Goal: Task Accomplishment & Management: Use online tool/utility

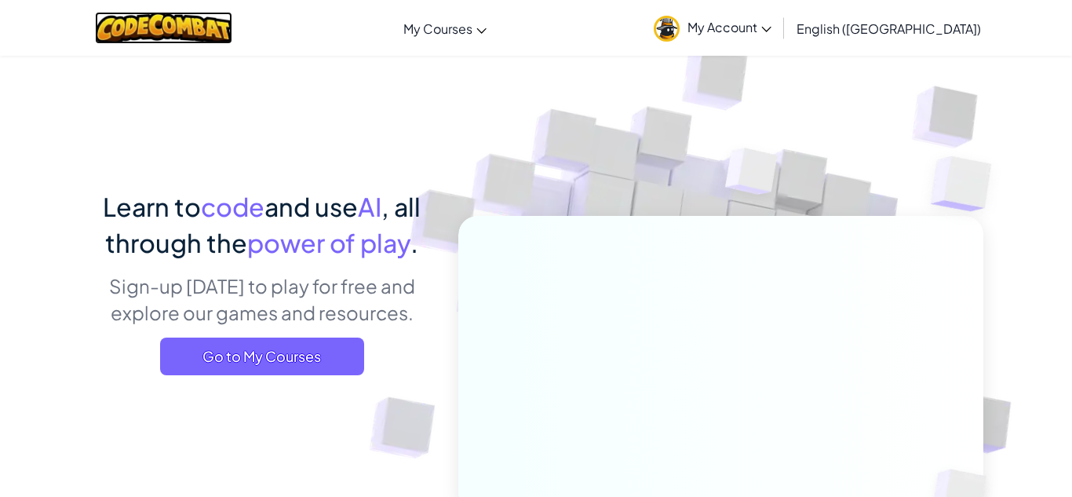
click at [133, 35] on img at bounding box center [163, 28] width 137 height 32
click at [779, 11] on link "My Account" at bounding box center [712, 27] width 133 height 49
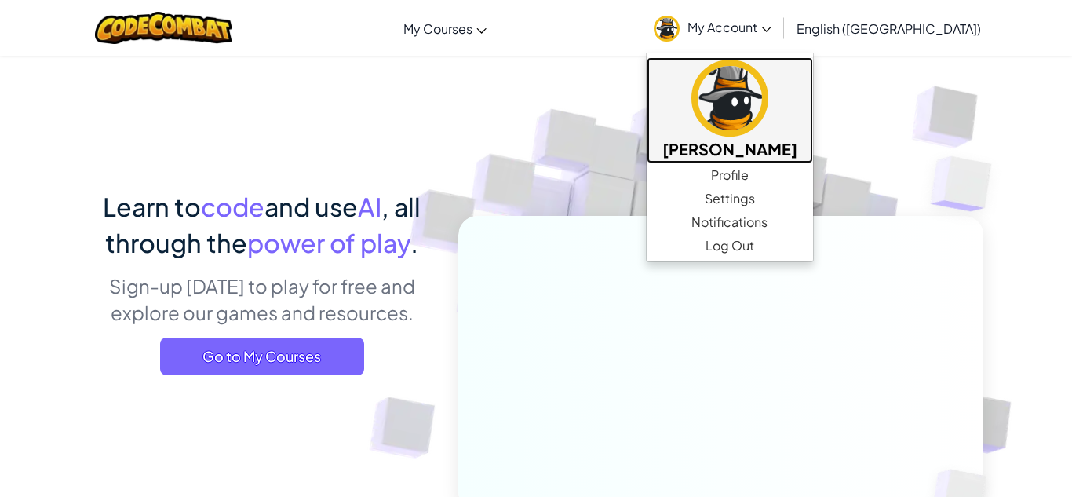
click at [777, 128] on link "[PERSON_NAME]" at bounding box center [730, 110] width 166 height 106
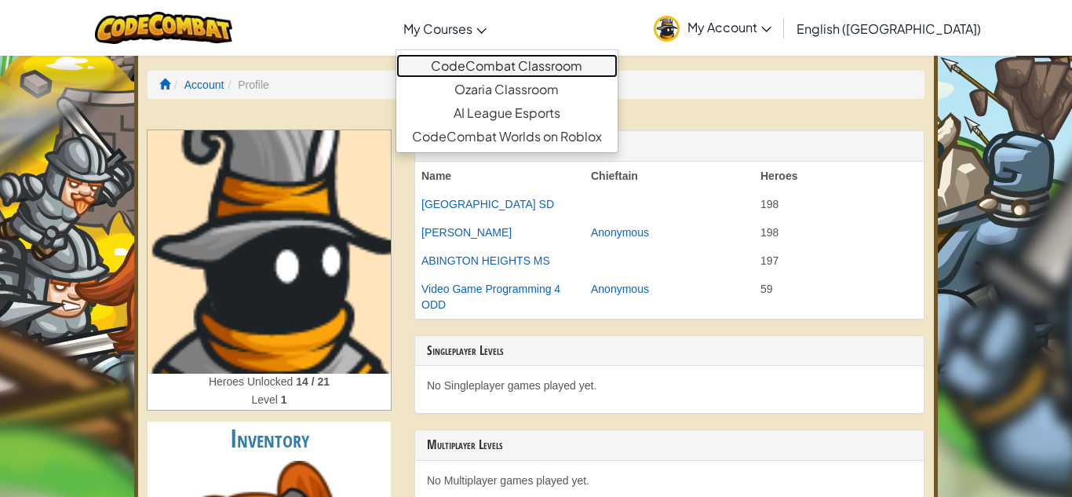
click at [514, 65] on link "CodeCombat Classroom" at bounding box center [506, 66] width 221 height 24
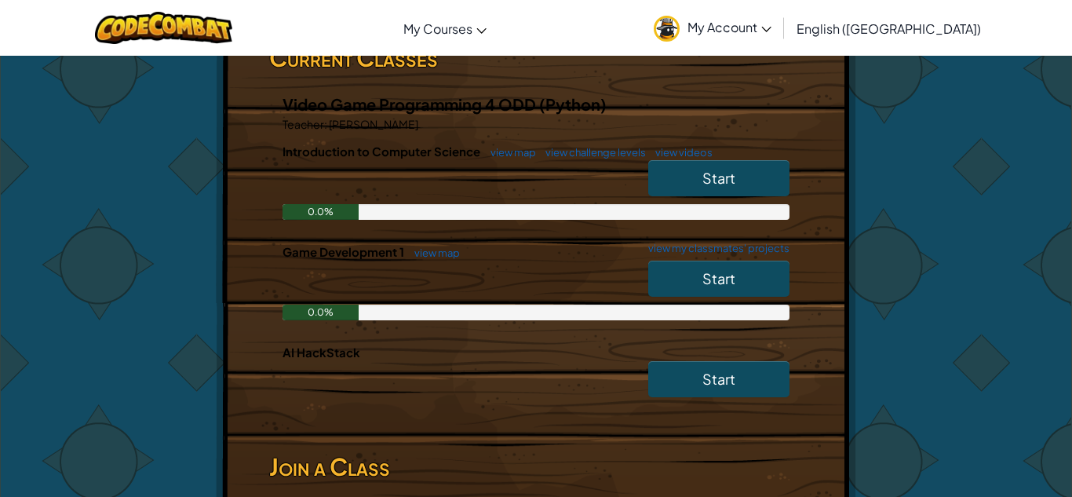
scroll to position [285, 0]
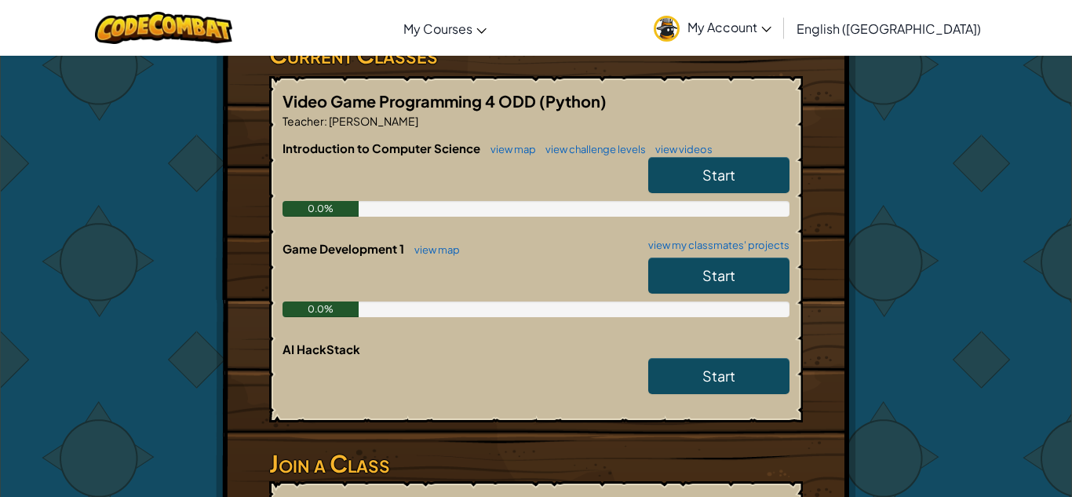
click at [681, 275] on link "Start" at bounding box center [718, 275] width 141 height 36
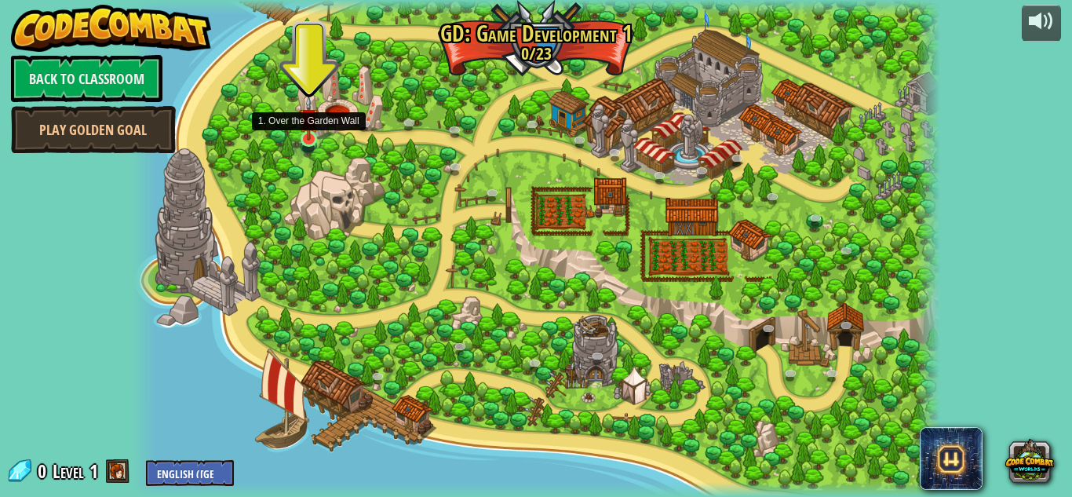
click at [305, 118] on img at bounding box center [309, 118] width 20 height 45
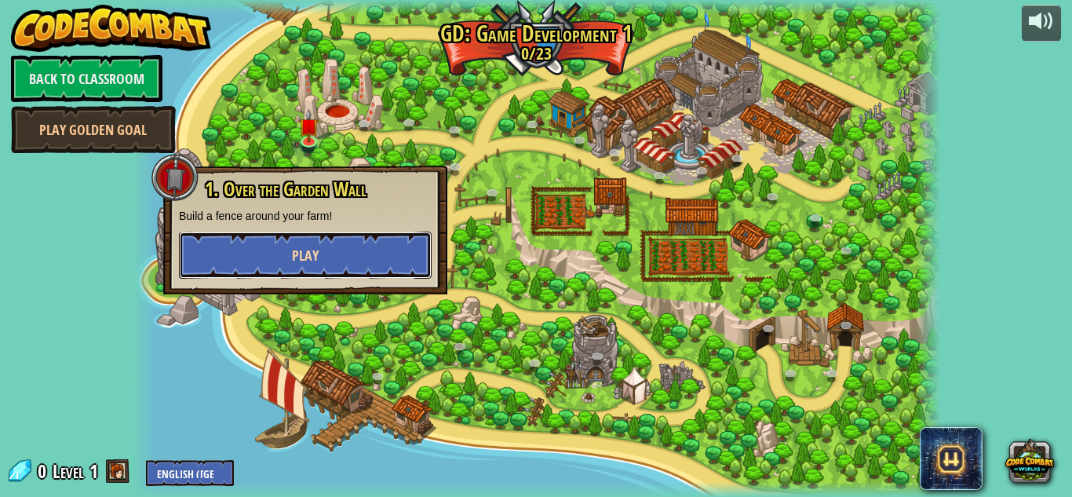
click at [333, 254] on button "Play" at bounding box center [305, 254] width 253 height 47
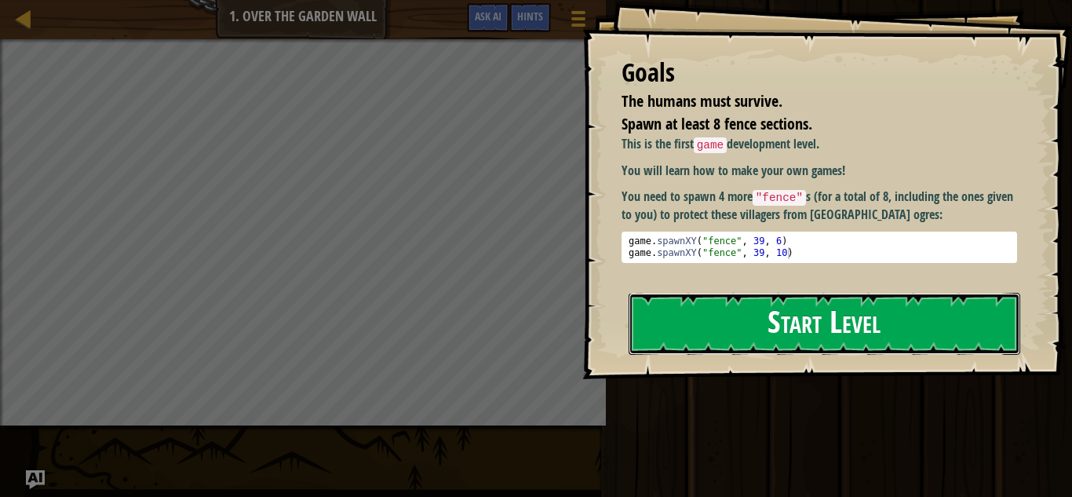
click at [725, 300] on button "Start Level" at bounding box center [825, 324] width 392 height 62
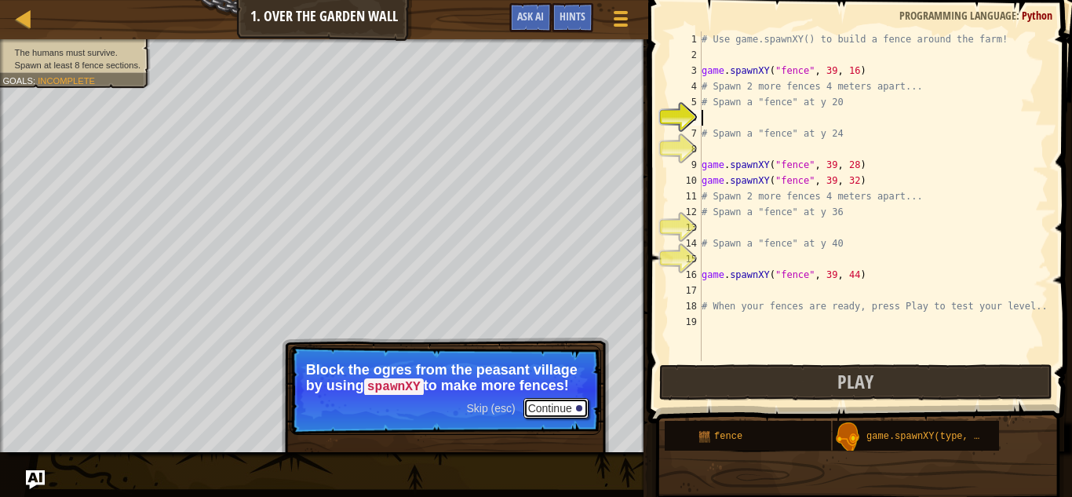
click at [537, 410] on button "Continue" at bounding box center [555, 408] width 65 height 20
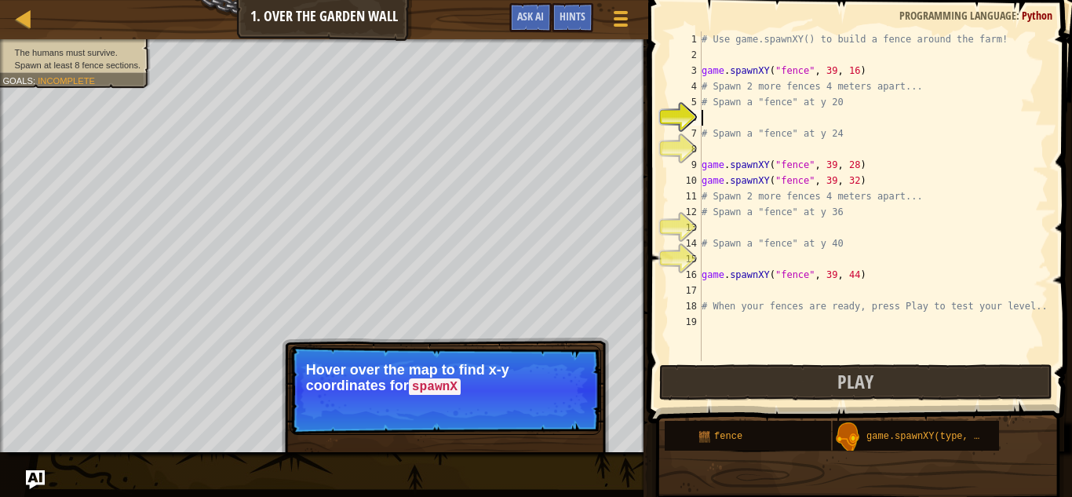
click at [547, 409] on p "Skip (esc) Continue Hover over the map to find x-y coordinates for spawnX" at bounding box center [446, 389] width 312 height 89
click at [548, 410] on button "Continue" at bounding box center [555, 408] width 65 height 20
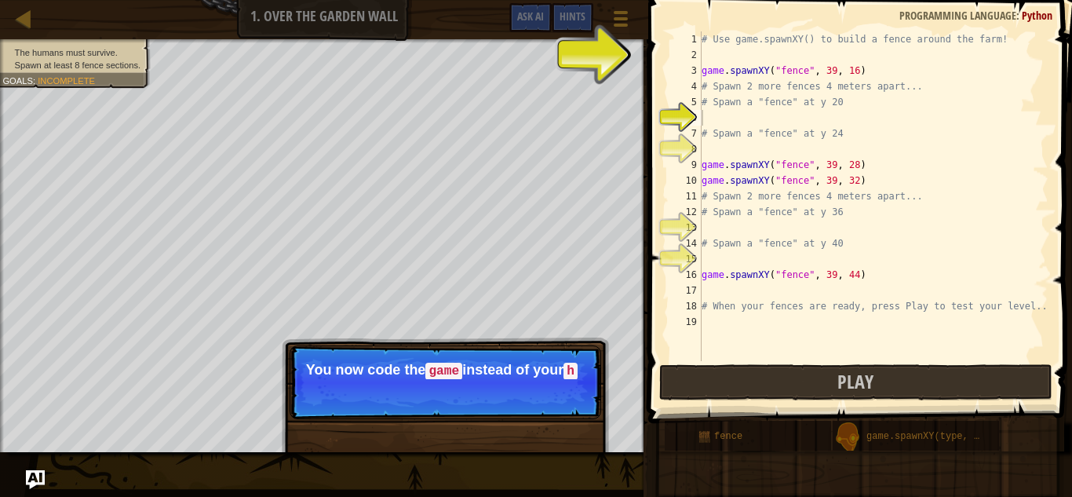
click at [523, 406] on p "Skip (esc) Continue You now code the game instead of your h" at bounding box center [446, 382] width 312 height 74
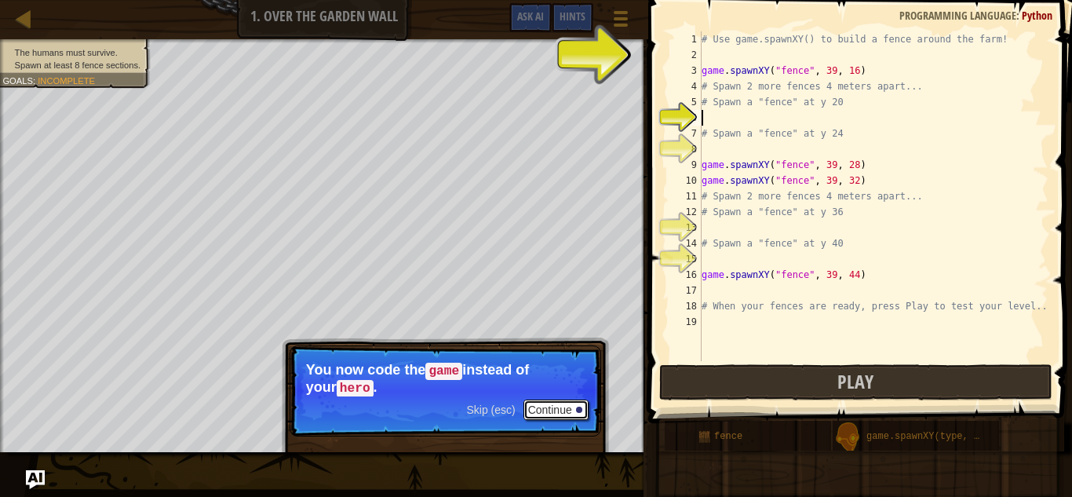
click at [547, 410] on button "Continue" at bounding box center [555, 409] width 65 height 20
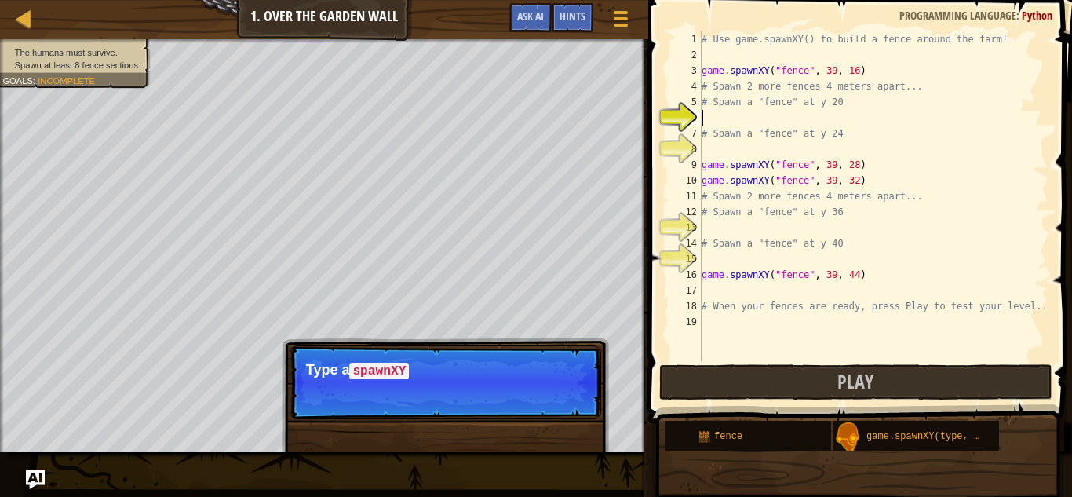
click at [547, 410] on p "Skip (esc) Continue Type a spawnXY" at bounding box center [446, 382] width 312 height 74
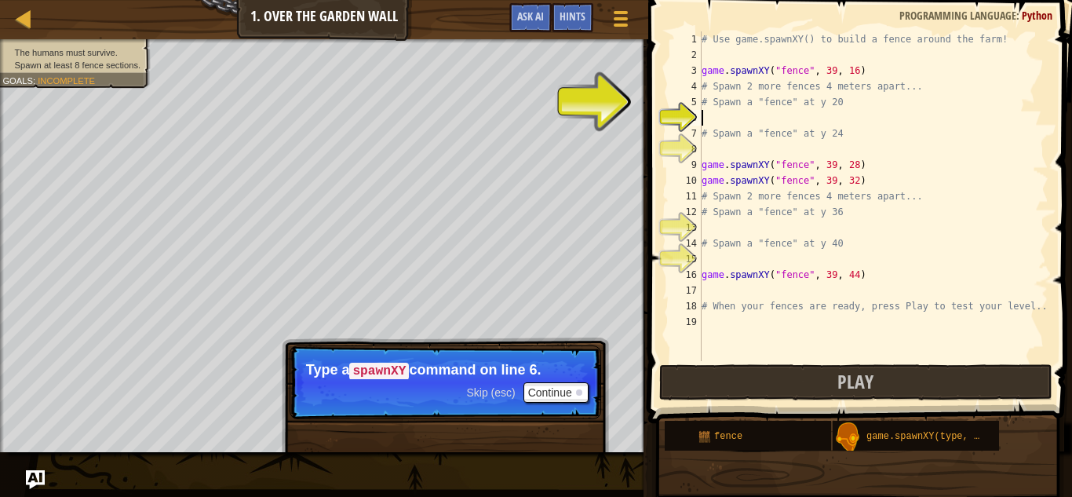
click at [752, 124] on div "# Use game.spawnXY() to build a fence around the farm! game . spawnXY ( "fence"…" at bounding box center [873, 211] width 350 height 361
click at [747, 125] on div "# Use game.spawnXY() to build a fence around the farm! game . spawnXY ( "fence"…" at bounding box center [873, 211] width 350 height 361
click at [742, 123] on div "# Use game.spawnXY() to build a fence around the farm! game . spawnXY ( "fence"…" at bounding box center [873, 211] width 350 height 361
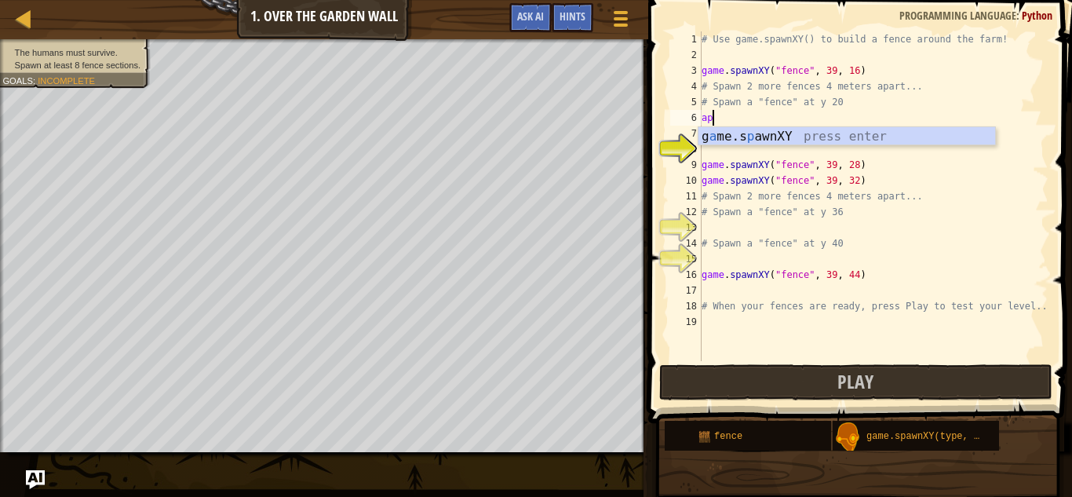
scroll to position [7, 1]
type textarea "a"
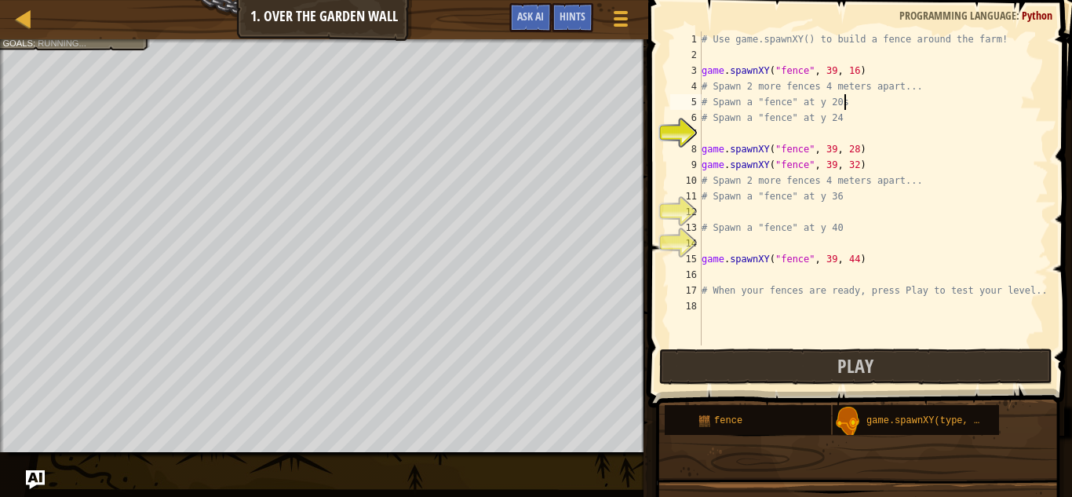
type textarea "# Spawn a "fence" at y 20"
click at [720, 132] on div "# Use game.spawnXY() to build a fence around the farm! game . spawnXY ( "fence"…" at bounding box center [873, 203] width 350 height 345
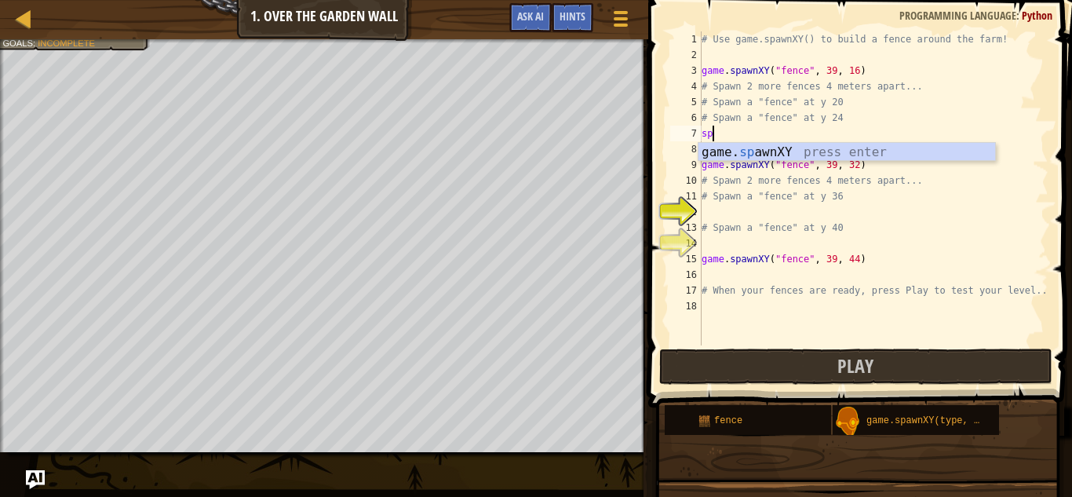
scroll to position [7, 1]
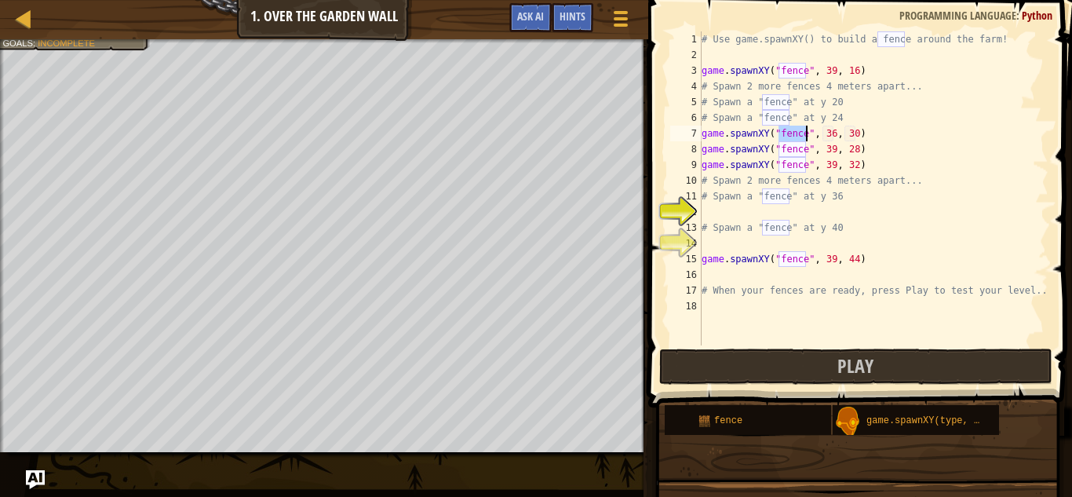
click at [793, 186] on div "# Use game.spawnXY() to build a fence around the farm! game . spawnXY ( "fence"…" at bounding box center [873, 203] width 350 height 345
type textarea "# Spawn 2 more fences 4 meters apart..."
click at [797, 207] on div "# Use game.spawnXY() to build a fence around the farm! game . spawnXY ( "fence"…" at bounding box center [873, 203] width 350 height 345
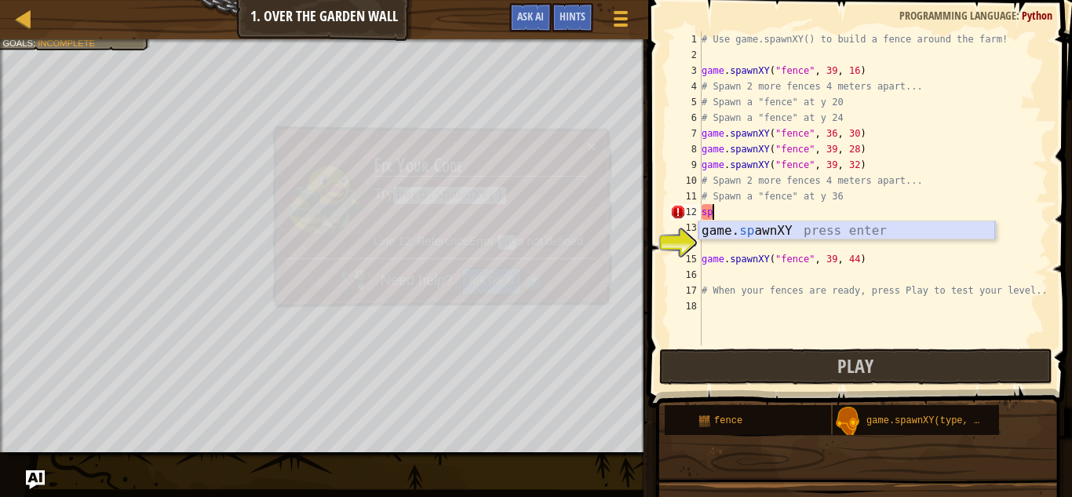
type textarea "game.spawnXY("fence", 36, 30)"
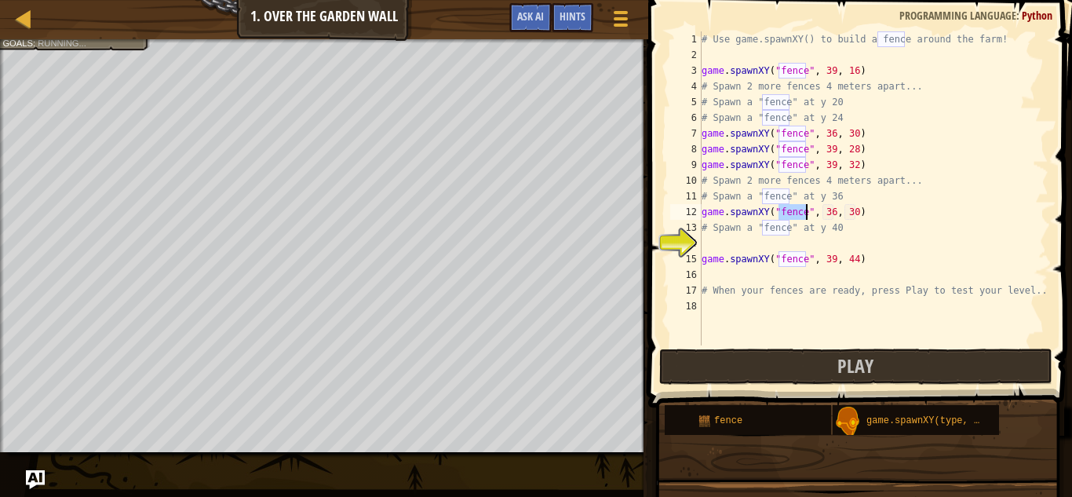
click at [797, 246] on div "# Use game.spawnXY() to build a fence around the farm! game . spawnXY ( "fence"…" at bounding box center [873, 203] width 350 height 345
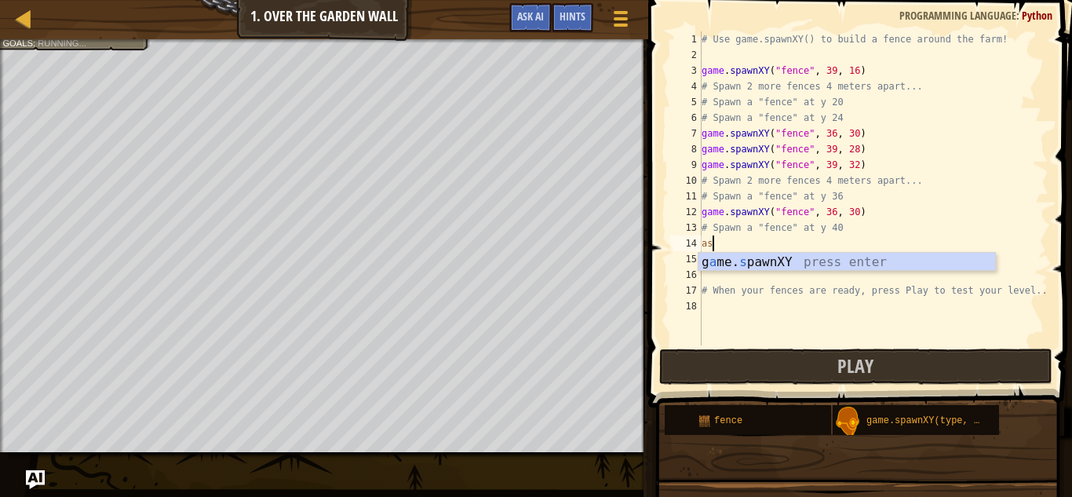
type textarea "a"
click at [773, 261] on div "game. [PERSON_NAME] nXY press enter" at bounding box center [846, 281] width 297 height 56
type textarea "game.spawnXY("fence", 36, 30)"
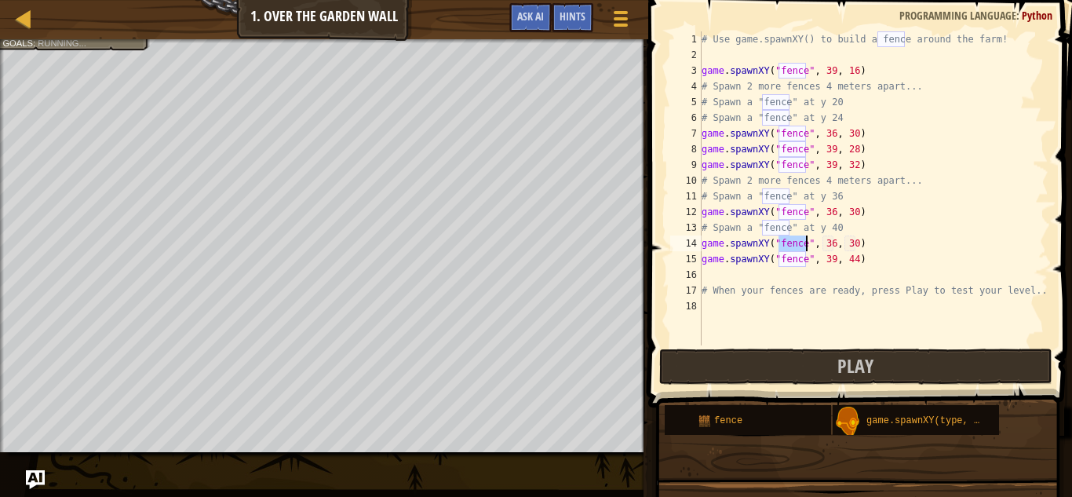
click at [782, 270] on div "# Use game.spawnXY() to build a fence around the farm! game . spawnXY ( "fence"…" at bounding box center [873, 203] width 350 height 345
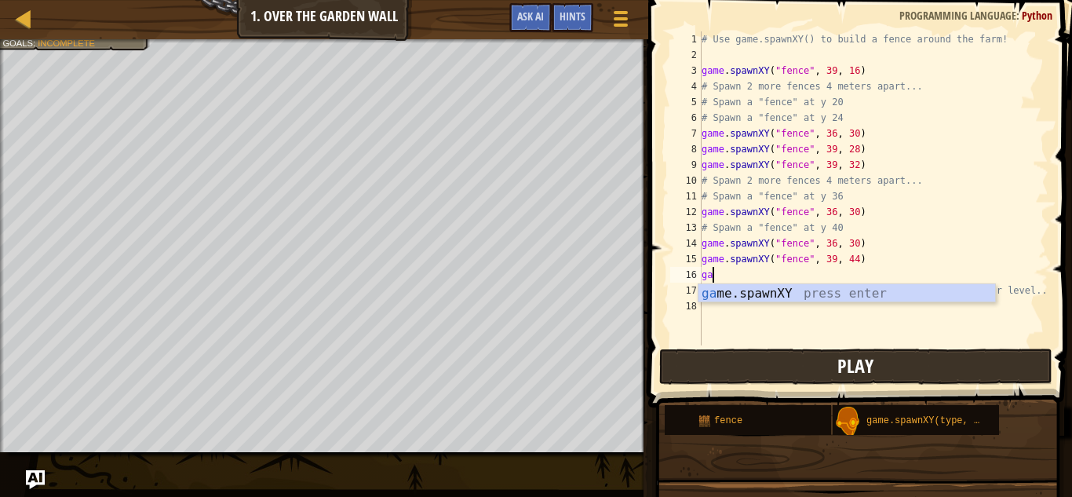
type textarea "game"
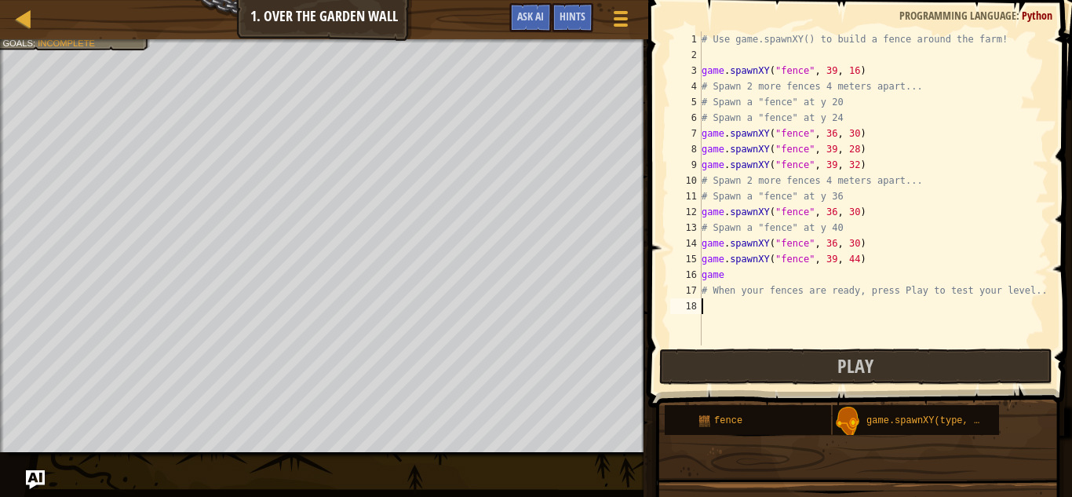
click at [757, 304] on div "# Use game.spawnXY() to build a fence around the farm! game . spawnXY ( "fence"…" at bounding box center [873, 203] width 350 height 345
click at [789, 373] on button "Play" at bounding box center [855, 366] width 393 height 36
click at [864, 374] on span "Play" at bounding box center [855, 365] width 36 height 25
click at [738, 271] on div "# Use game.spawnXY() to build a fence around the farm! game . spawnXY ( "fence"…" at bounding box center [873, 203] width 350 height 345
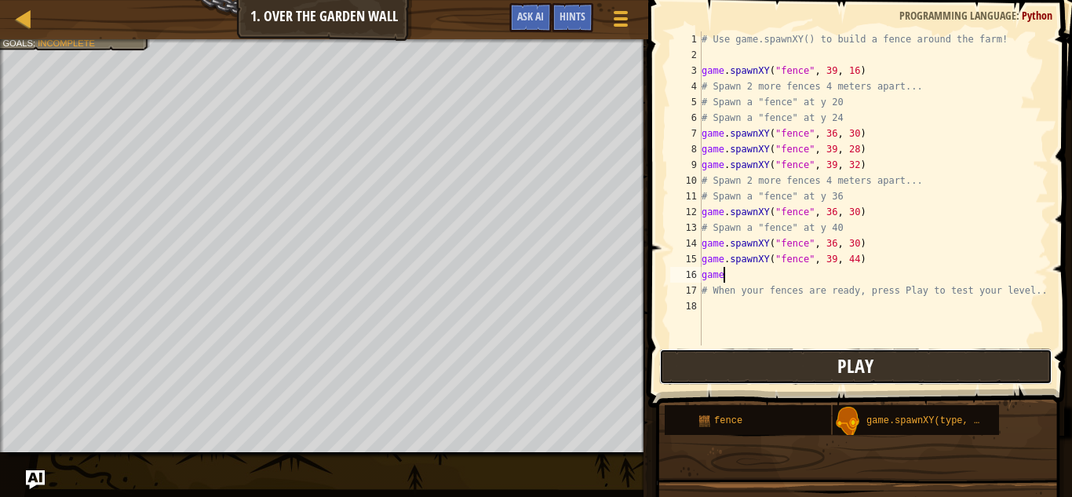
click at [816, 359] on button "Play" at bounding box center [855, 366] width 393 height 36
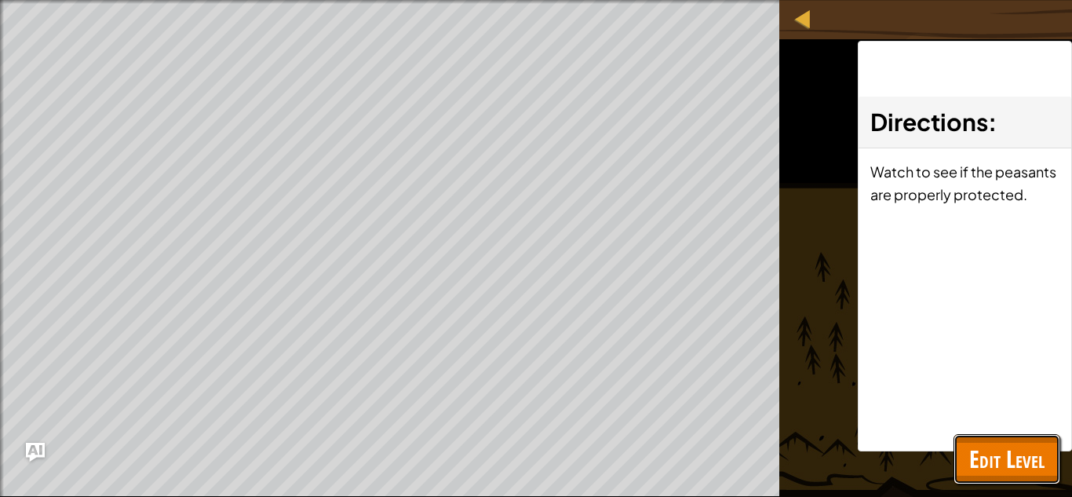
click at [983, 478] on button "Edit Level" at bounding box center [1006, 459] width 107 height 50
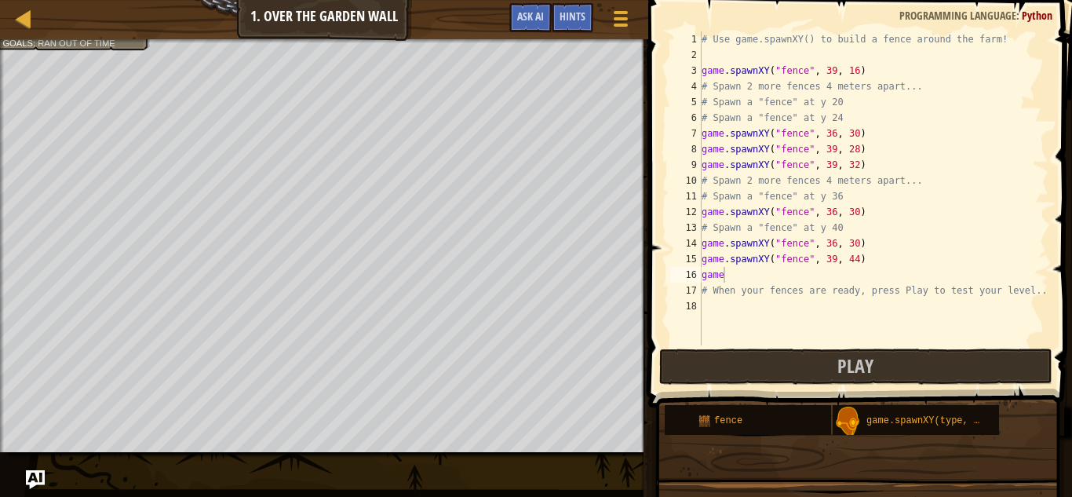
type textarea "game.spawnXY("fence", 36, 30)"
click at [708, 207] on div "# Use game.spawnXY() to build a fence around the farm! game . spawnXY ( "fence"…" at bounding box center [873, 203] width 350 height 345
click at [703, 208] on div "# Use game.spawnXY() to build a fence around the farm! game . spawnXY ( "fence"…" at bounding box center [873, 203] width 350 height 345
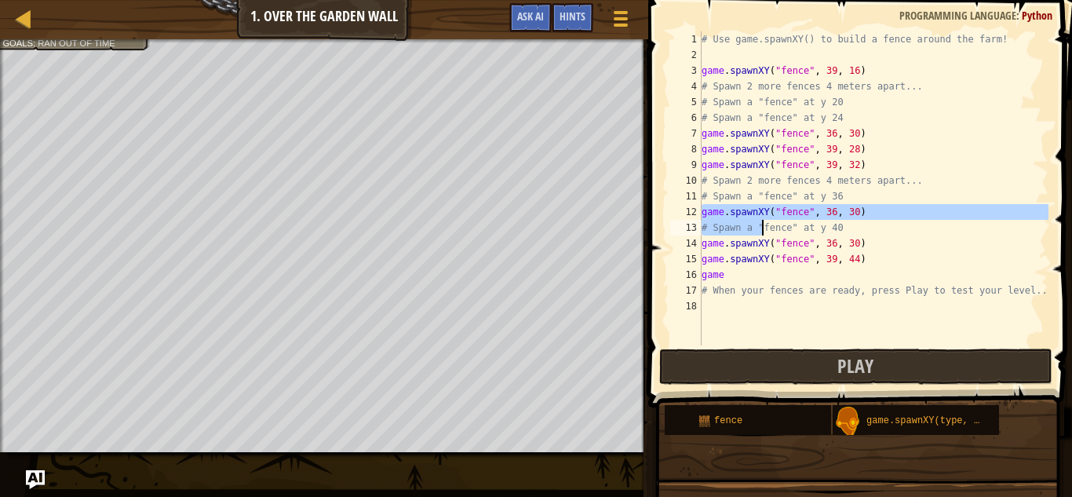
drag, startPoint x: 703, startPoint y: 208, endPoint x: 774, endPoint y: 219, distance: 71.5
click at [774, 219] on div "# Use game.spawnXY() to build a fence around the farm! game . spawnXY ( "fence"…" at bounding box center [873, 203] width 350 height 345
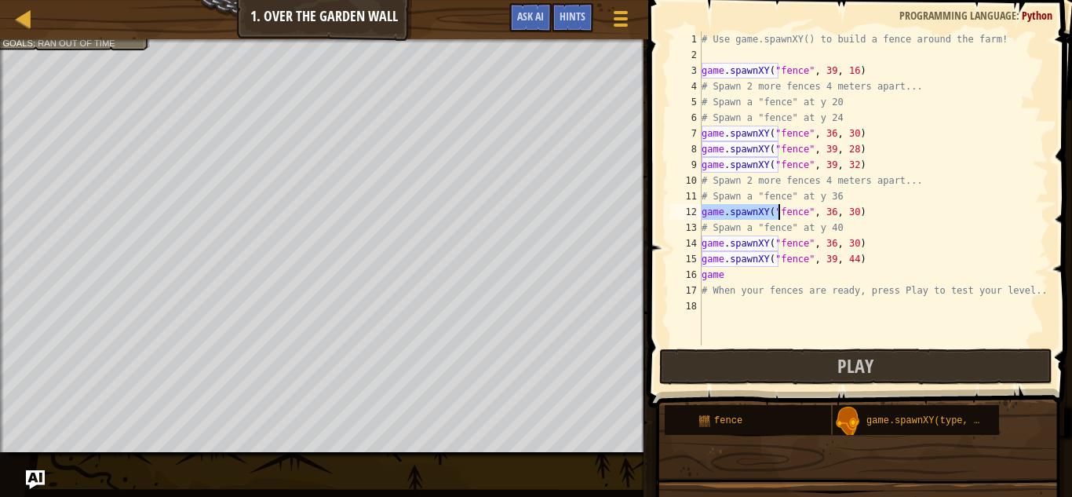
click at [772, 217] on div "# Use game.spawnXY() to build a fence around the farm! game . spawnXY ( "fence"…" at bounding box center [873, 188] width 350 height 314
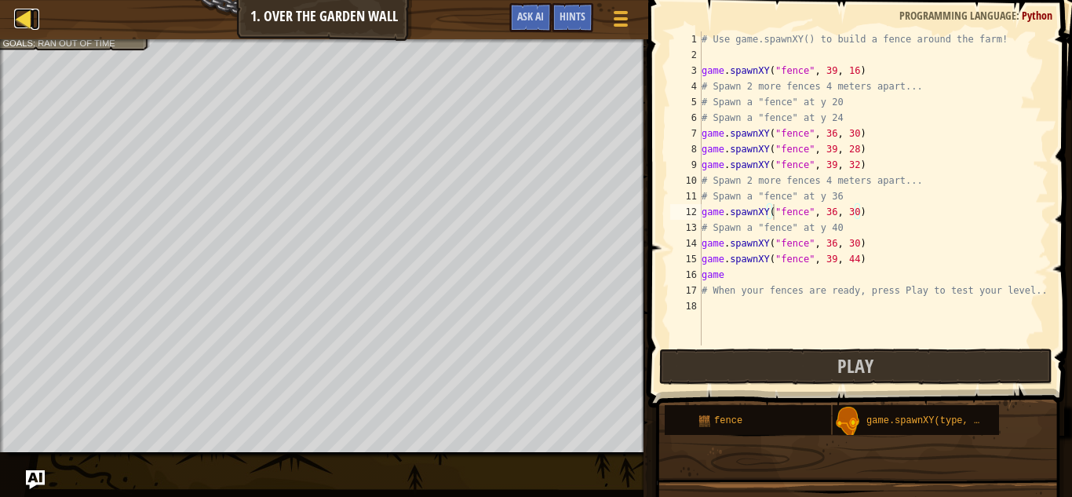
click at [22, 9] on div at bounding box center [24, 19] width 20 height 20
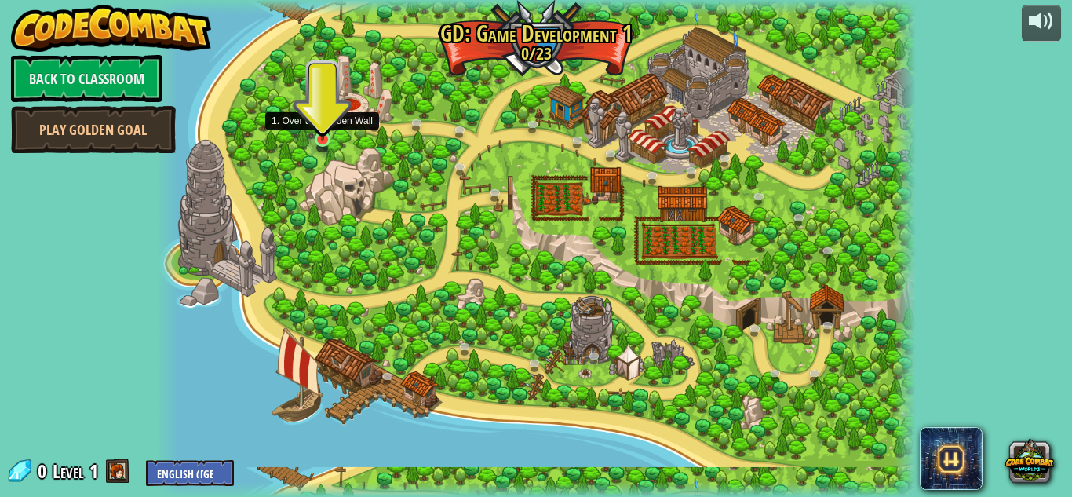
click at [326, 133] on img at bounding box center [323, 120] width 18 height 41
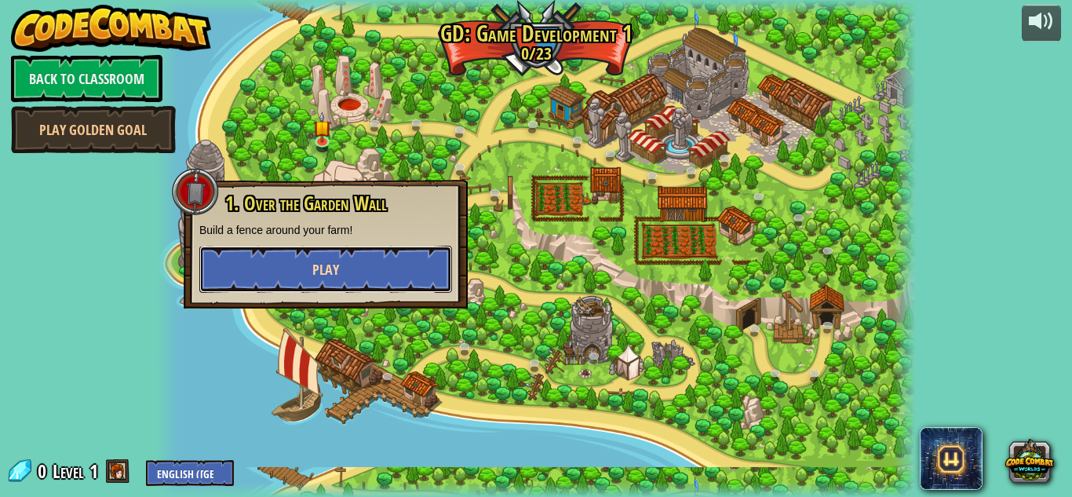
click at [380, 268] on button "Play" at bounding box center [325, 269] width 253 height 47
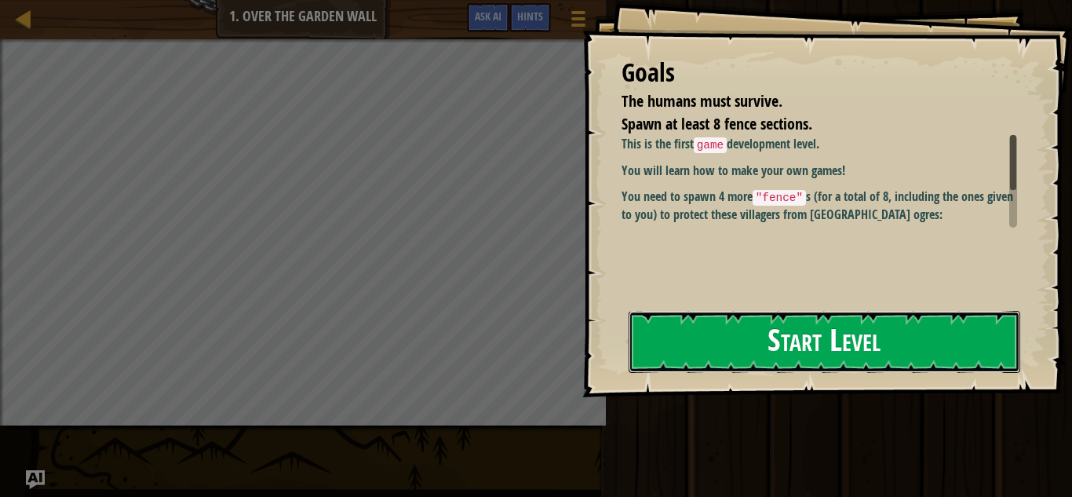
click at [813, 341] on button "Start Level" at bounding box center [825, 342] width 392 height 62
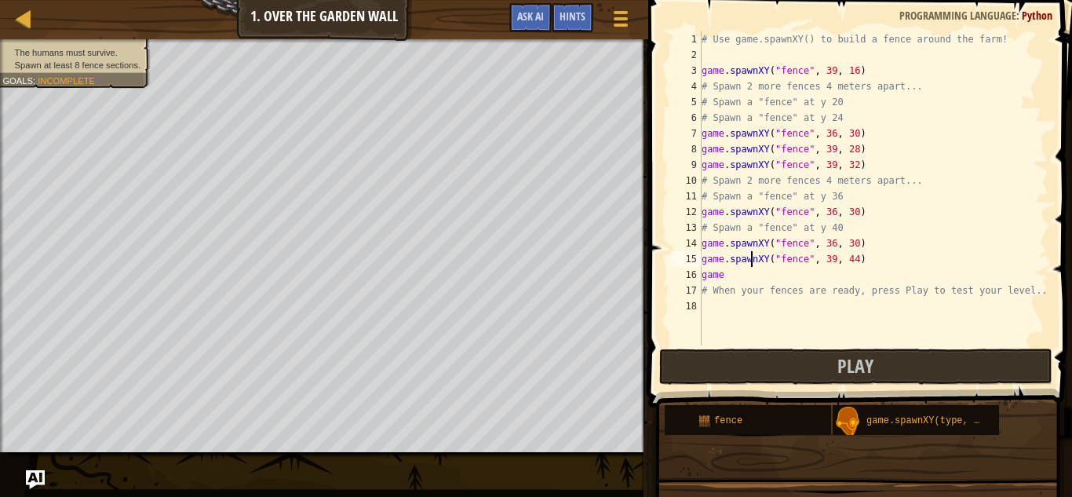
click at [751, 262] on div "# Use game.spawnXY() to build a fence around the farm! game . spawnXY ( "fence"…" at bounding box center [873, 203] width 350 height 345
click at [711, 255] on div "# Use game.spawnXY() to build a fence around the farm! game . spawnXY ( "fence"…" at bounding box center [873, 203] width 350 height 345
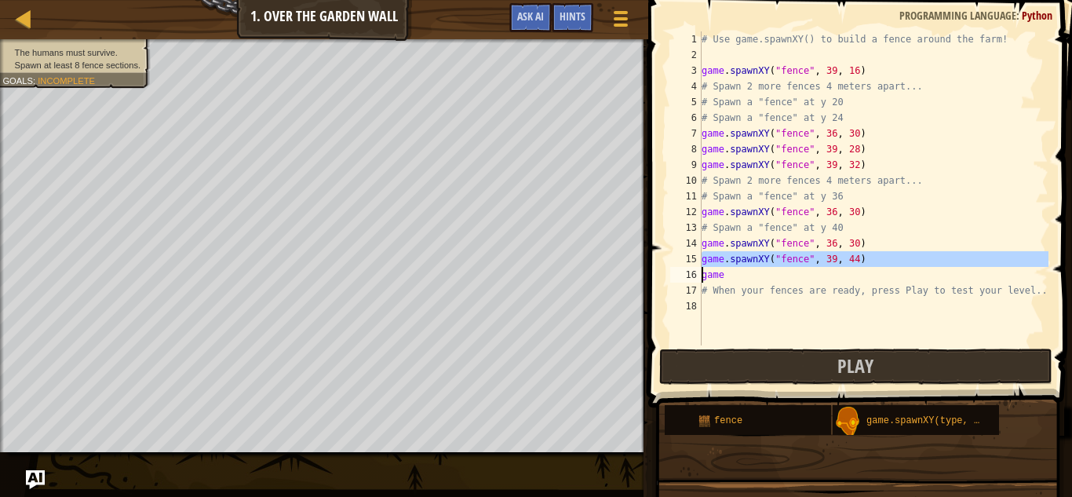
drag, startPoint x: 701, startPoint y: 257, endPoint x: 759, endPoint y: 259, distance: 58.1
click at [759, 259] on div "game.spawnXY("fence", 39, 44) 1 2 3 4 5 6 7 8 9 10 11 12 13 14 15 16 17 18 # Us…" at bounding box center [857, 188] width 381 height 314
click at [767, 268] on div "# Use game.spawnXY() to build a fence around the farm! game . spawnXY ( "fence"…" at bounding box center [873, 203] width 350 height 345
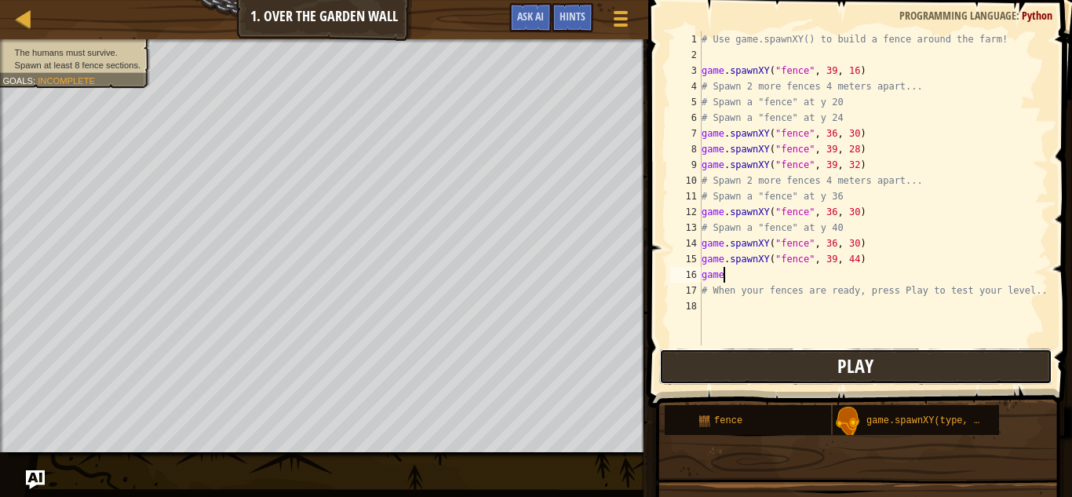
click at [785, 356] on button "Play" at bounding box center [855, 366] width 393 height 36
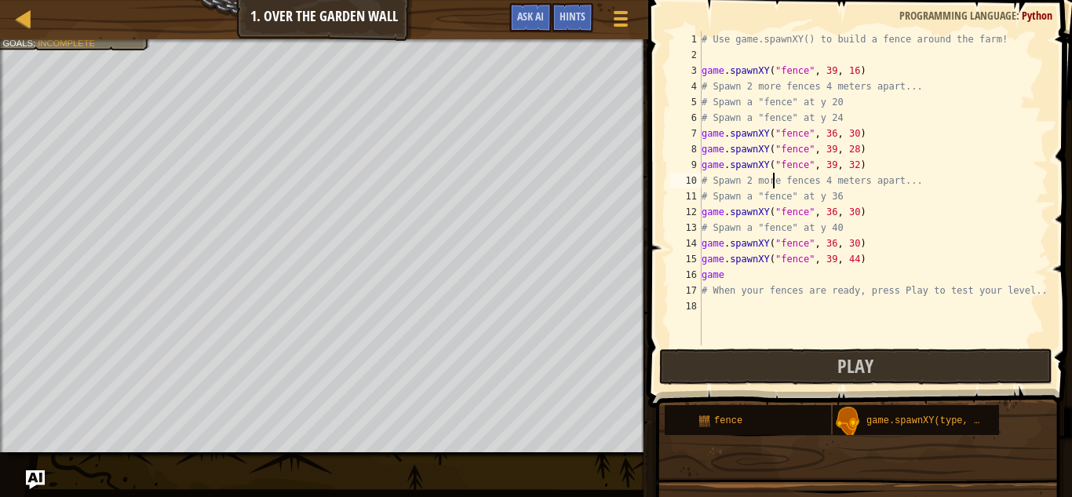
click at [771, 176] on div "# Use game.spawnXY() to build a fence around the farm! game . spawnXY ( "fence"…" at bounding box center [873, 203] width 350 height 345
click at [770, 182] on div "# Use game.spawnXY() to build a fence around the farm! game . spawnXY ( "fence"…" at bounding box center [873, 203] width 350 height 345
click at [764, 181] on div "# Use game.spawnXY() to build a fence around the farm! game . spawnXY ( "fence"…" at bounding box center [873, 203] width 350 height 345
click at [694, 371] on button "Play" at bounding box center [855, 366] width 393 height 36
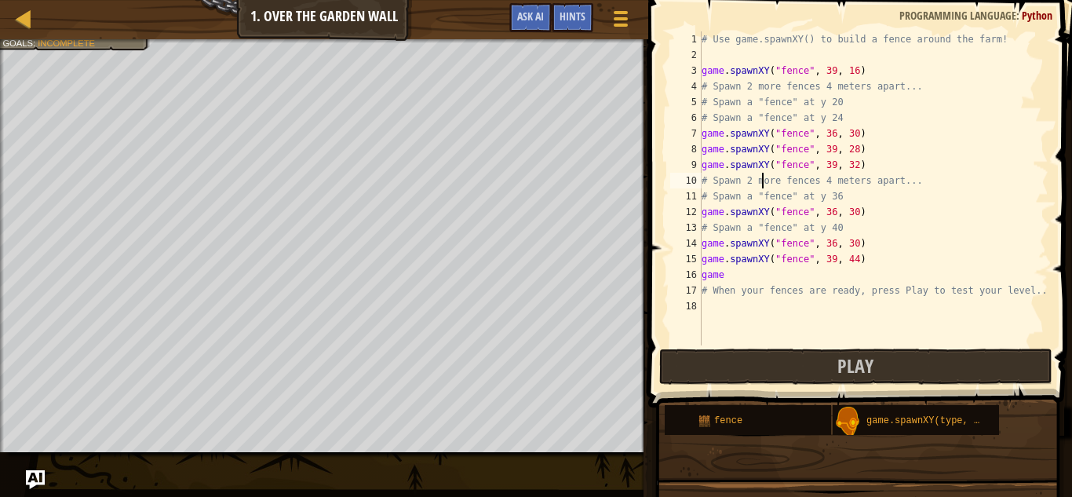
click at [818, 173] on div "# Use game.spawnXY() to build a fence around the farm! game . spawnXY ( "fence"…" at bounding box center [873, 203] width 350 height 345
click at [767, 169] on div "# Use game.spawnXY() to build a fence around the farm! game . spawnXY ( "fence"…" at bounding box center [873, 203] width 350 height 345
click at [739, 179] on div "# Use game.spawnXY() to build a fence around the farm! game . spawnXY ( "fence"…" at bounding box center [873, 203] width 350 height 345
click at [719, 179] on div "# Use game.spawnXY() to build a fence around the farm! game . spawnXY ( "fence"…" at bounding box center [873, 203] width 350 height 345
click at [751, 187] on div "# Use game.spawnXY() to build a fence around the farm! game . spawnXY ( "fence"…" at bounding box center [873, 203] width 350 height 345
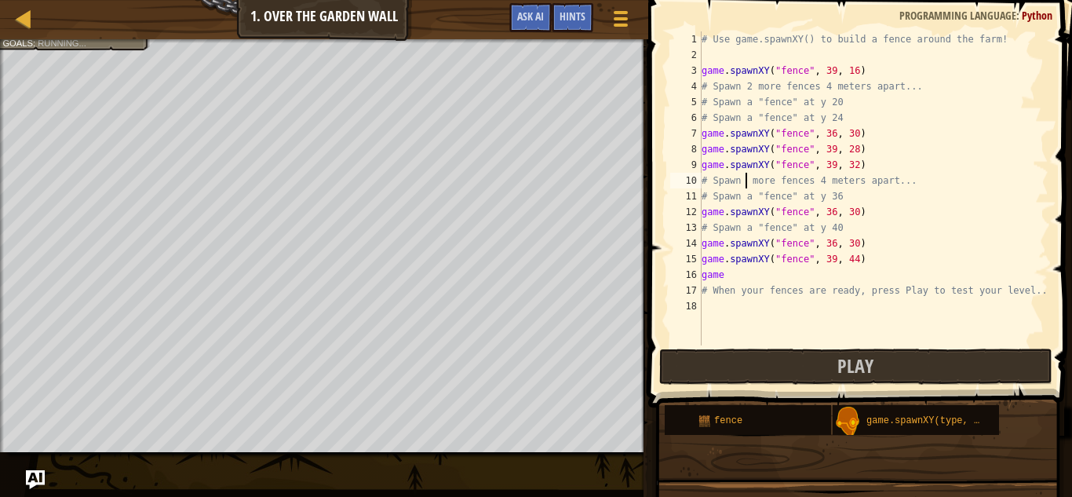
scroll to position [7, 8]
click at [825, 176] on div "# Use game.spawnXY() to build a fence around the farm! game . spawnXY ( "fence"…" at bounding box center [873, 203] width 350 height 345
click at [838, 177] on div "# Use game.spawnXY() to build a fence around the farm! game . spawnXY ( "fence"…" at bounding box center [873, 203] width 350 height 345
click at [833, 177] on div "# Use game.spawnXY() to build a fence around the farm! game . spawnXY ( "fence"…" at bounding box center [873, 203] width 350 height 345
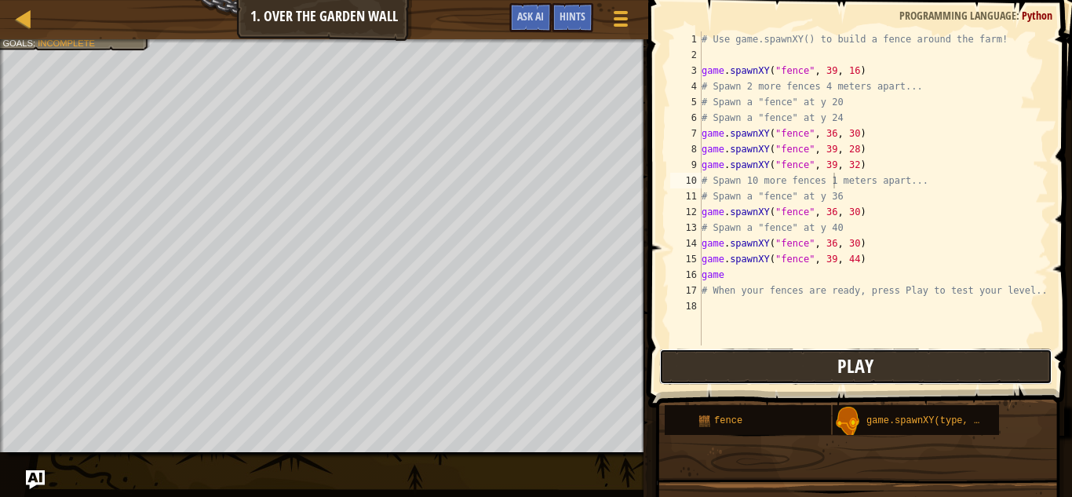
click at [952, 348] on button "Play" at bounding box center [855, 366] width 393 height 36
click at [837, 179] on div "# Use game.spawnXY() to build a fence around the farm! game . spawnXY ( "fence"…" at bounding box center [873, 203] width 350 height 345
click at [836, 363] on button "Play" at bounding box center [855, 366] width 393 height 36
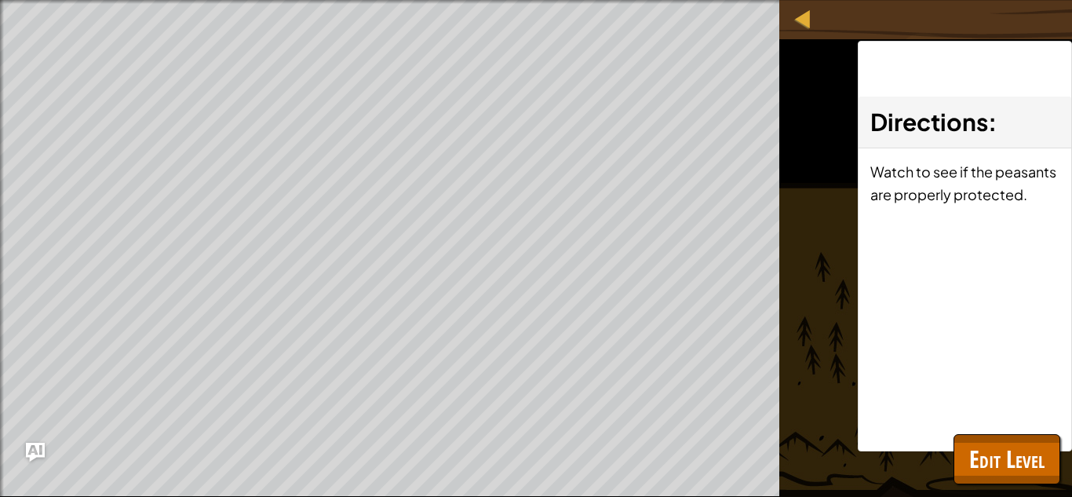
click at [0, 0] on span at bounding box center [0, 0] width 0 height 0
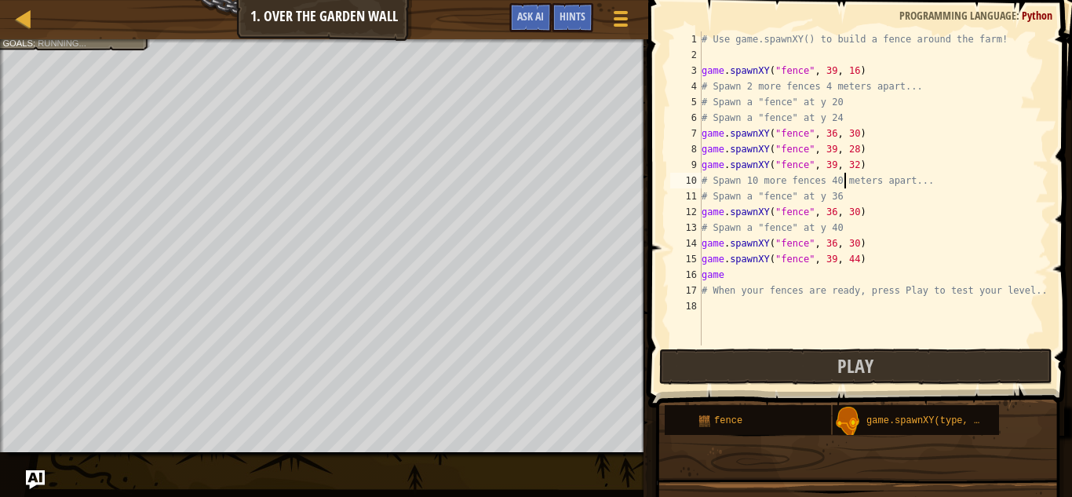
type textarea "meters apart..."
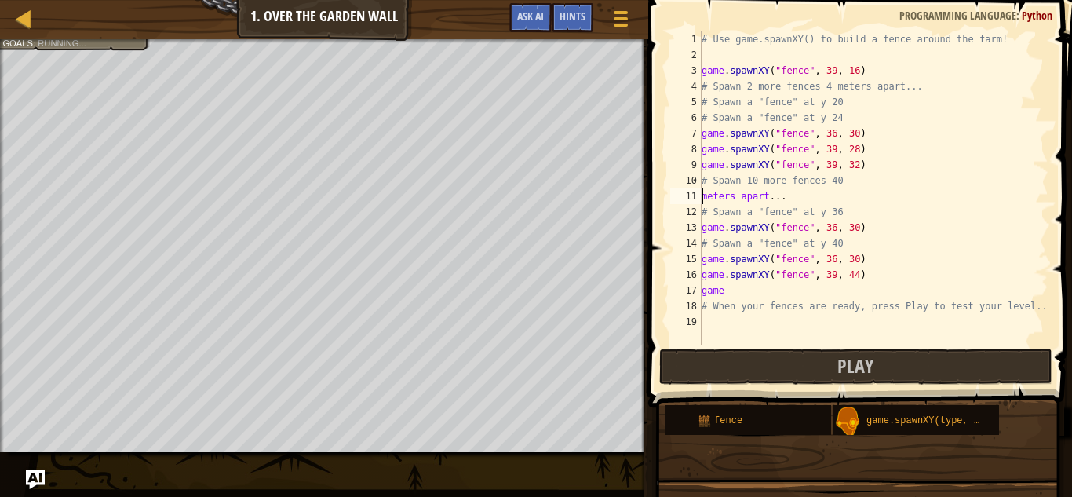
scroll to position [7, 11]
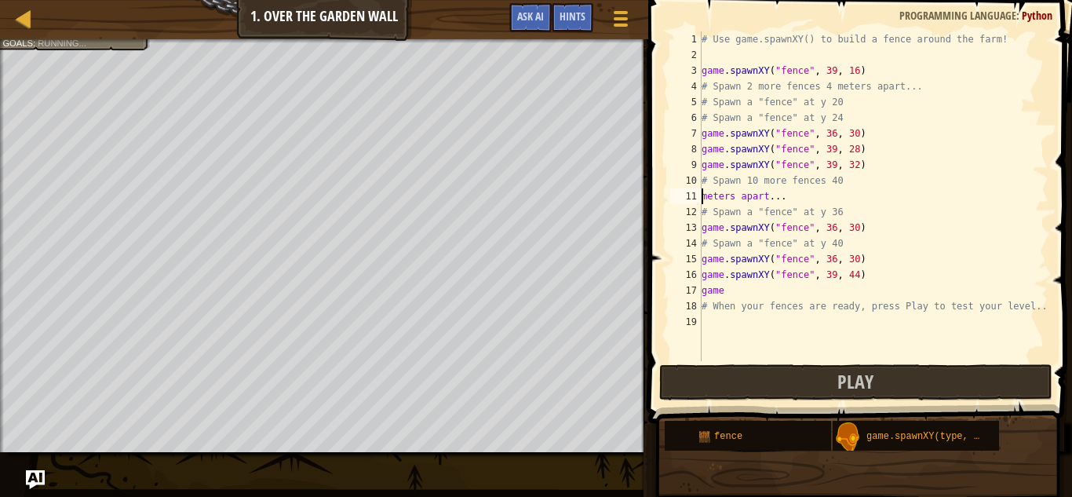
click at [1031, 355] on div "# Use game.spawnXY() to build a fence around the farm! game . spawnXY ( "fence"…" at bounding box center [873, 211] width 350 height 361
click at [702, 188] on div "# Use game.spawnXY() to build a fence around the farm! game . spawnXY ( "fence"…" at bounding box center [873, 211] width 350 height 361
click at [703, 193] on div "# Use game.spawnXY() to build a fence around the farm! game . spawnXY ( "fence"…" at bounding box center [873, 211] width 350 height 361
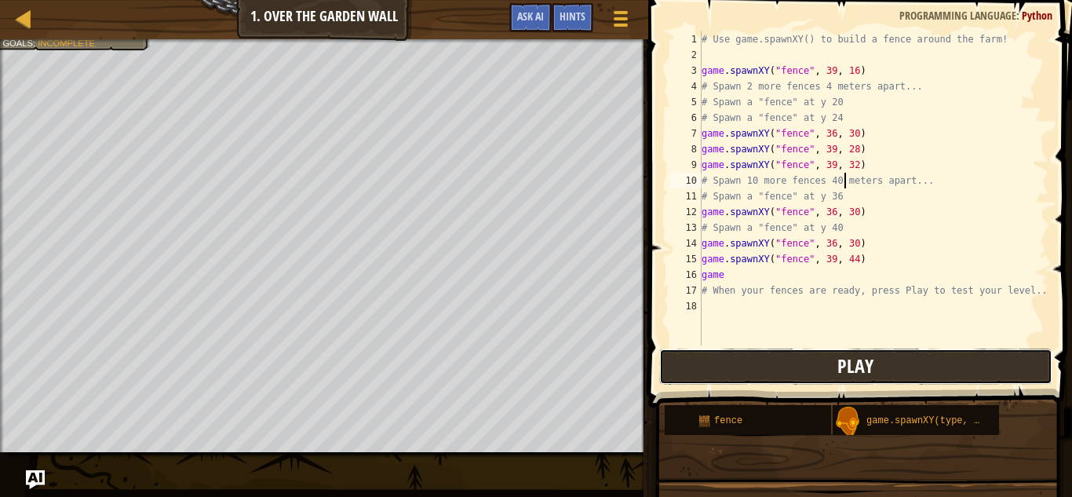
click at [800, 372] on button "Play" at bounding box center [855, 366] width 393 height 36
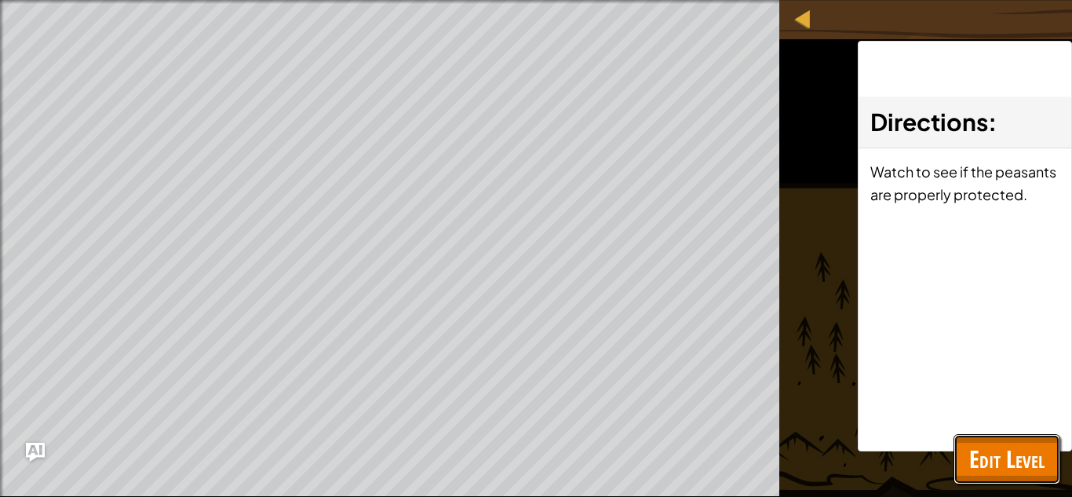
click at [999, 472] on span "Edit Level" at bounding box center [1006, 459] width 75 height 32
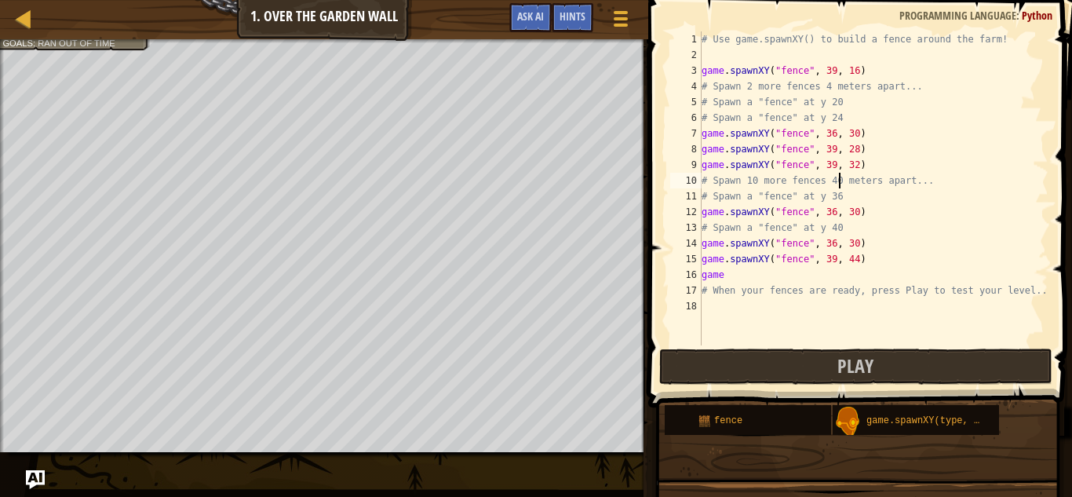
click at [838, 183] on div "# Use game.spawnXY() to build a fence around the farm! game . spawnXY ( "fence"…" at bounding box center [873, 203] width 350 height 345
type textarea "# Spawn 10 more fences 80 meters apart..."
click at [882, 364] on button "Play" at bounding box center [855, 366] width 393 height 36
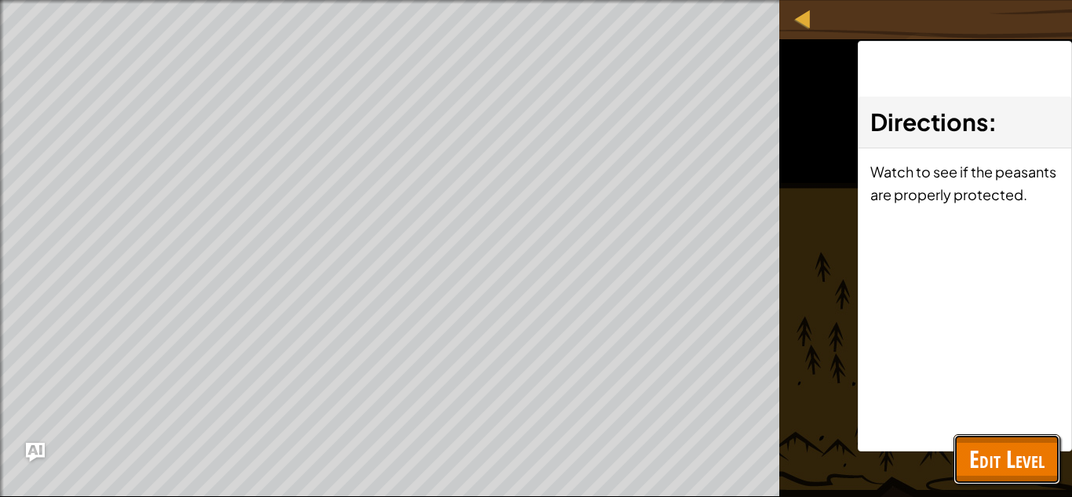
click at [1014, 437] on button "Edit Level" at bounding box center [1006, 459] width 107 height 50
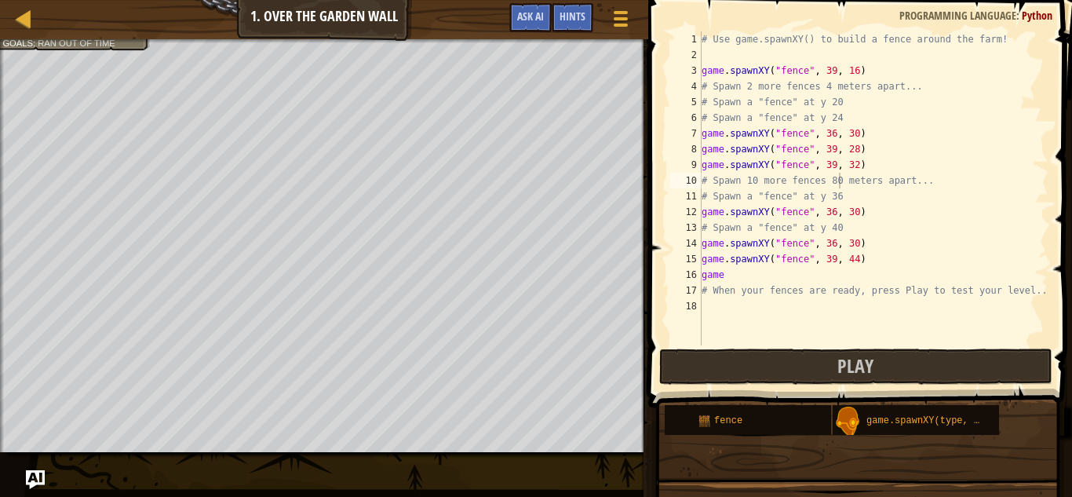
click at [294, 35] on div "Map Game Development 1 1. Over the Garden Wall Game Menu Done Hints Ask AI" at bounding box center [324, 19] width 648 height 39
click at [297, 17] on div "Map Game Development 1 1. Over the Garden Wall Game Menu Done Hints Ask AI" at bounding box center [324, 19] width 648 height 39
click at [33, 9] on link "Map" at bounding box center [35, 19] width 8 height 21
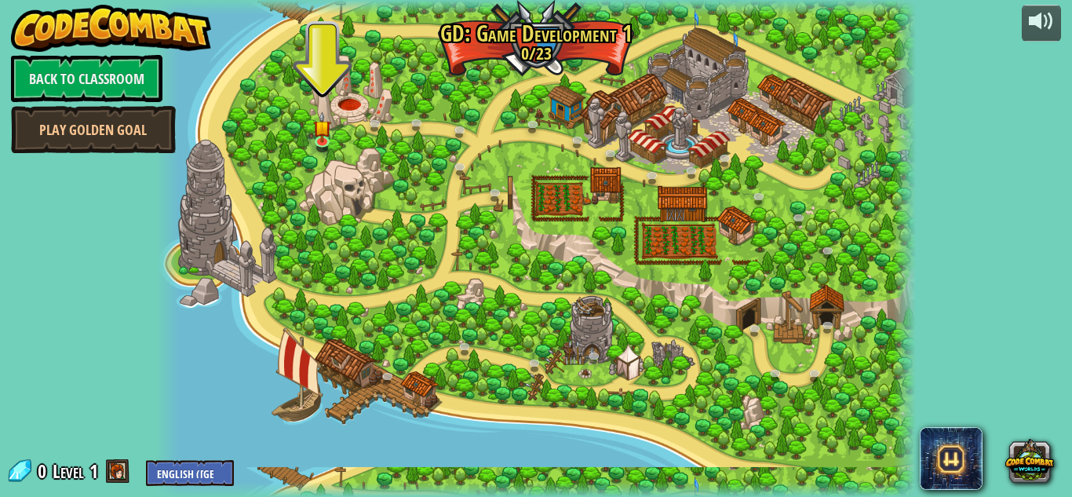
click at [150, 216] on div "powered by Back to Classroom Play Golden Goal 3. Hero's Journey (Locked) Spawn …" at bounding box center [536, 248] width 1072 height 497
click at [325, 145] on link at bounding box center [324, 141] width 31 height 31
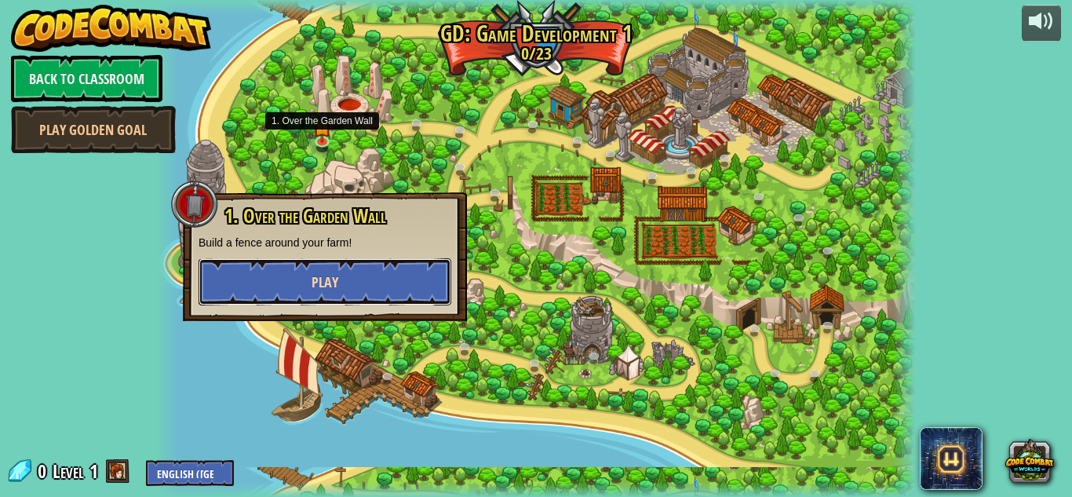
click at [372, 279] on button "Play" at bounding box center [325, 281] width 253 height 47
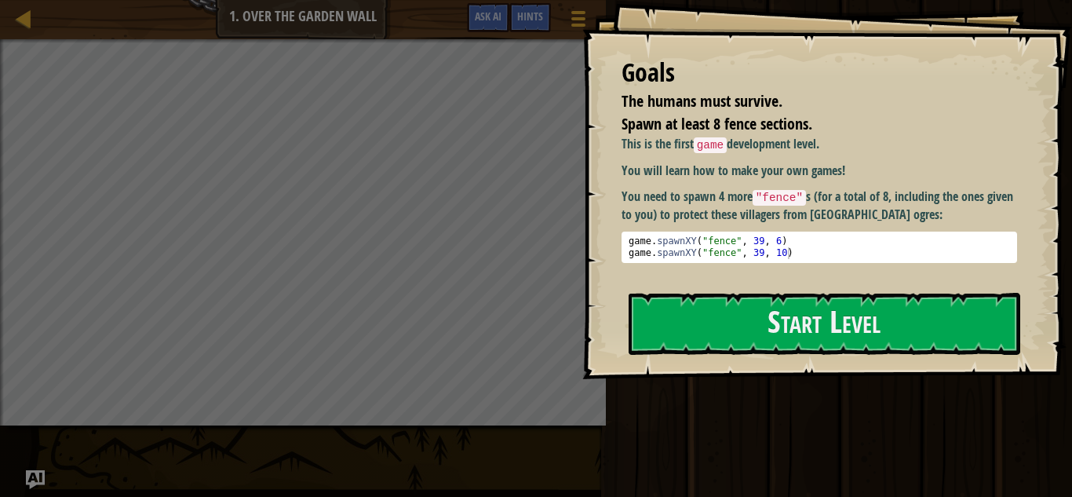
drag, startPoint x: 640, startPoint y: 147, endPoint x: 643, endPoint y: 158, distance: 11.4
click at [643, 158] on div "This is the first game development level. You will learn how to make your own g…" at bounding box center [818, 199] width 395 height 128
click at [694, 200] on p "You need to spawn 4 more "fence" s (for a total of 8, including the ones given …" at bounding box center [818, 206] width 395 height 36
click at [705, 145] on code "game" at bounding box center [711, 145] width 34 height 16
click at [787, 203] on code ""fence"" at bounding box center [778, 198] width 53 height 16
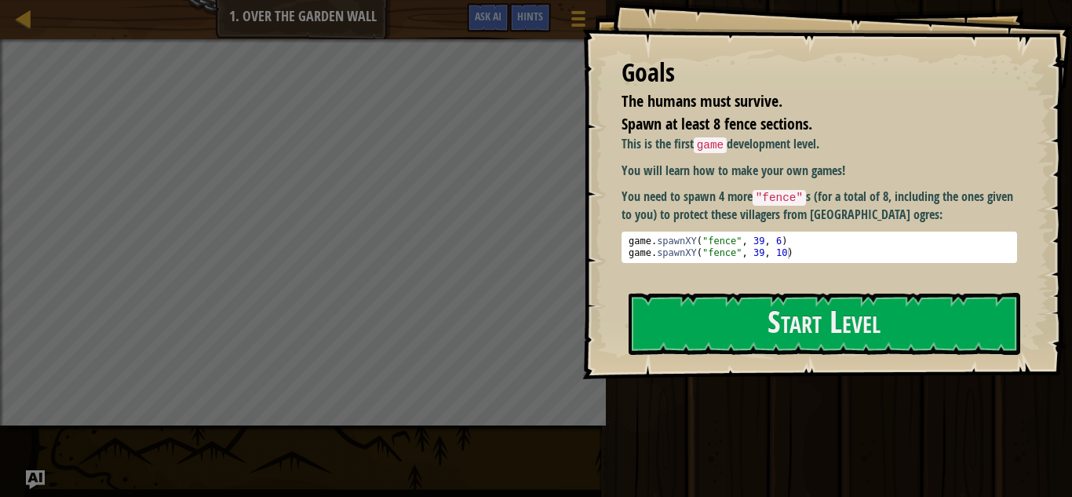
click at [727, 162] on p "You will learn how to make your own games!" at bounding box center [818, 171] width 395 height 18
click at [818, 355] on div "Goals The humans must survive. Spawn at least 8 fence sections. This is the fir…" at bounding box center [827, 189] width 490 height 379
drag, startPoint x: 689, startPoint y: 248, endPoint x: 702, endPoint y: 254, distance: 14.7
click at [702, 254] on div "game . spawnXY ( "fence" , 39 , 6 ) game . spawnXY ( "fence" , 39 , 10 )" at bounding box center [819, 258] width 388 height 47
click at [702, 254] on div "game . spawnXY ( "fence" , 39 , 6 ) game . spawnXY ( "fence" , 39 , 10 )" at bounding box center [819, 247] width 388 height 24
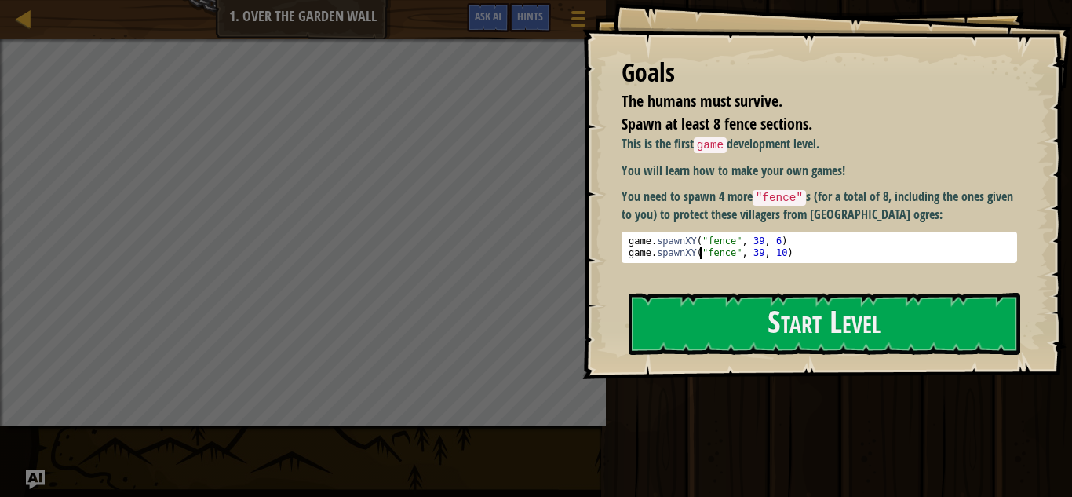
click at [667, 247] on div "game . spawnXY ( "fence" , 39 , 6 ) game . spawnXY ( "fence" , 39 , 10 )" at bounding box center [819, 258] width 388 height 47
click at [640, 242] on div "game . spawnXY ( "fence" , 39 , 6 ) game . spawnXY ( "fence" , 39 , 10 )" at bounding box center [819, 258] width 388 height 47
drag, startPoint x: 631, startPoint y: 242, endPoint x: 865, endPoint y: 229, distance: 234.2
click at [865, 229] on div "This is the first game development level. You will learn how to make your own g…" at bounding box center [818, 199] width 395 height 128
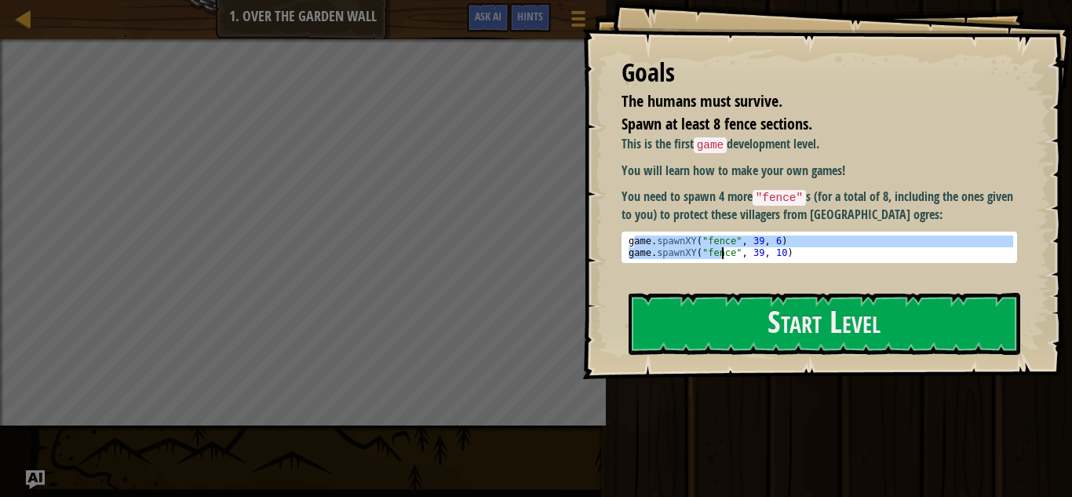
drag, startPoint x: 632, startPoint y: 241, endPoint x: 725, endPoint y: 253, distance: 94.1
click at [725, 253] on div "game . spawnXY ( "fence" , 39 , 6 ) game . spawnXY ( "fence" , 39 , 10 )" at bounding box center [819, 258] width 388 height 47
click at [725, 253] on div "game . spawnXY ( "fence" , 39 , 6 ) game . spawnXY ( "fence" , 39 , 10 )" at bounding box center [819, 247] width 388 height 24
drag, startPoint x: 625, startPoint y: 244, endPoint x: 800, endPoint y: 239, distance: 175.1
click at [800, 239] on div "game . spawnXY ( "fence" , 39 , 6 ) game . spawnXY ( "fence" , 39 , 10 )" at bounding box center [819, 258] width 388 height 47
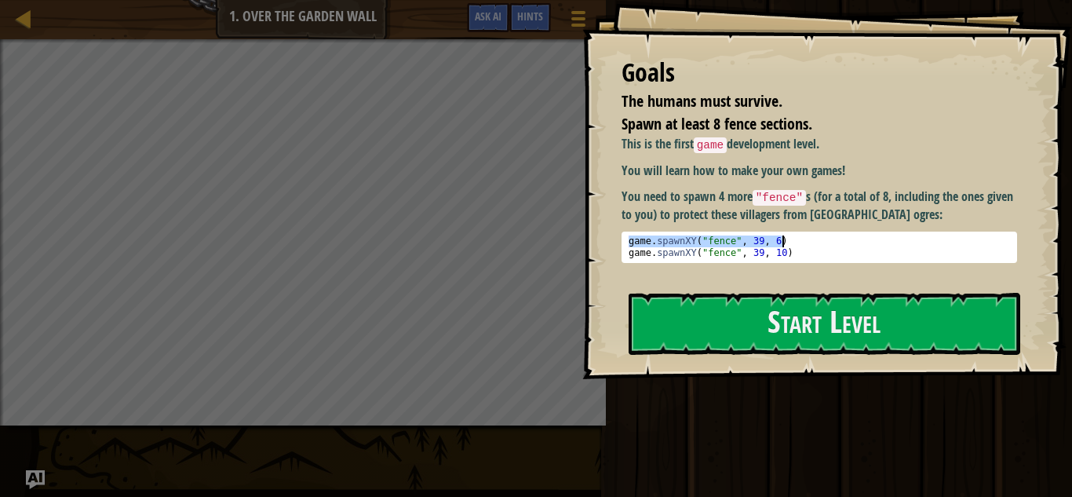
type textarea "game.spawnXY("fence", 39, 6)"
click at [701, 238] on div "game . spawnXY ( "fence" , 39 , 6 ) game . spawnXY ( "fence" , 39 , 10 )" at bounding box center [819, 258] width 388 height 47
click at [636, 242] on div "game . spawnXY ( "fence" , 39 , 6 ) game . spawnXY ( "fence" , 39 , 10 )" at bounding box center [819, 258] width 388 height 47
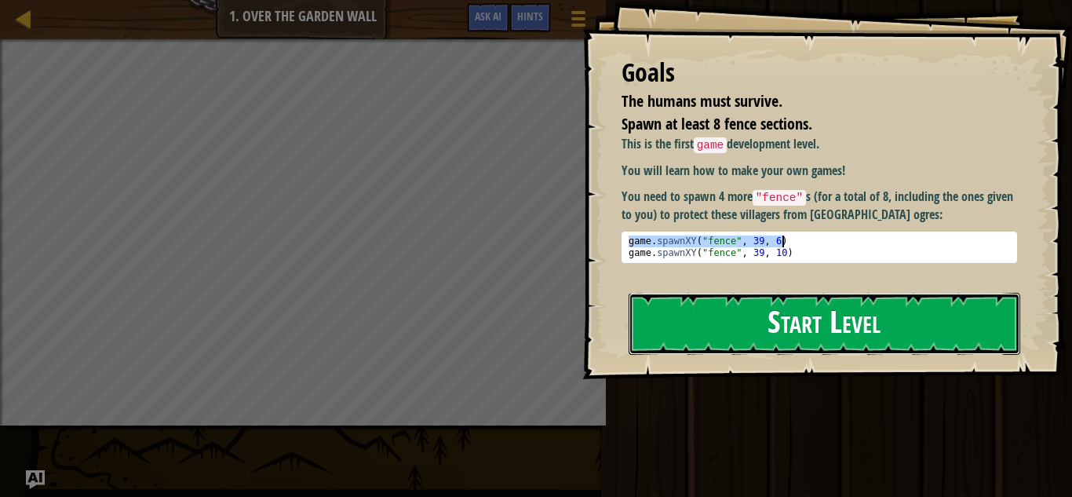
click at [745, 306] on button "Start Level" at bounding box center [825, 324] width 392 height 62
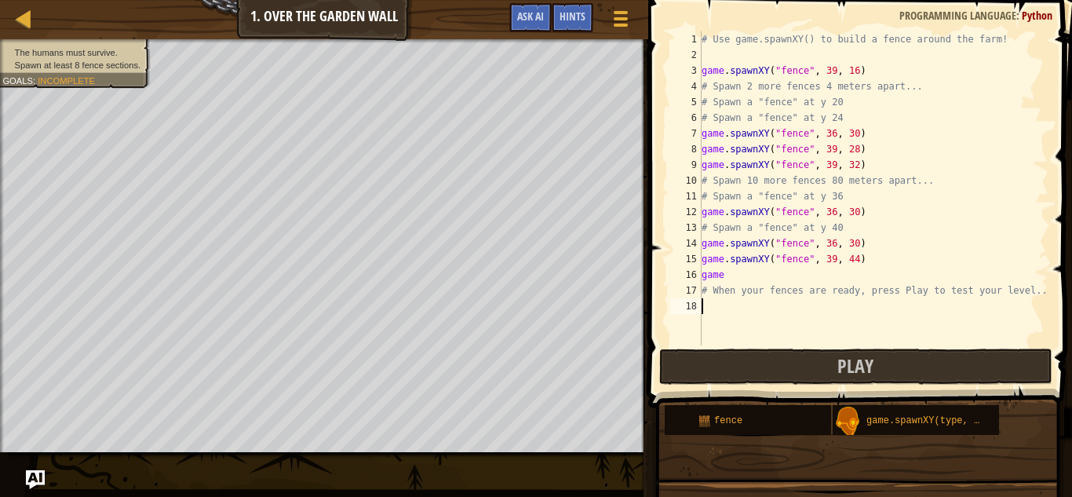
click at [777, 196] on div "# Use game.spawnXY() to build a fence around the farm! game . spawnXY ( "fence"…" at bounding box center [873, 203] width 350 height 345
click at [841, 199] on div "# Use game.spawnXY() to build a fence around the farm! game . spawnXY ( "fence"…" at bounding box center [873, 203] width 350 height 345
click at [917, 193] on div "# Use game.spawnXY() to build a fence around the farm! game . spawnXY ( "fence"…" at bounding box center [873, 203] width 350 height 345
click at [891, 191] on div "# Use game.spawnXY() to build a fence around the farm! game . spawnXY ( "fence"…" at bounding box center [873, 203] width 350 height 345
click at [845, 178] on div "# Use game.spawnXY() to build a fence around the farm! game . spawnXY ( "fence"…" at bounding box center [873, 203] width 350 height 345
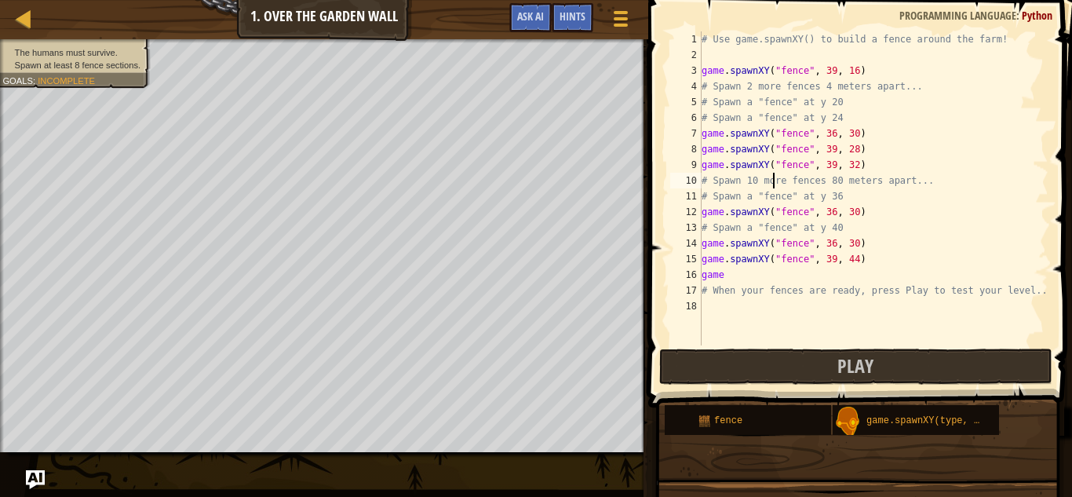
click at [772, 178] on div "# Use game.spawnXY() to build a fence around the farm! game . spawnXY ( "fence"…" at bounding box center [873, 203] width 350 height 345
click at [747, 171] on div "# Use game.spawnXY() to build a fence around the farm! game . spawnXY ( "fence"…" at bounding box center [873, 203] width 350 height 345
click at [778, 186] on div "# Use game.spawnXY() to build a fence around the farm! game . spawnXY ( "fence"…" at bounding box center [873, 203] width 350 height 345
click at [758, 180] on div "# Use game.spawnXY() to build a fence around the farm! game . spawnXY ( "fence"…" at bounding box center [873, 203] width 350 height 345
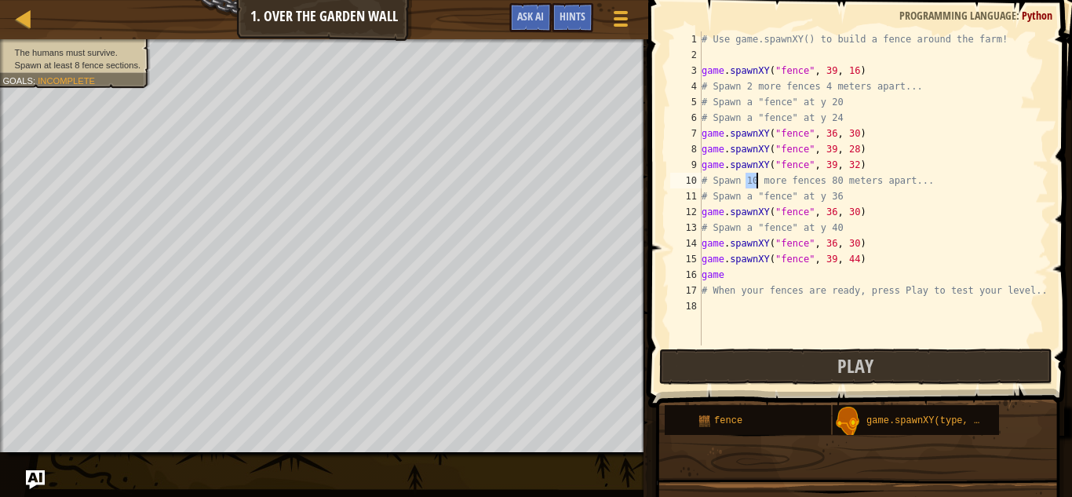
click at [758, 180] on div "# Use game.spawnXY() to build a fence around the farm! game . spawnXY ( "fence"…" at bounding box center [873, 203] width 350 height 345
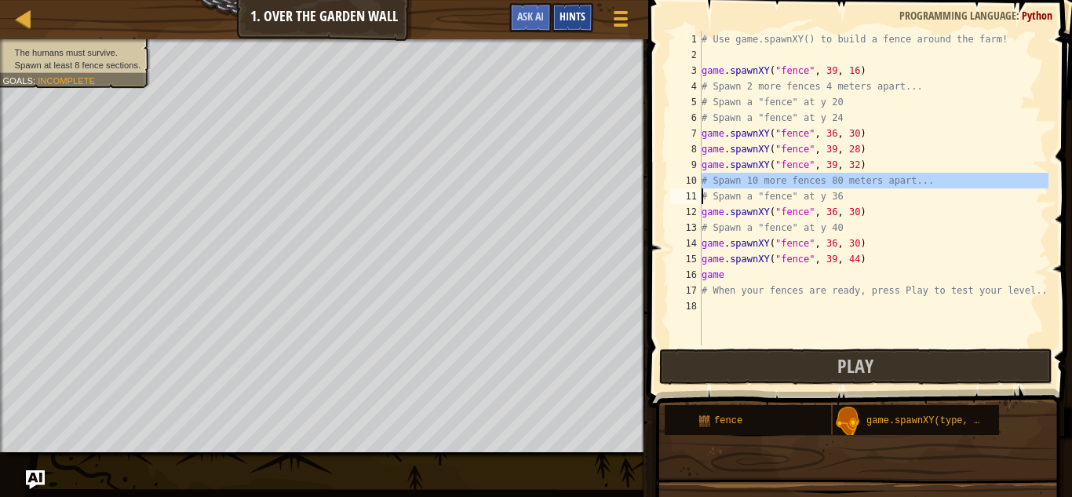
click at [557, 18] on div "Hints" at bounding box center [573, 17] width 42 height 29
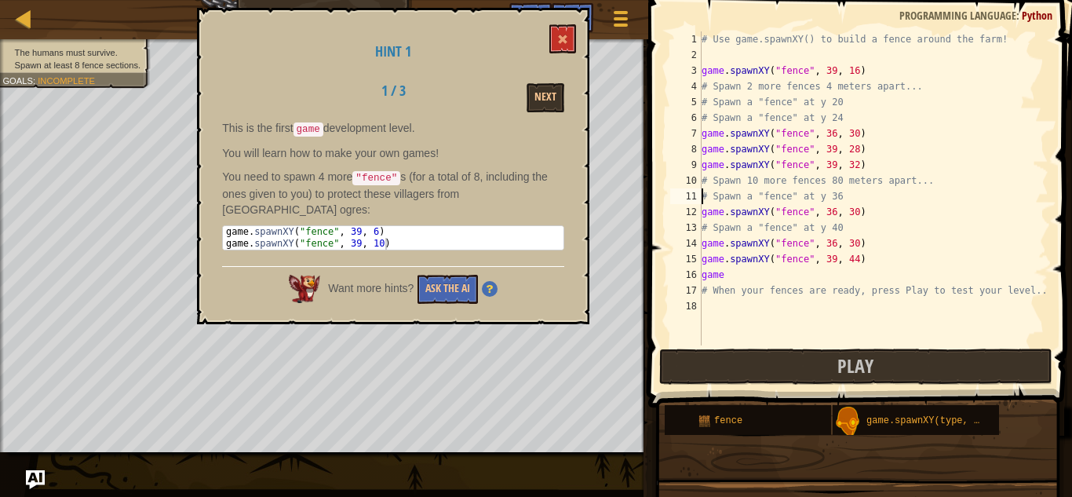
click at [751, 198] on div "# Use game.spawnXY() to build a fence around the farm! game . spawnXY ( "fence"…" at bounding box center [873, 203] width 350 height 345
click at [760, 222] on div "# Use game.spawnXY() to build a fence around the farm! game . spawnXY ( "fence"…" at bounding box center [873, 203] width 350 height 345
click at [759, 221] on div "# Use game.spawnXY() to build a fence around the farm! game . spawnXY ( "fence"…" at bounding box center [873, 203] width 350 height 345
click at [748, 199] on div "# Use game.spawnXY() to build a fence around the farm! game . spawnXY ( "fence"…" at bounding box center [873, 203] width 350 height 345
click at [757, 223] on div "# Use game.spawnXY() to build a fence around the farm! game . spawnXY ( "fence"…" at bounding box center [873, 203] width 350 height 345
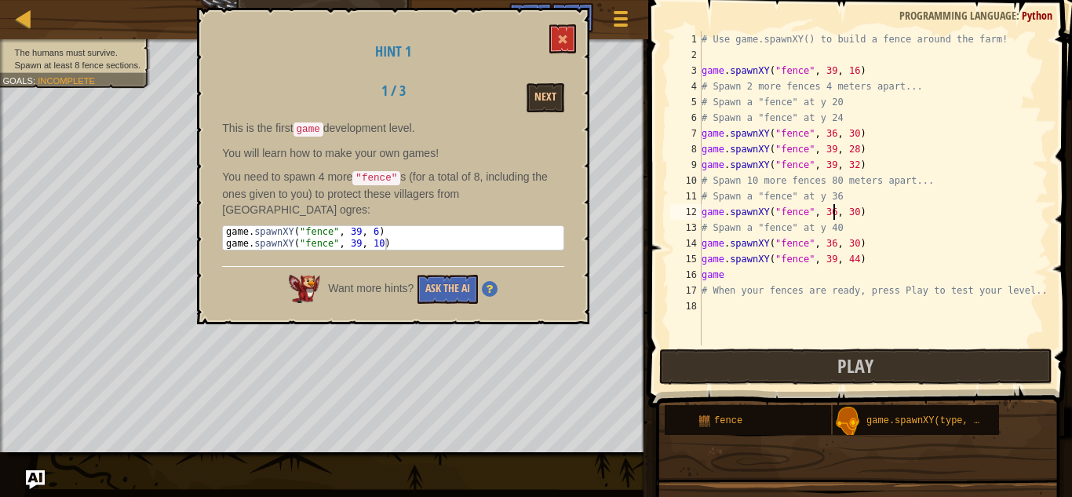
click at [834, 211] on div "# Use game.spawnXY() to build a fence around the farm! game . spawnXY ( "fence"…" at bounding box center [873, 203] width 350 height 345
click at [849, 216] on div "# Use game.spawnXY() to build a fence around the farm! game . spawnXY ( "fence"…" at bounding box center [873, 203] width 350 height 345
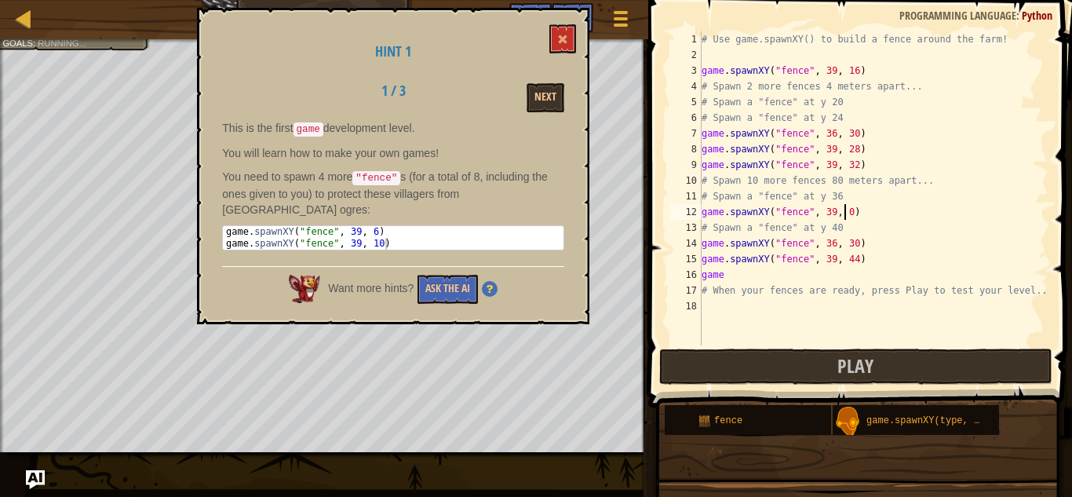
scroll to position [7, 21]
click at [886, 370] on button "Play" at bounding box center [855, 366] width 393 height 36
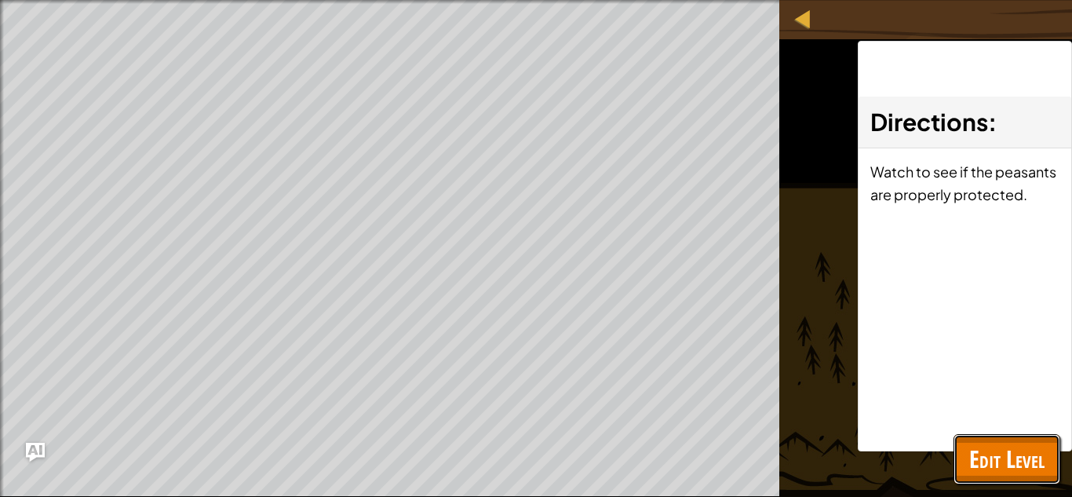
click at [985, 443] on span "Edit Level" at bounding box center [1006, 459] width 75 height 32
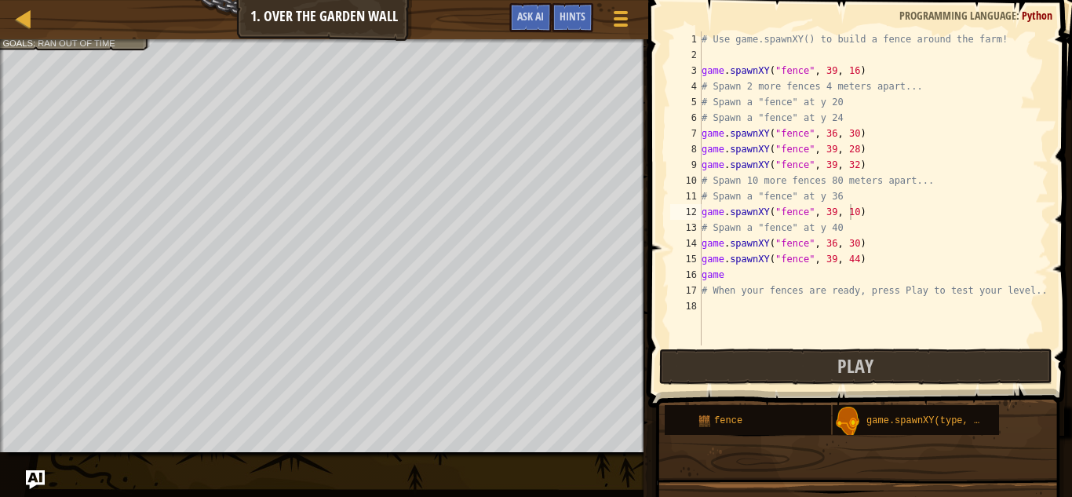
click at [856, 170] on div "# Use game.spawnXY() to build a fence around the farm! game . spawnXY ( "fence"…" at bounding box center [873, 203] width 350 height 345
click at [830, 376] on button "Play" at bounding box center [855, 366] width 393 height 36
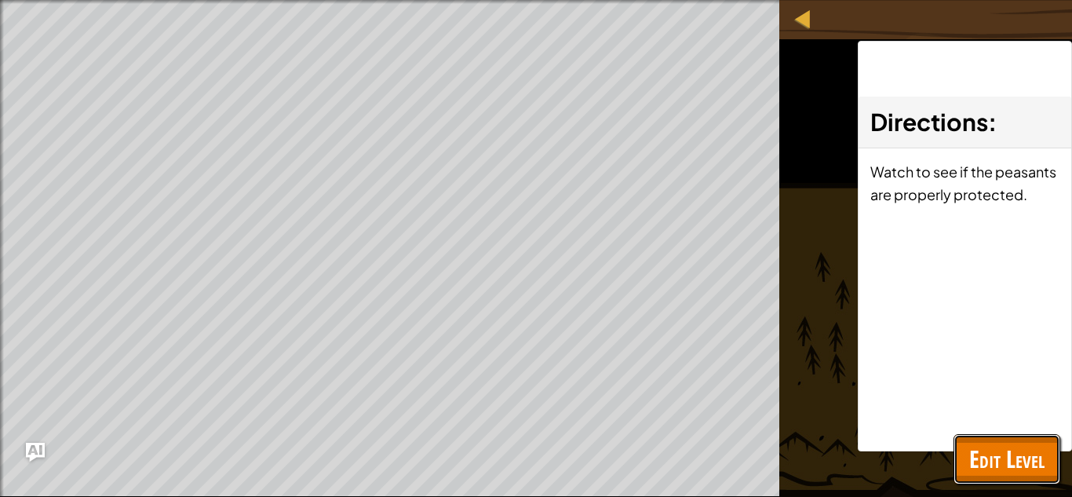
click at [1000, 465] on span "Edit Level" at bounding box center [1006, 459] width 75 height 32
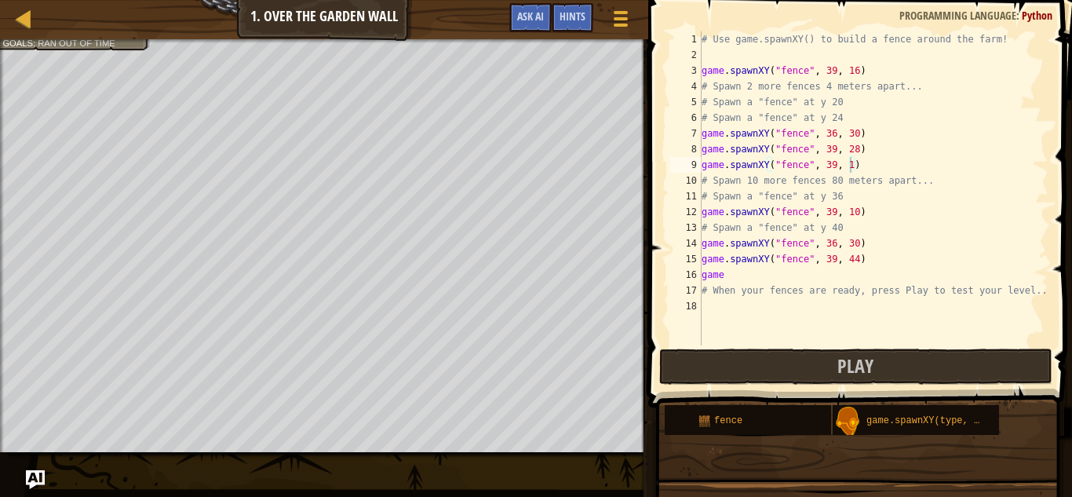
click at [724, 124] on div "# Use game.spawnXY() to build a fence around the farm! game . spawnXY ( "fence"…" at bounding box center [873, 203] width 350 height 345
click at [791, 120] on div "# Use game.spawnXY() to build a fence around the farm! game . spawnXY ( "fence"…" at bounding box center [873, 203] width 350 height 345
click at [832, 121] on div "# Use game.spawnXY() to build a fence around the farm! game . spawnXY ( "fence"…" at bounding box center [873, 203] width 350 height 345
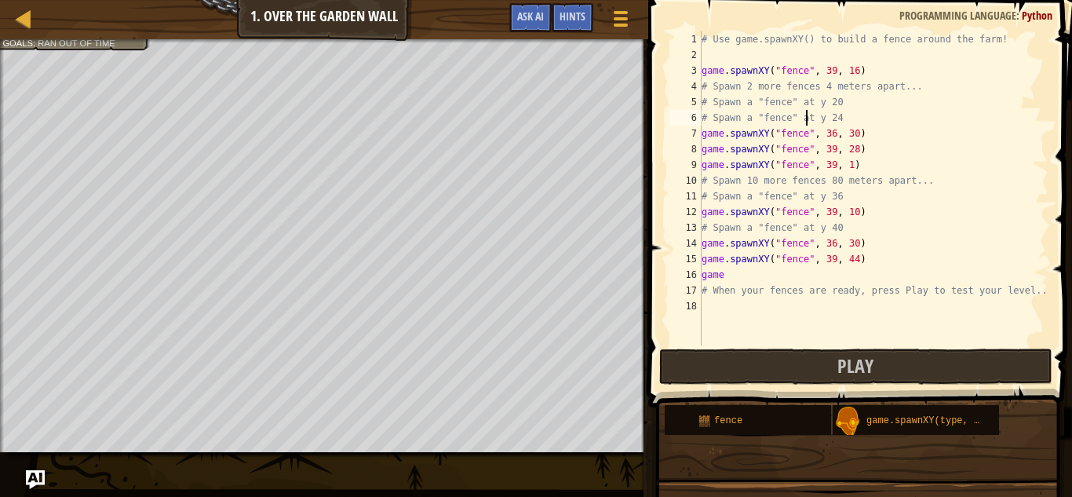
click at [807, 117] on div "# Use game.spawnXY() to build a fence around the farm! game . spawnXY ( "fence"…" at bounding box center [873, 203] width 350 height 345
click at [782, 118] on div "# Use game.spawnXY() to build a fence around the farm! game . spawnXY ( "fence"…" at bounding box center [873, 203] width 350 height 345
drag, startPoint x: 744, startPoint y: 122, endPoint x: 844, endPoint y: 119, distance: 99.7
click at [844, 119] on div "# Use game.spawnXY() to build a fence around the farm! game . spawnXY ( "fence"…" at bounding box center [873, 203] width 350 height 345
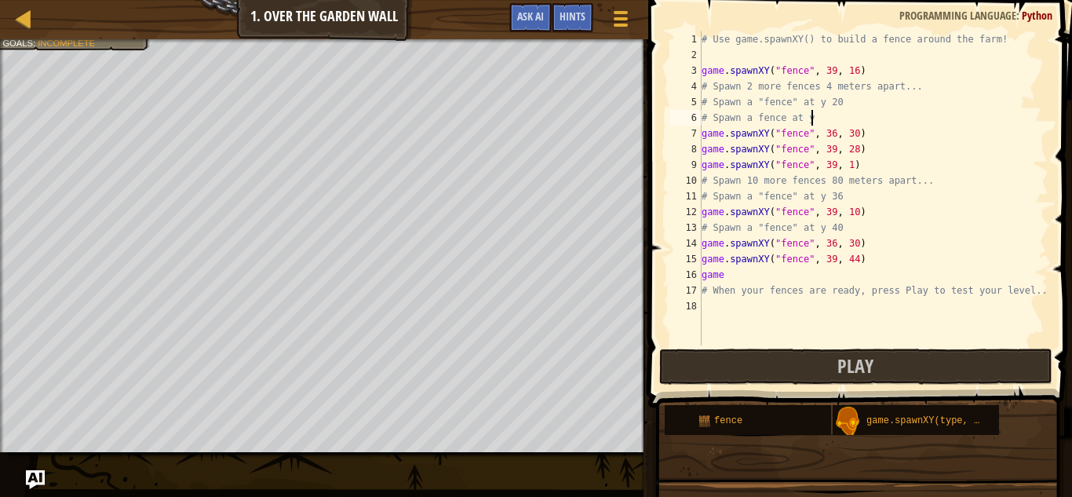
click at [759, 115] on div "# Use game.spawnXY() to build a fence around the farm! game . spawnXY ( "fence"…" at bounding box center [873, 203] width 350 height 345
click at [785, 124] on div "# Use game.spawnXY() to build a fence around the farm! game . spawnXY ( "fence"…" at bounding box center [873, 203] width 350 height 345
click at [790, 124] on div "# Use game.spawnXY() to build a fence around the farm! game . spawnXY ( "fence"…" at bounding box center [873, 203] width 350 height 345
click at [787, 123] on div "# Use game.spawnXY() to build a fence around the farm! game . spawnXY ( "fence"…" at bounding box center [873, 203] width 350 height 345
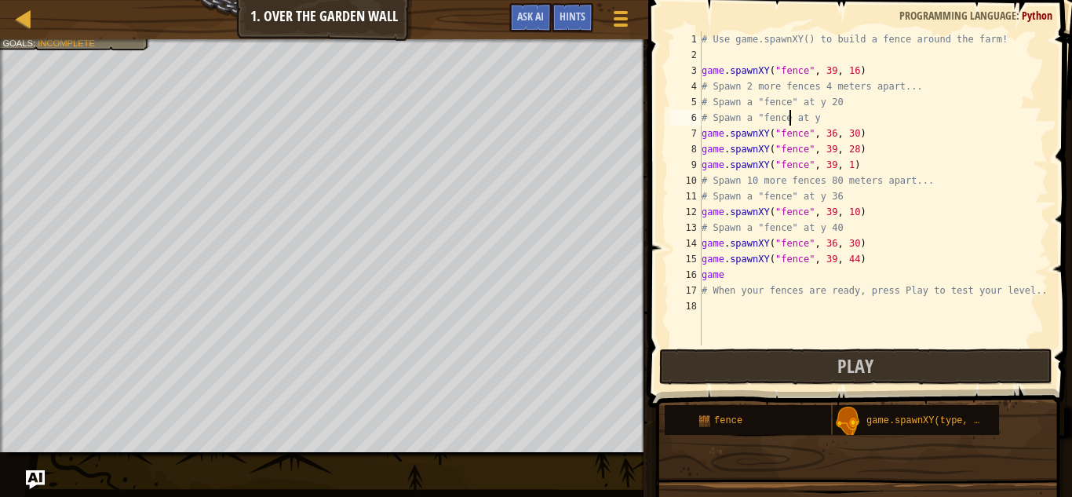
scroll to position [7, 13]
click at [829, 117] on div "# Use game.spawnXY() to build a fence around the farm! game . spawnXY ( "fence"…" at bounding box center [873, 203] width 350 height 345
click at [870, 352] on button "Play" at bounding box center [855, 366] width 393 height 36
click at [531, 31] on button "Ask AI" at bounding box center [530, 17] width 42 height 29
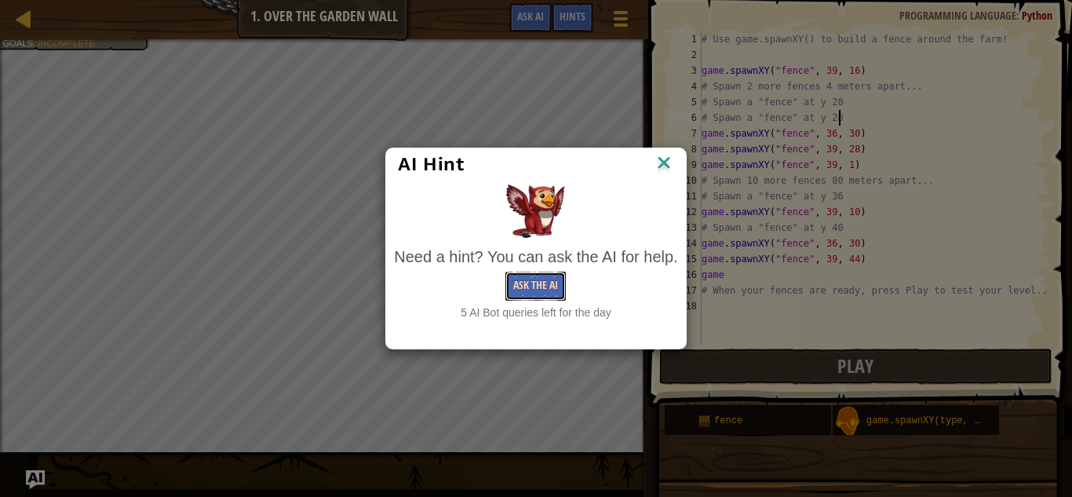
click at [547, 287] on button "Ask the AI" at bounding box center [535, 285] width 60 height 29
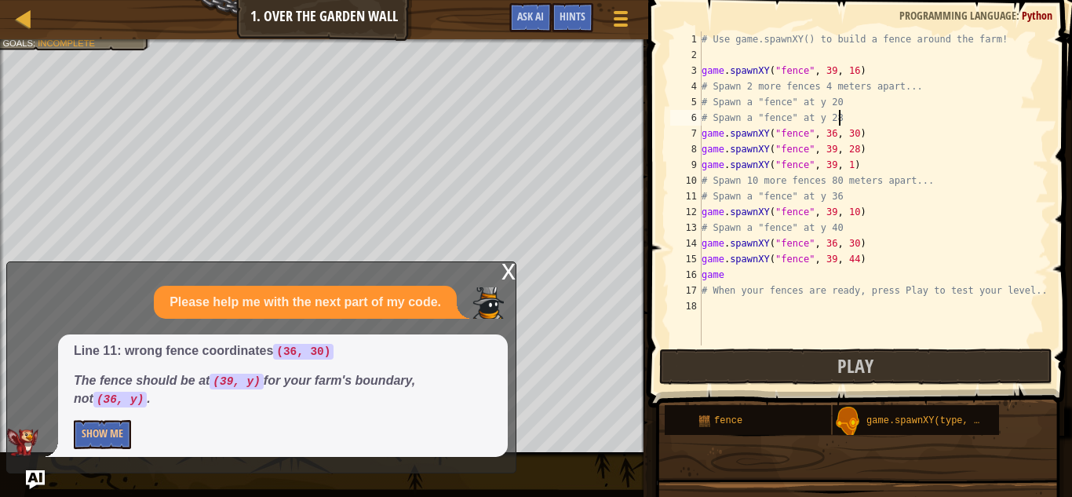
click at [833, 215] on div "# Use game.spawnXY() to build a fence around the farm! game . spawnXY ( "fence"…" at bounding box center [873, 203] width 350 height 345
type textarea "game.spawnXY("fence", 36, 10)"
click at [860, 364] on span "Play" at bounding box center [855, 365] width 36 height 25
click at [115, 431] on button "Show Me" at bounding box center [102, 434] width 57 height 29
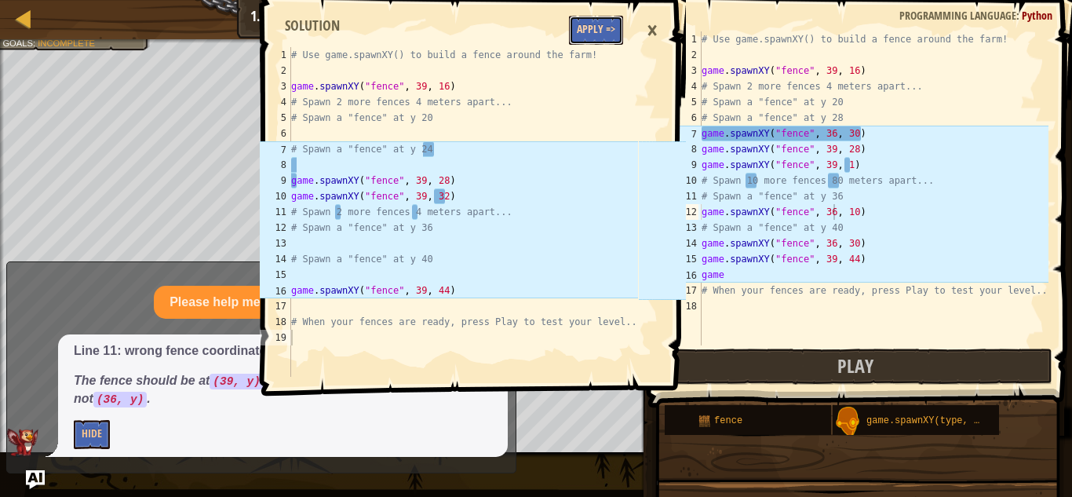
click at [601, 29] on button "Apply =>" at bounding box center [596, 30] width 54 height 29
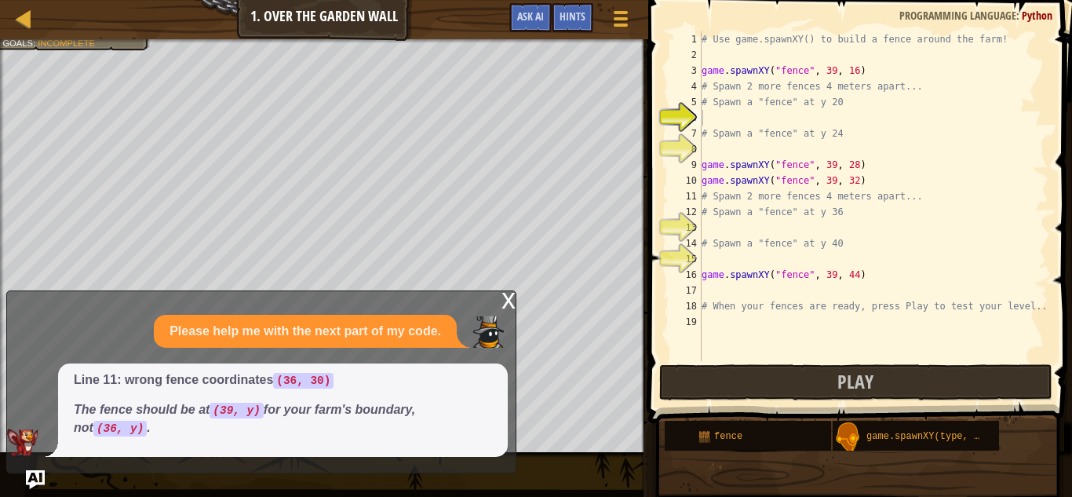
click at [767, 118] on div "# Use game.spawnXY() to build a fence around the farm! game . spawnXY ( "fence"…" at bounding box center [873, 211] width 350 height 361
type textarea "a"
type textarea "f"
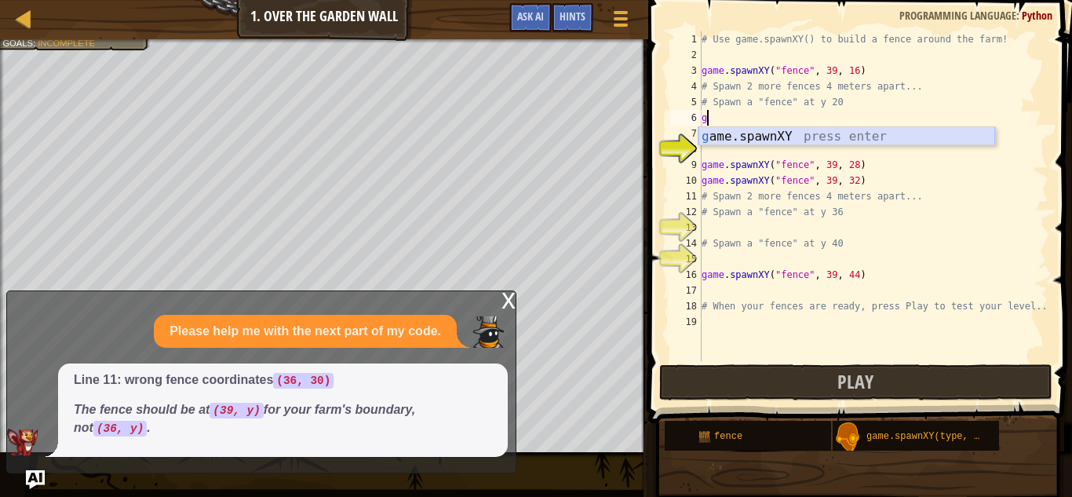
click at [858, 137] on div "g ame.spawnXY press enter" at bounding box center [846, 155] width 297 height 56
type textarea "game.spawnXY("fence", 36, 30)"
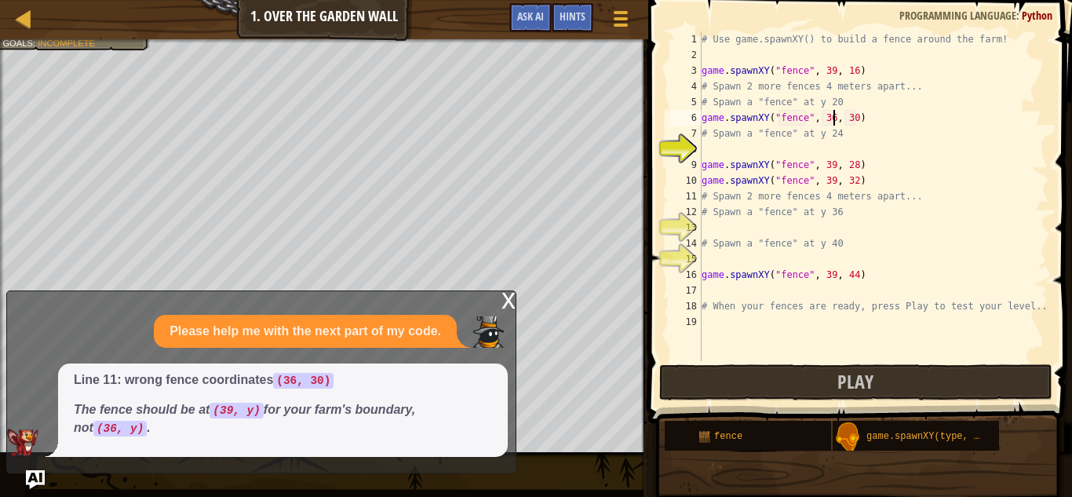
click at [833, 116] on div "# Use game.spawnXY() to build a fence around the farm! game . spawnXY ( "fence"…" at bounding box center [873, 211] width 350 height 361
click at [770, 144] on div "# Use game.spawnXY() to build a fence around the farm! game . spawnXY ( "fence"…" at bounding box center [873, 211] width 350 height 361
type textarea "f"
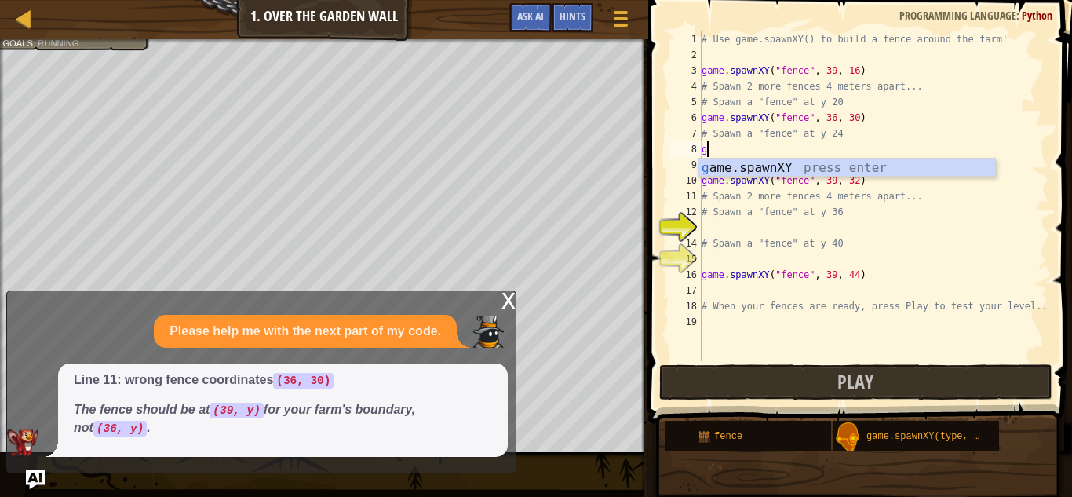
scroll to position [7, 1]
type textarea "game.spawnXY("fence", 36, 30)"
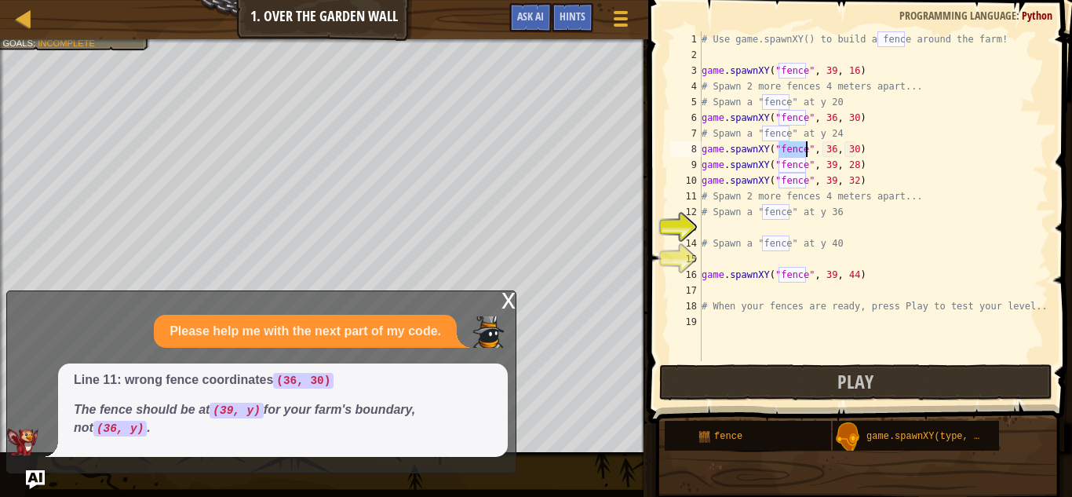
click at [787, 224] on div "# Use game.spawnXY() to build a fence around the farm! game . spawnXY ( "fence"…" at bounding box center [873, 211] width 350 height 361
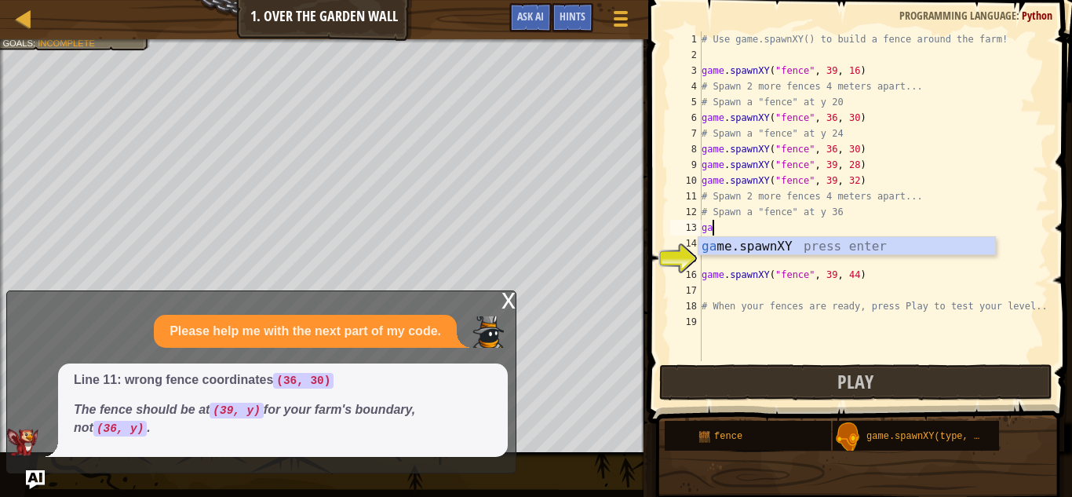
scroll to position [7, 2]
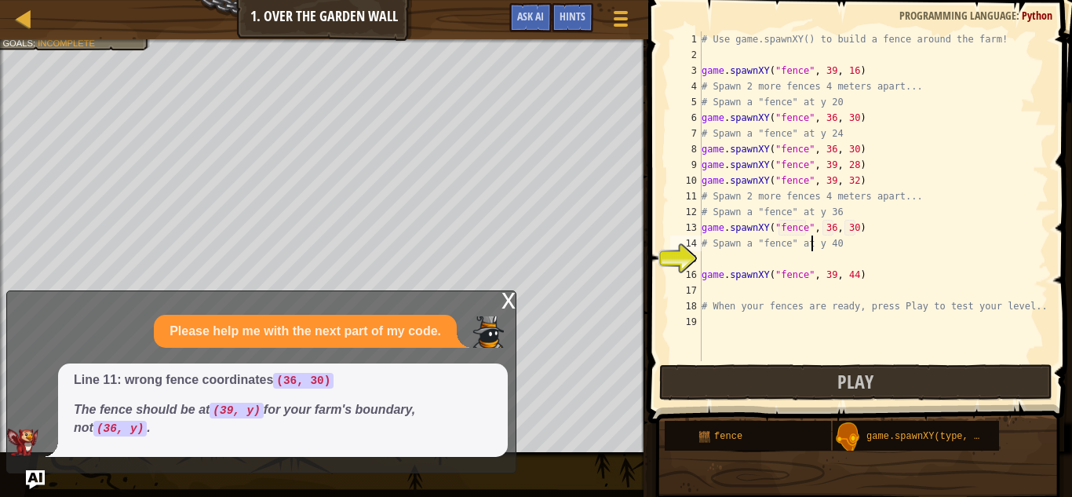
click at [810, 247] on div "# Use game.spawnXY() to build a fence around the farm! game . spawnXY ( "fence"…" at bounding box center [873, 211] width 350 height 361
click at [833, 228] on div "# Use game.spawnXY() to build a fence around the farm! game . spawnXY ( "fence"…" at bounding box center [873, 211] width 350 height 361
click at [848, 228] on div "# Use game.spawnXY() to build a fence around the farm! game . spawnXY ( "fence"…" at bounding box center [873, 211] width 350 height 361
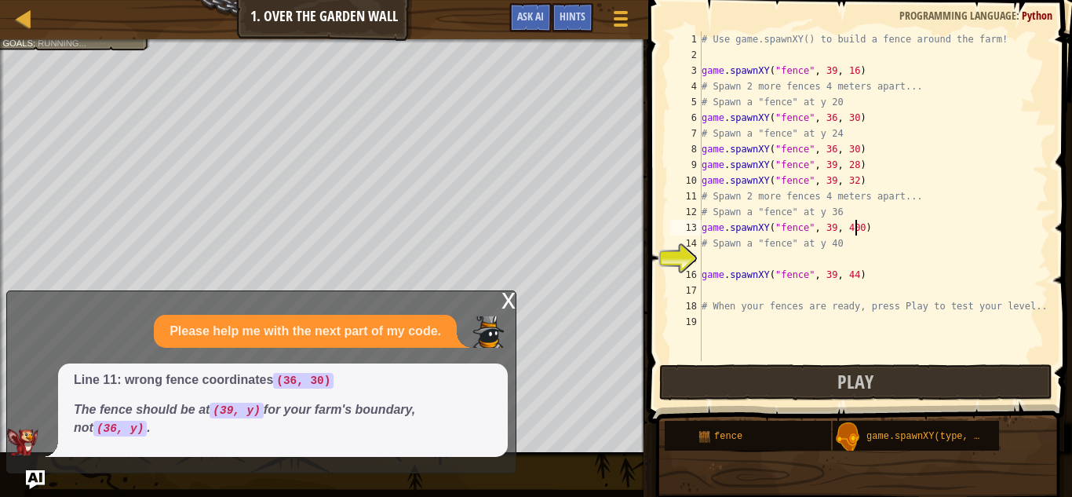
type textarea "game.spawnXY("fence", 39, 40)"
click at [862, 257] on div "# Use game.spawnXY() to build a fence around the farm! game . spawnXY ( "fence"…" at bounding box center [873, 211] width 350 height 361
click at [850, 166] on div "# Use game.spawnXY() to build a fence around the farm! game . spawnXY ( "fence"…" at bounding box center [873, 211] width 350 height 361
click at [855, 166] on div "# Use game.spawnXY() to build a fence around the farm! game . spawnXY ( "fence"…" at bounding box center [873, 211] width 350 height 361
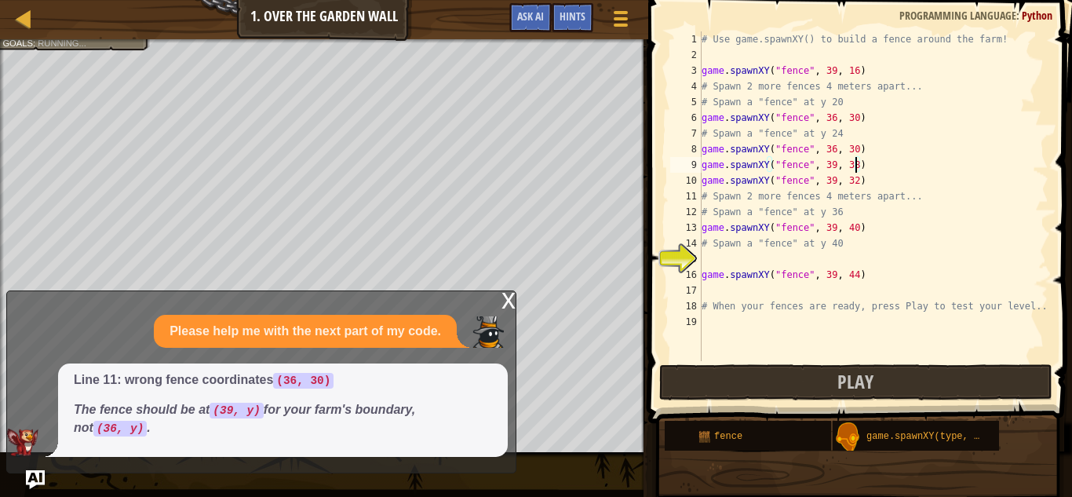
scroll to position [7, 22]
click at [727, 380] on button "Play" at bounding box center [855, 382] width 393 height 36
click at [835, 164] on div "# Use game.spawnXY() to build a fence around the farm! game . spawnXY ( "fence"…" at bounding box center [873, 211] width 350 height 361
type textarea "game.spawnXY("fence", 37, 38)"
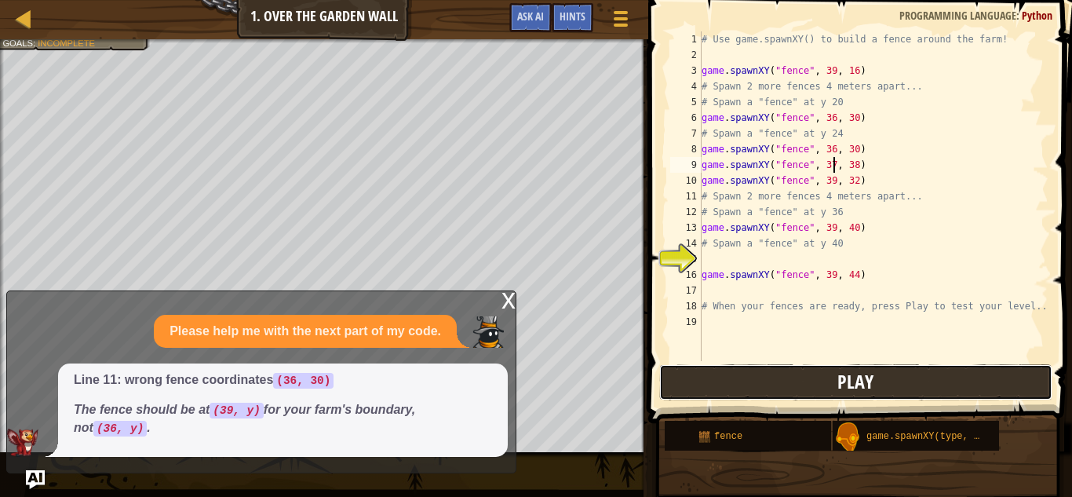
click at [819, 383] on button "Play" at bounding box center [855, 382] width 393 height 36
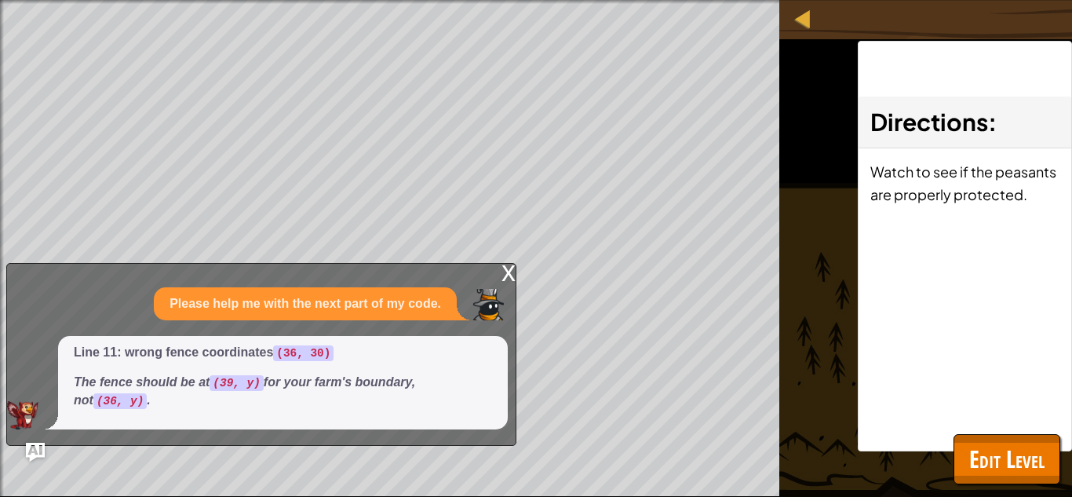
click at [0, 0] on span at bounding box center [0, 0] width 0 height 0
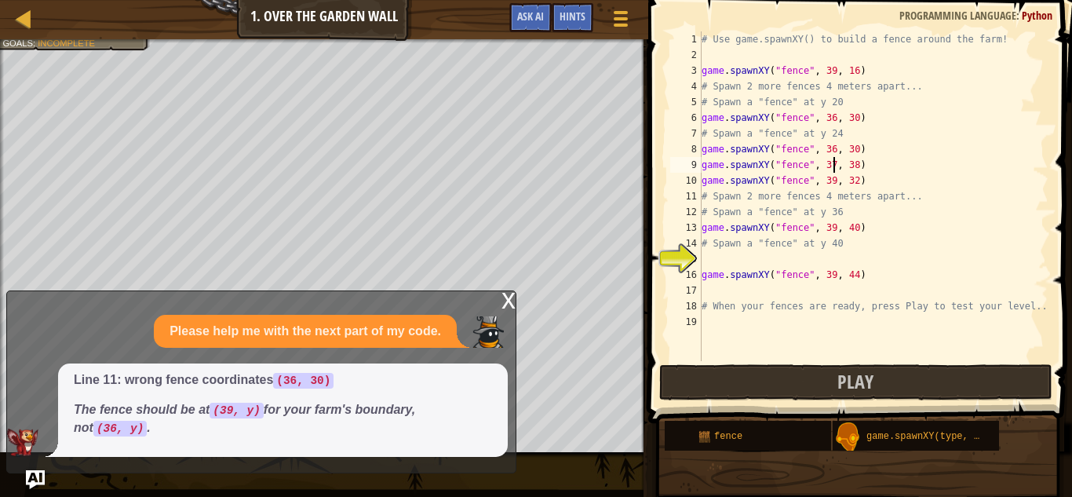
click at [711, 252] on div "# Use game.spawnXY() to build a fence around the farm! game . spawnXY ( "fence"…" at bounding box center [873, 211] width 350 height 361
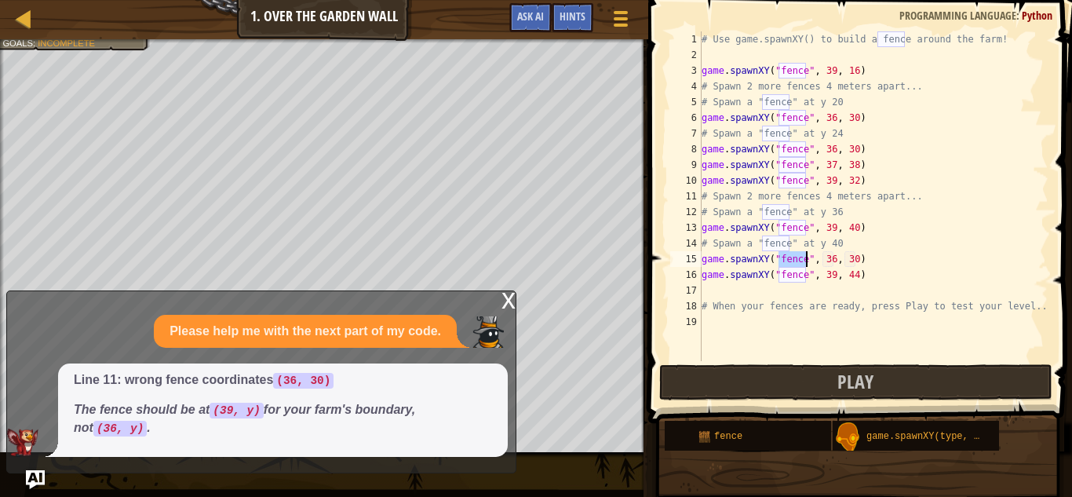
click at [837, 261] on div "# Use game.spawnXY() to build a fence around the farm! game . spawnXY ( "fence"…" at bounding box center [873, 211] width 350 height 361
click at [864, 256] on div "# Use game.spawnXY() to build a fence around the farm! game . spawnXY ( "fence"…" at bounding box center [873, 211] width 350 height 361
click at [855, 258] on div "# Use game.spawnXY() to build a fence around the farm! game . spawnXY ( "fence"…" at bounding box center [873, 211] width 350 height 361
click at [832, 263] on div "# Use game.spawnXY() to build a fence around the farm! game . spawnXY ( "fence"…" at bounding box center [873, 211] width 350 height 361
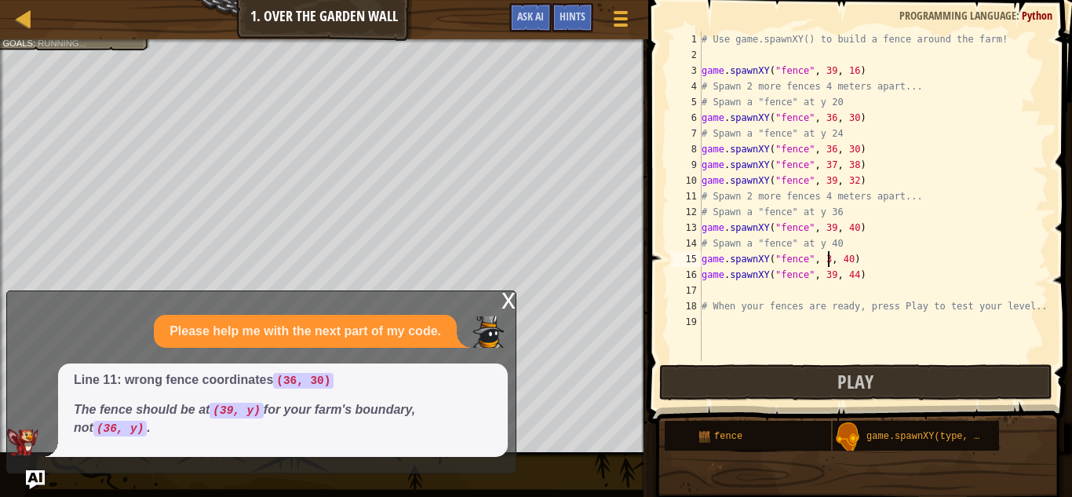
scroll to position [7, 19]
click at [855, 260] on div "# Use game.spawnXY() to build a fence around the farm! game . spawnXY ( "fence"…" at bounding box center [873, 211] width 350 height 361
click at [861, 377] on span "Play" at bounding box center [855, 381] width 36 height 25
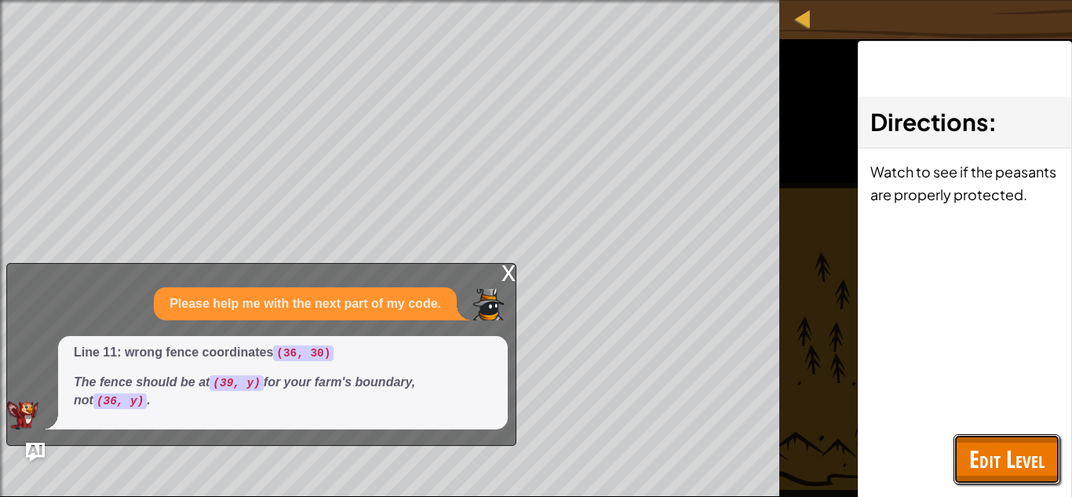
click at [1027, 461] on span "Edit Level" at bounding box center [1006, 459] width 75 height 32
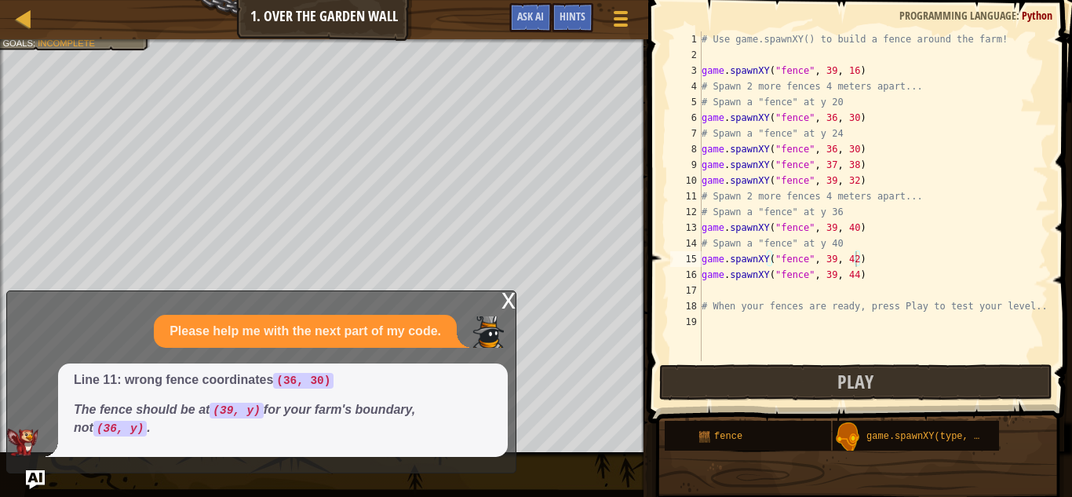
click at [857, 260] on div "# Use game.spawnXY() to build a fence around the farm! game . spawnXY ( "fence"…" at bounding box center [873, 211] width 350 height 361
click at [857, 260] on div "# Use game.spawnXY() to build a fence around the farm! game . spawnXY ( "fence"…" at bounding box center [873, 196] width 350 height 330
click at [857, 261] on div "# Use game.spawnXY() to build a fence around the farm! game . spawnXY ( "fence"…" at bounding box center [873, 211] width 350 height 361
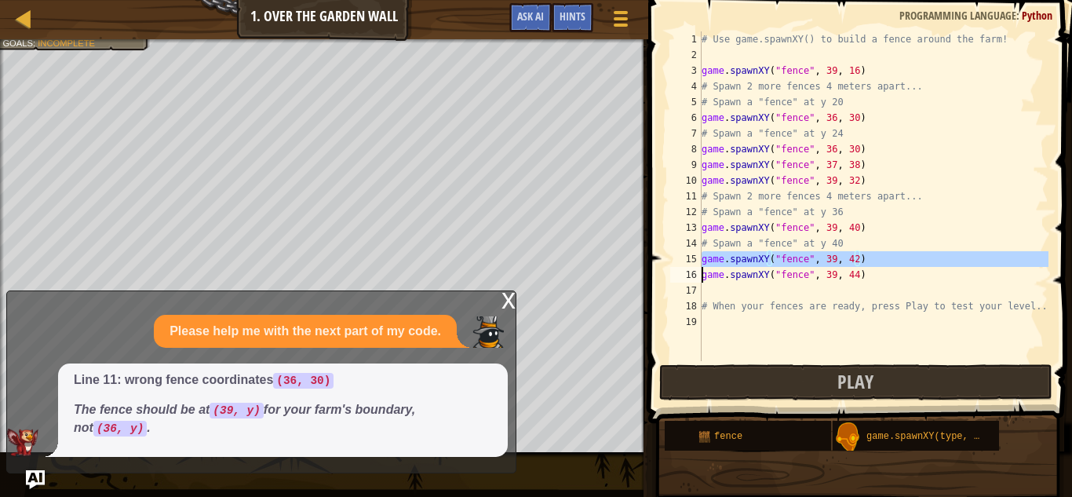
click at [856, 261] on div "# Use game.spawnXY() to build a fence around the farm! game . spawnXY ( "fence"…" at bounding box center [873, 211] width 350 height 361
click at [856, 261] on div "# Use game.spawnXY() to build a fence around the farm! game . spawnXY ( "fence"…" at bounding box center [873, 196] width 350 height 330
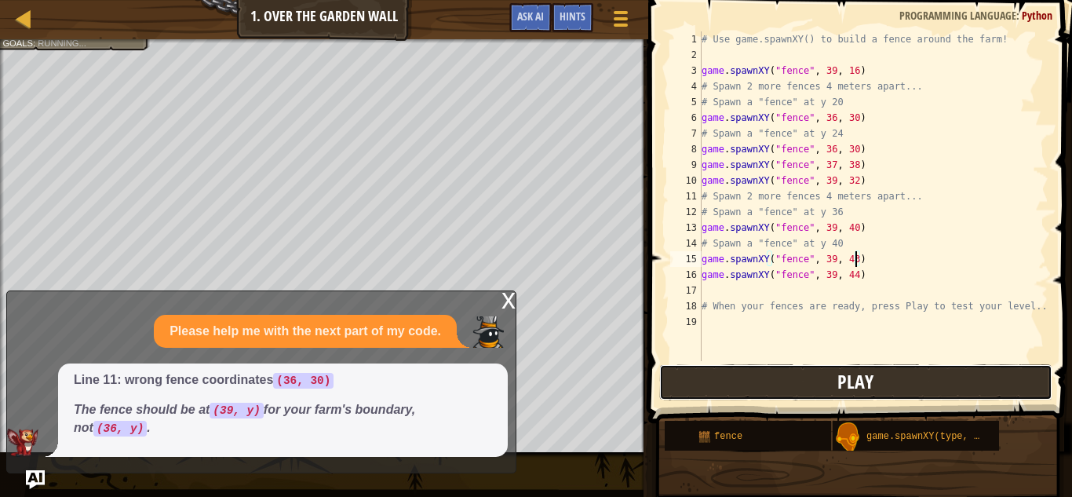
click at [835, 366] on button "Play" at bounding box center [855, 382] width 393 height 36
click at [763, 402] on span at bounding box center [861, 188] width 436 height 469
click at [823, 194] on div "# Use game.spawnXY() to build a fence around the farm! game . spawnXY ( "fence"…" at bounding box center [873, 211] width 350 height 361
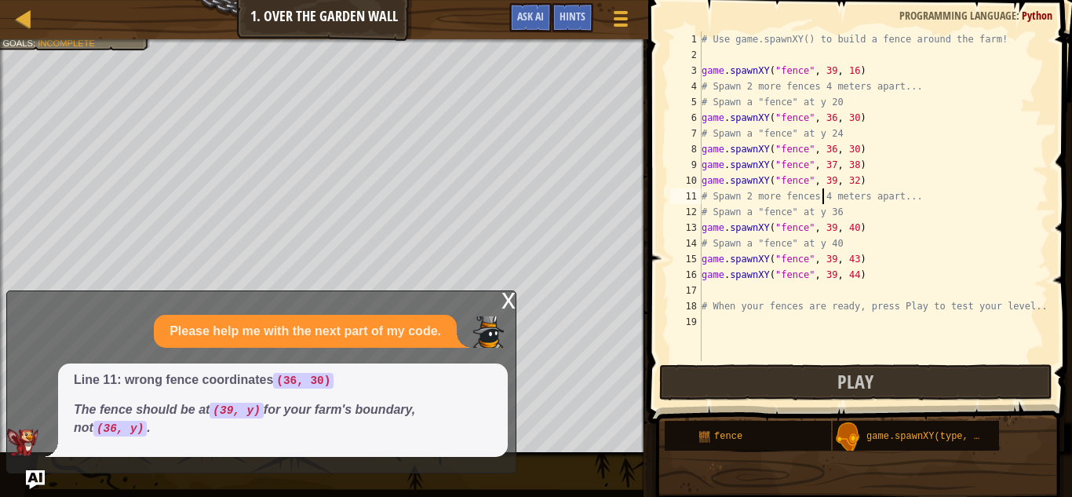
click at [851, 261] on div "# Use game.spawnXY() to build a fence around the farm! game . spawnXY ( "fence"…" at bounding box center [873, 211] width 350 height 361
click at [858, 257] on div "# Use game.spawnXY() to build a fence around the farm! game . spawnXY ( "fence"…" at bounding box center [873, 211] width 350 height 361
click at [857, 257] on div "# Use game.spawnXY() to build a fence around the farm! game . spawnXY ( "fence"…" at bounding box center [873, 211] width 350 height 361
click at [834, 254] on div "# Use game.spawnXY() to build a fence around the farm! game . spawnXY ( "fence"…" at bounding box center [873, 211] width 350 height 361
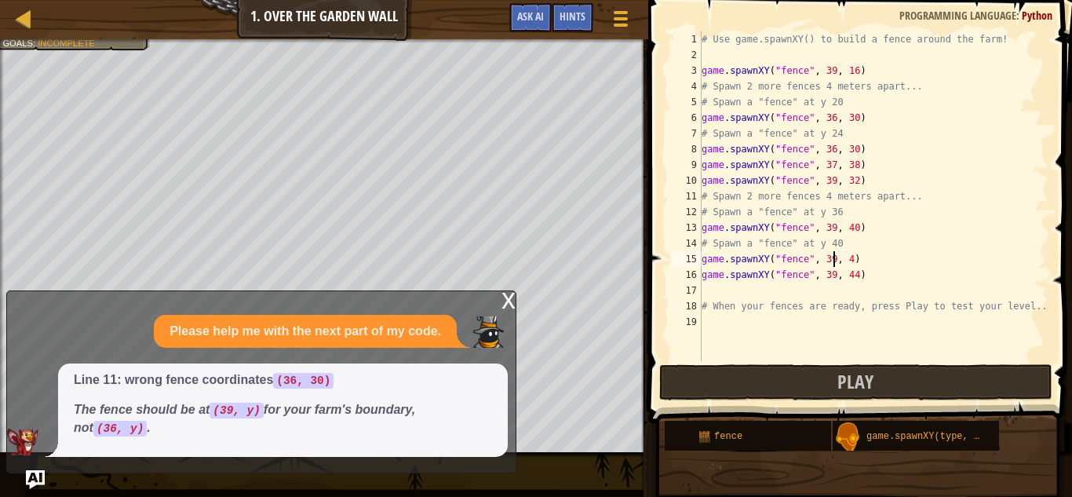
click at [829, 254] on div "# Use game.spawnXY() to build a fence around the farm! game . spawnXY ( "fence"…" at bounding box center [873, 211] width 350 height 361
click at [833, 253] on div "# Use game.spawnXY() to build a fence around the farm! game . spawnXY ( "fence"…" at bounding box center [873, 211] width 350 height 361
click at [850, 259] on div "# Use game.spawnXY() to build a fence around the farm! game . spawnXY ( "fence"…" at bounding box center [873, 211] width 350 height 361
type textarea "game.spawnXY("fence", 35,37)"
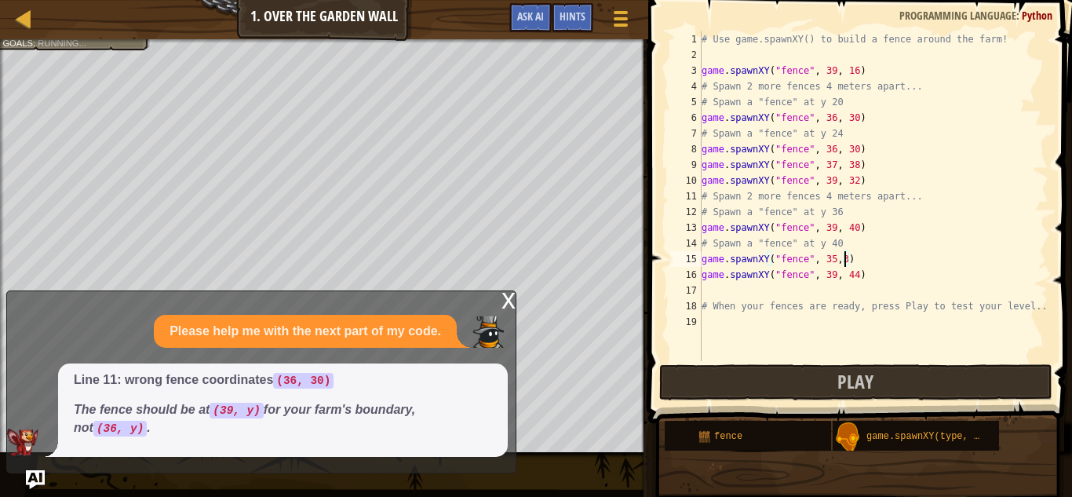
scroll to position [7, 21]
click at [841, 372] on span "Play" at bounding box center [855, 381] width 36 height 25
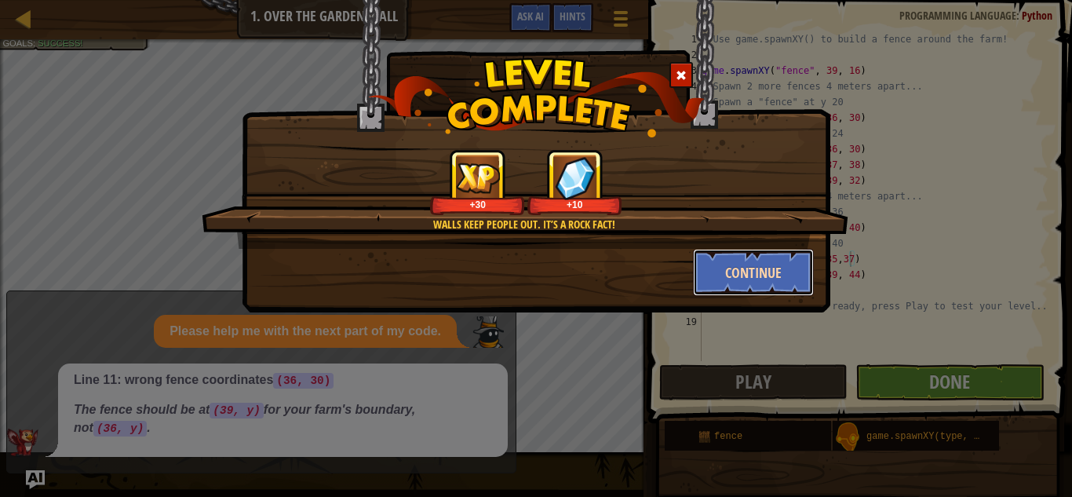
click at [737, 282] on button "Continue" at bounding box center [754, 272] width 122 height 47
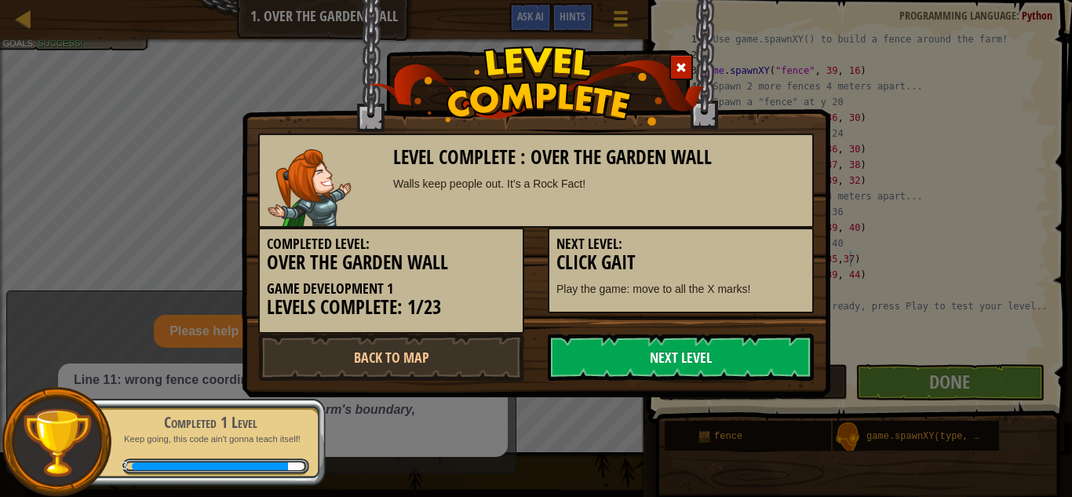
click at [692, 358] on link "Next Level" at bounding box center [681, 356] width 266 height 47
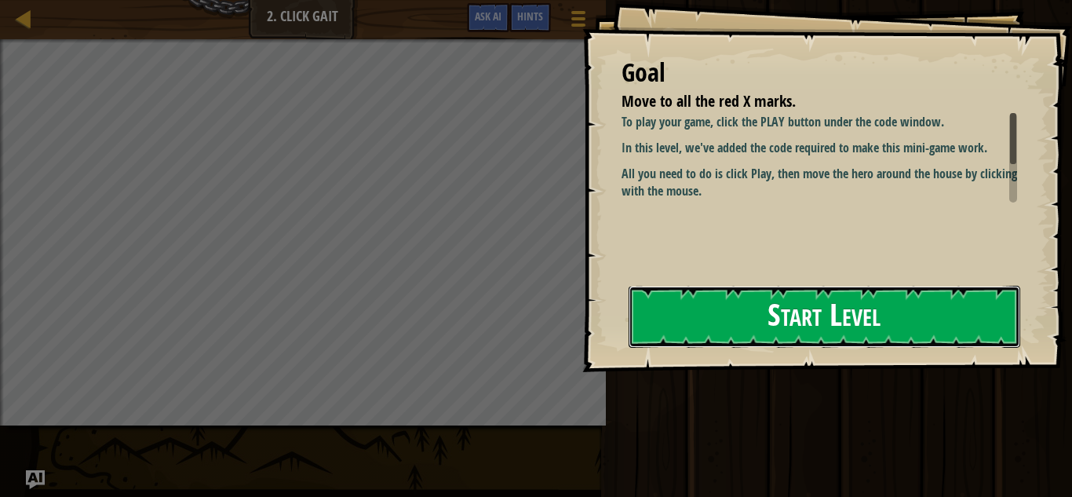
click at [735, 327] on button "Start Level" at bounding box center [825, 317] width 392 height 62
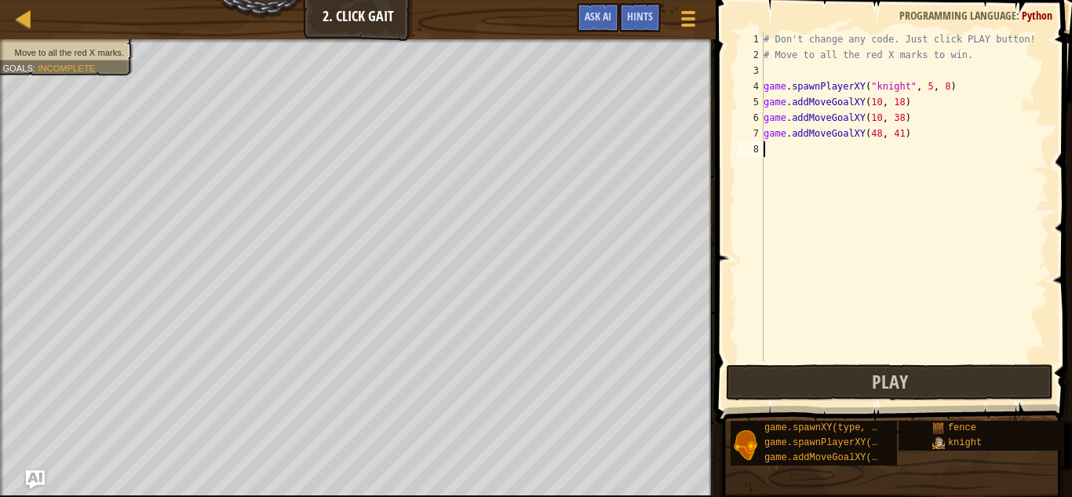
scroll to position [7, 0]
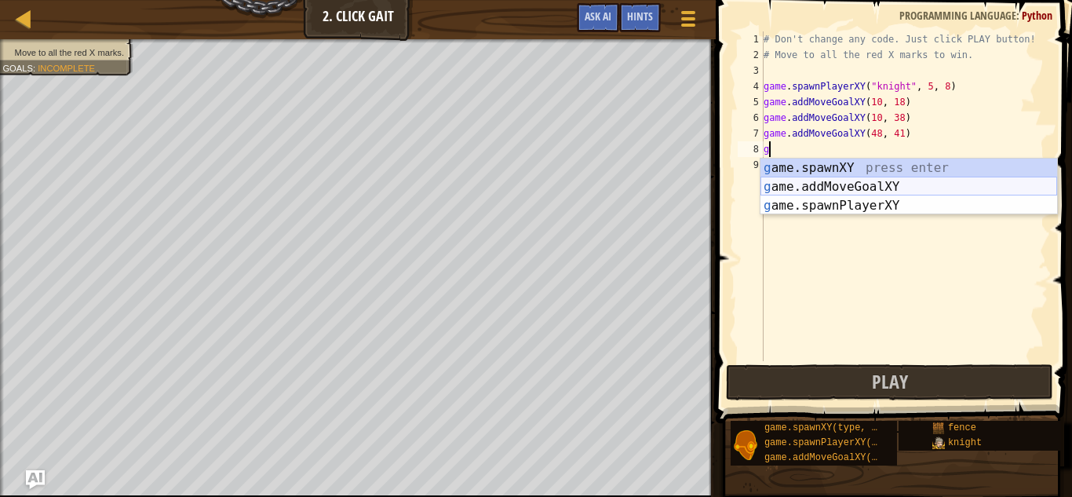
click at [813, 187] on div "g ame.spawnXY press enter g ame.addMoveGoalXY press enter g ame.spawnPlayerXY p…" at bounding box center [908, 206] width 297 height 94
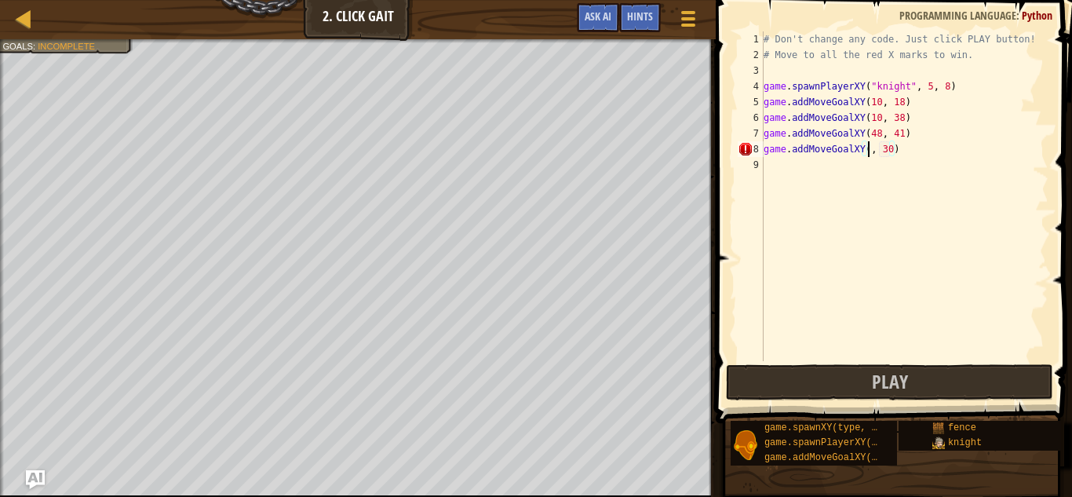
scroll to position [7, 17]
click at [902, 153] on div "# Don't change any code. Just click PLAY button! # Move to all the red X marks …" at bounding box center [904, 211] width 288 height 361
type textarea "game.addMoveGoalXY(10, 18)"
click at [913, 182] on div "# Don't change any code. Just click PLAY button! # Move to all the red X marks …" at bounding box center [904, 211] width 288 height 361
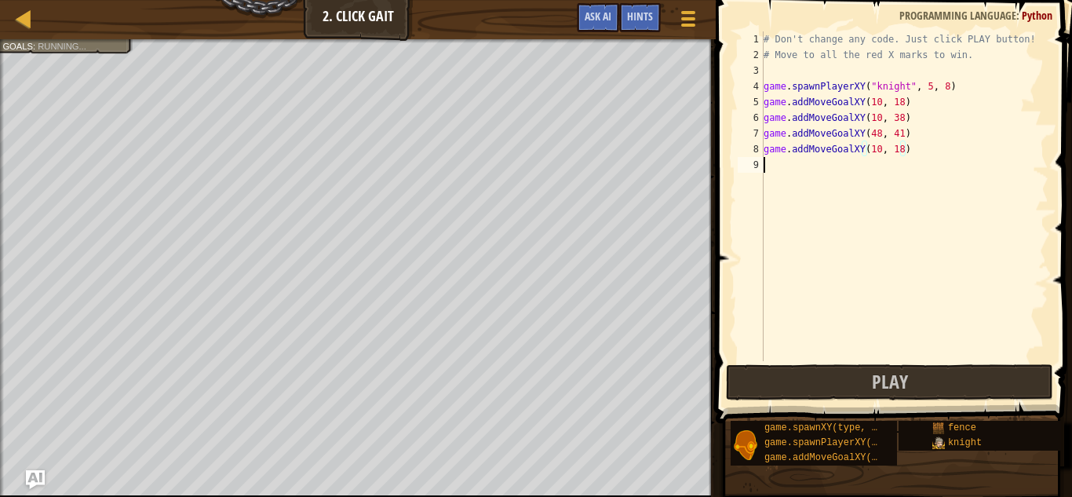
scroll to position [7, 0]
click at [966, 375] on button "Play" at bounding box center [889, 382] width 327 height 36
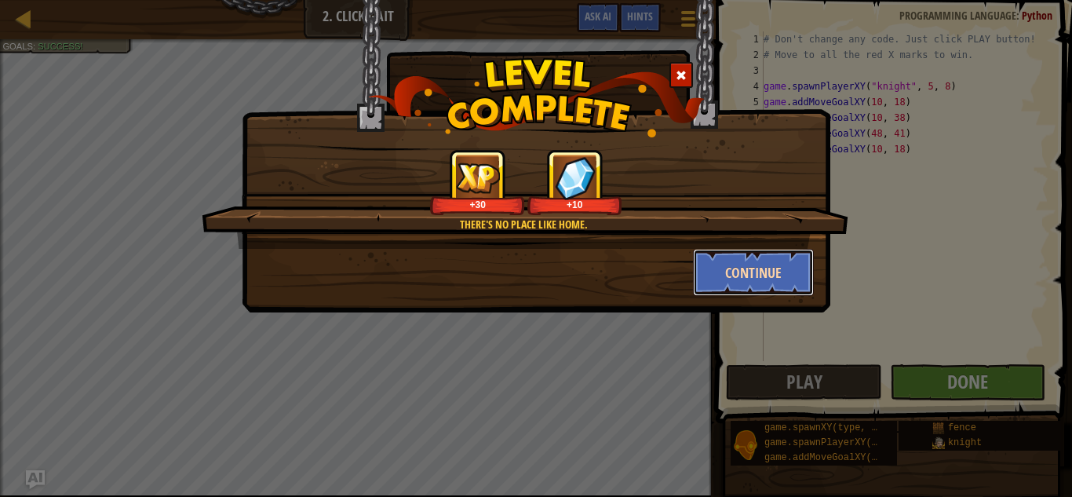
click at [727, 273] on button "Continue" at bounding box center [754, 272] width 122 height 47
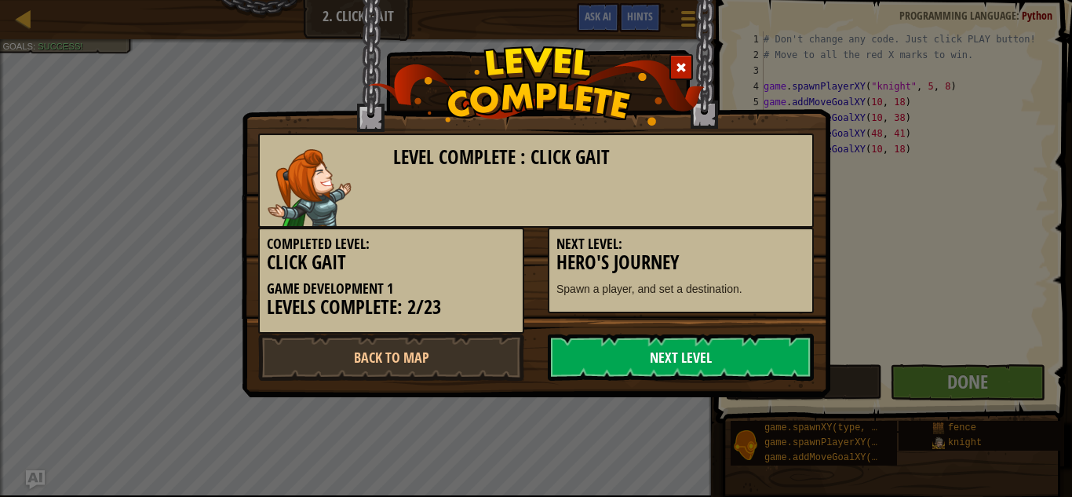
click at [694, 380] on link "Next Level" at bounding box center [681, 356] width 266 height 47
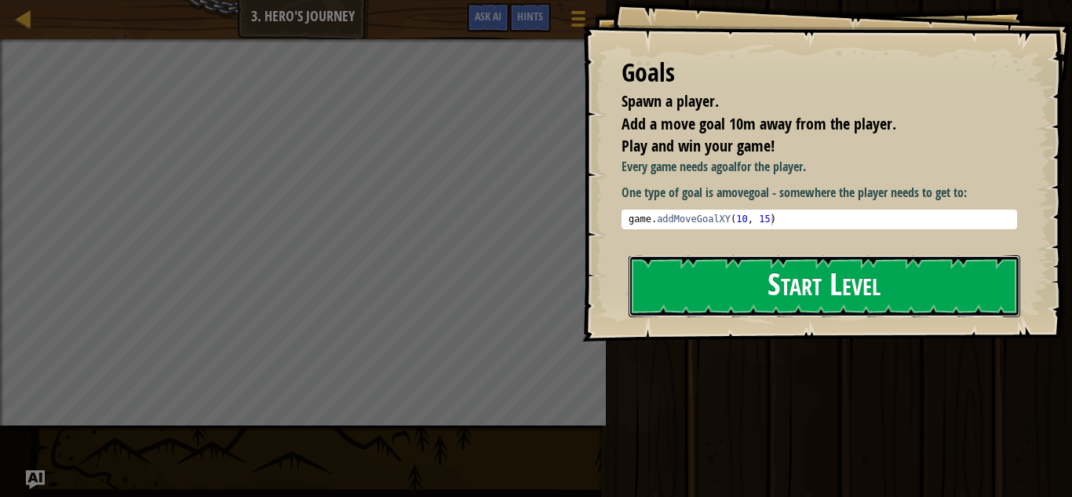
click at [810, 261] on button "Start Level" at bounding box center [825, 286] width 392 height 62
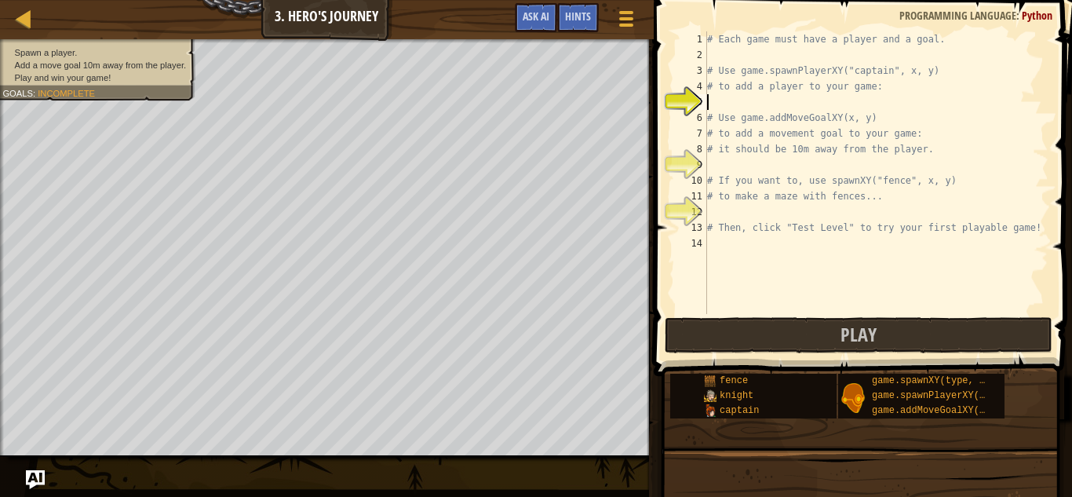
scroll to position [7, 0]
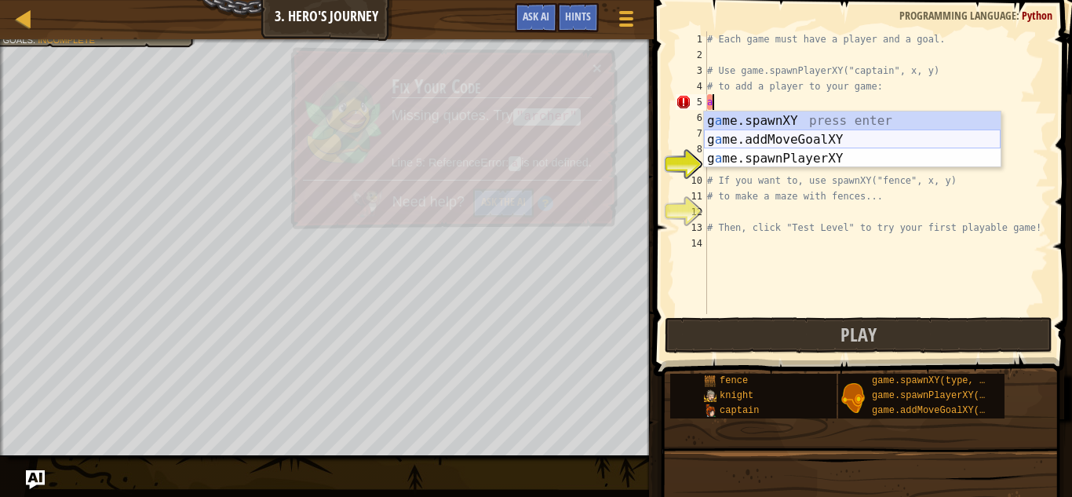
click at [756, 140] on div "g a me.spawnXY press enter g a me.addMoveGoalXY press enter g a me.spawnPlayerX…" at bounding box center [852, 158] width 297 height 94
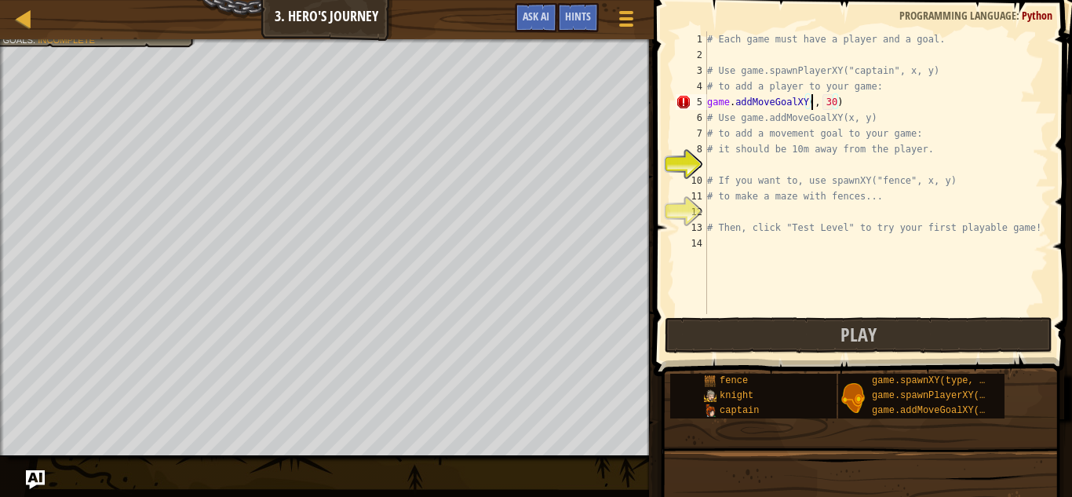
scroll to position [7, 16]
click at [847, 104] on div "# Each game must have a player and a goal. # Use game.spawnPlayerXY("captain", …" at bounding box center [876, 188] width 344 height 314
type textarea "game.addMoveGoalXY(10, 10)"
click at [749, 337] on button "Play" at bounding box center [859, 335] width 388 height 36
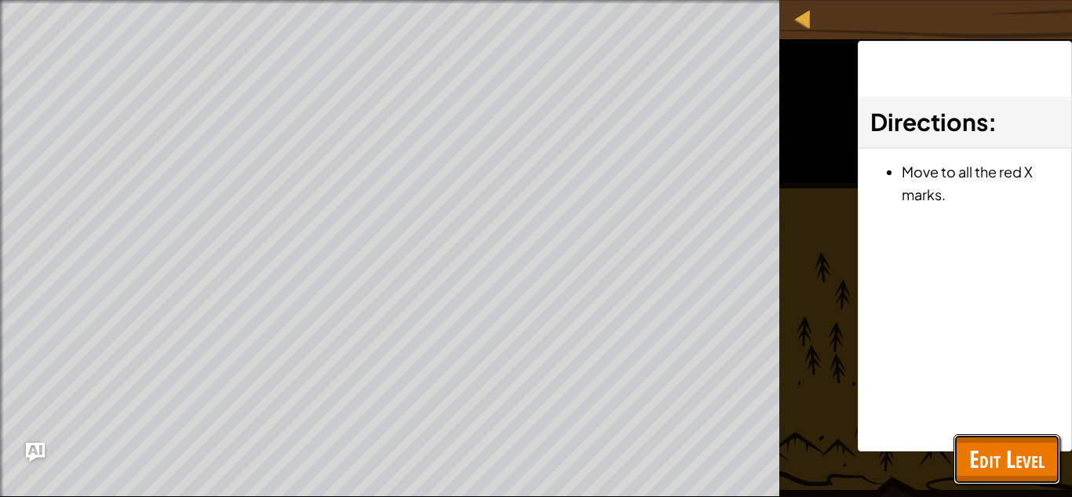
click at [983, 447] on span "Edit Level" at bounding box center [1006, 459] width 75 height 32
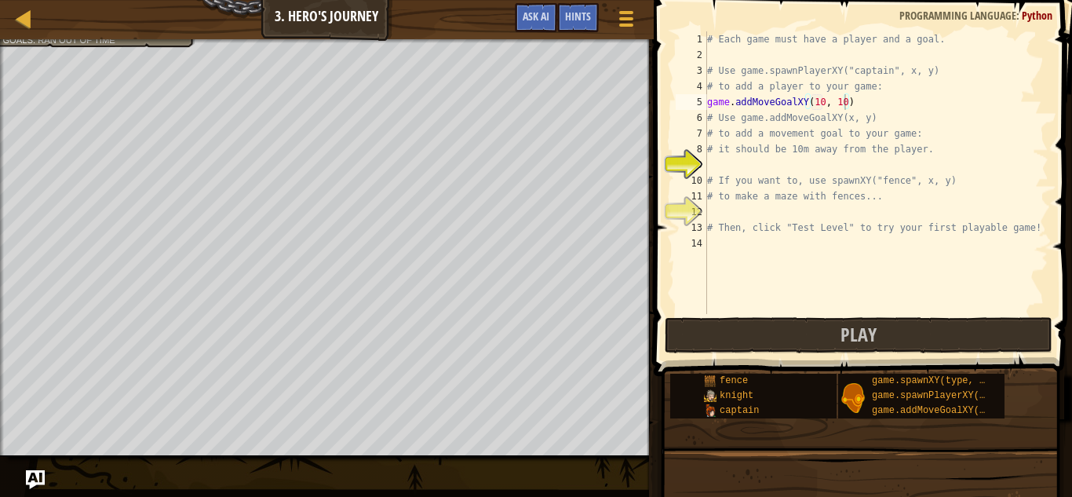
scroll to position [7, 0]
click at [729, 165] on div "# Each game must have a player and a goal. # Use game.spawnPlayerXY("captain", …" at bounding box center [876, 188] width 344 height 314
click at [730, 54] on div "# Each game must have a player and a goal. # Use game.spawnPlayerXY("captain", …" at bounding box center [876, 188] width 344 height 314
type textarea "m"
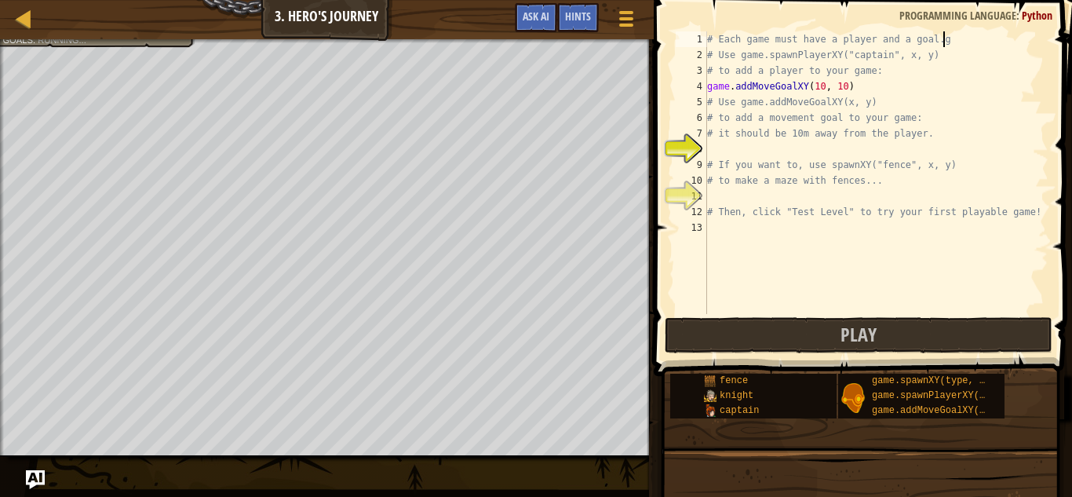
type textarea "# Each game must have a player and a goal."
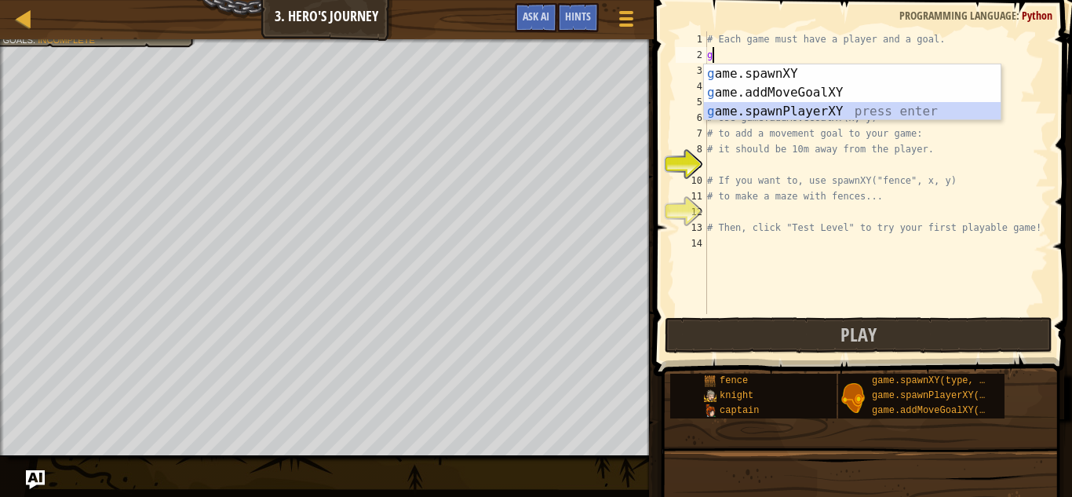
click at [808, 103] on div "g ame.spawnXY press enter g ame.addMoveGoalXY press enter g ame.spawnPlayerXY p…" at bounding box center [852, 111] width 297 height 94
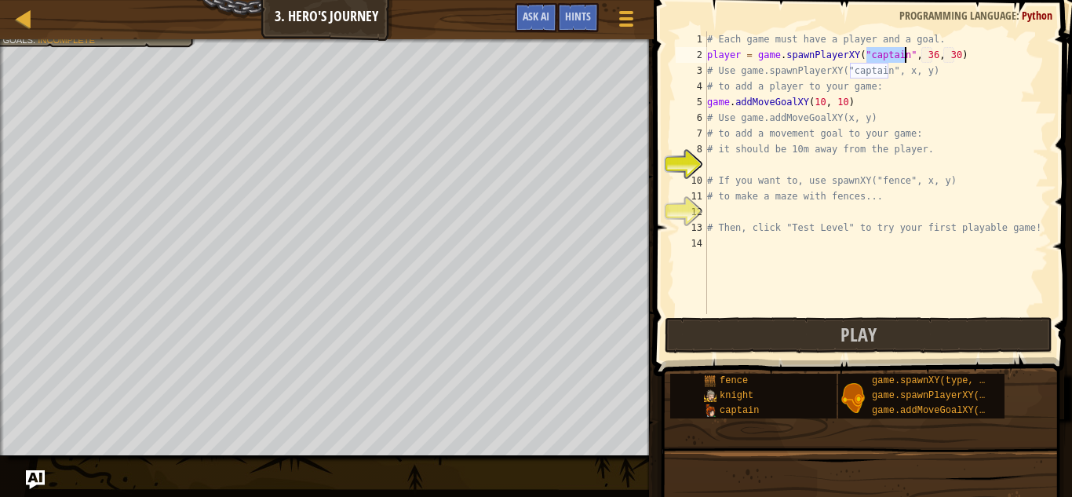
click at [929, 57] on div "# Each game must have a player and a goal. player = game . spawnPlayerXY ( "cap…" at bounding box center [876, 188] width 344 height 314
click at [928, 57] on div "# Each game must have a player and a goal. player = game . spawnPlayerXY ( "cap…" at bounding box center [876, 188] width 344 height 314
click at [930, 58] on div "# Each game must have a player and a goal. player = game . spawnPlayerXY ( "cap…" at bounding box center [876, 188] width 344 height 314
click at [944, 59] on div "# Each game must have a player and a goal. player = game . spawnPlayerXY ( "cap…" at bounding box center [876, 188] width 344 height 314
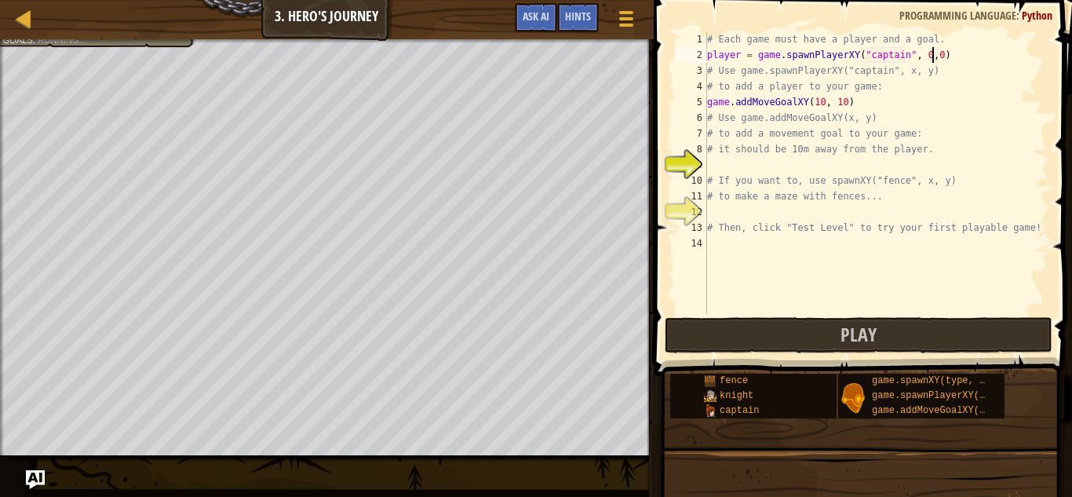
click at [962, 88] on div "# Each game must have a player and a goal. player = game . spawnPlayerXY ( "cap…" at bounding box center [876, 188] width 344 height 314
click at [894, 348] on button "Play" at bounding box center [859, 335] width 388 height 36
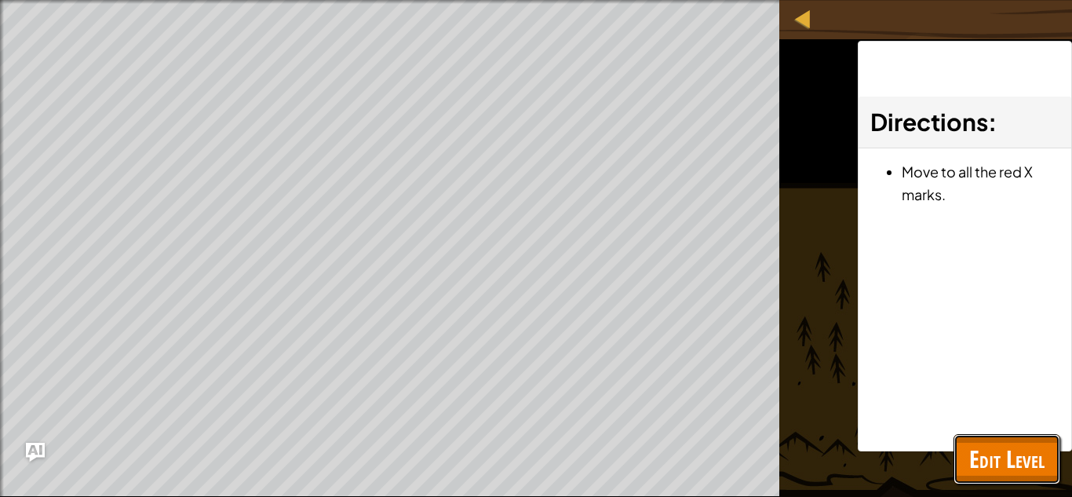
click at [974, 435] on button "Edit Level" at bounding box center [1006, 459] width 107 height 50
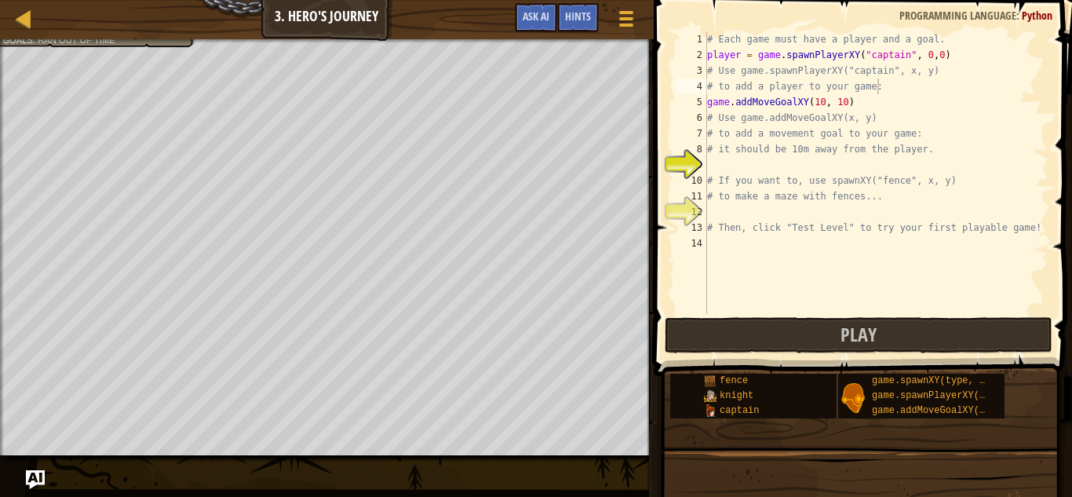
click at [927, 56] on div "# Each game must have a player and a goal. player = game . spawnPlayerXY ( "cap…" at bounding box center [876, 188] width 344 height 314
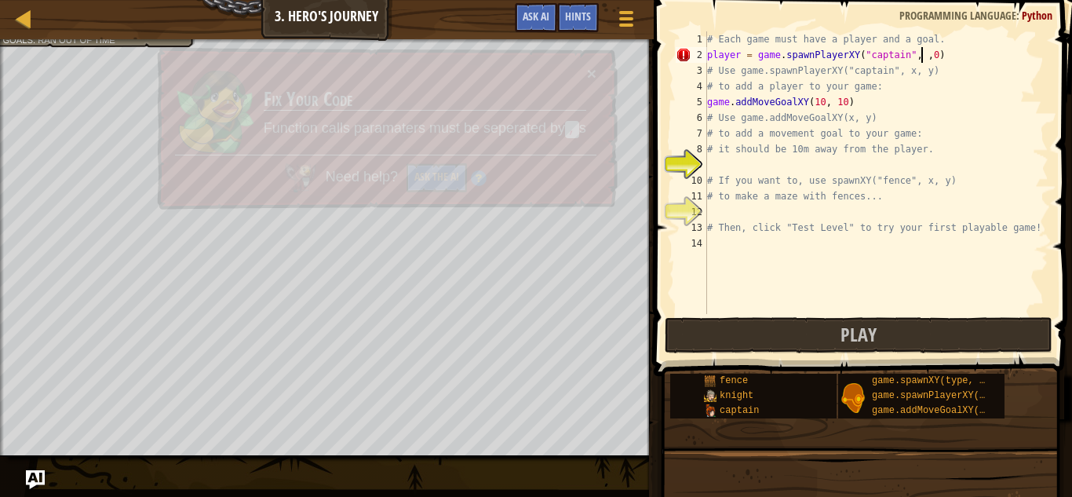
scroll to position [7, 32]
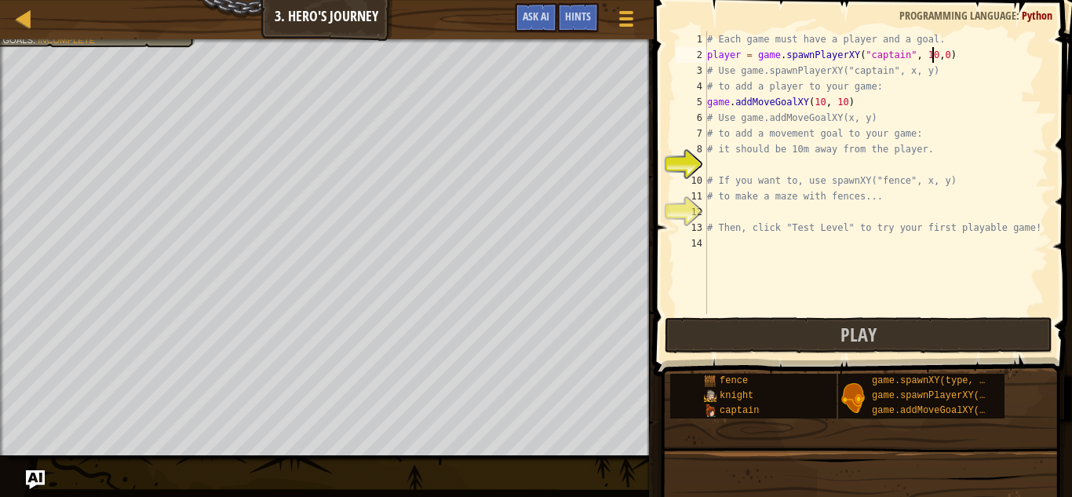
click at [936, 53] on div "# Each game must have a player and a goal. player = game . spawnPlayerXY ( "cap…" at bounding box center [876, 188] width 344 height 314
click at [913, 93] on div "# Each game must have a player and a goal. player = game . spawnPlayerXY ( "cap…" at bounding box center [876, 188] width 344 height 314
click at [828, 119] on div "# Each game must have a player and a goal. player = game . spawnPlayerXY ( "cap…" at bounding box center [876, 188] width 344 height 314
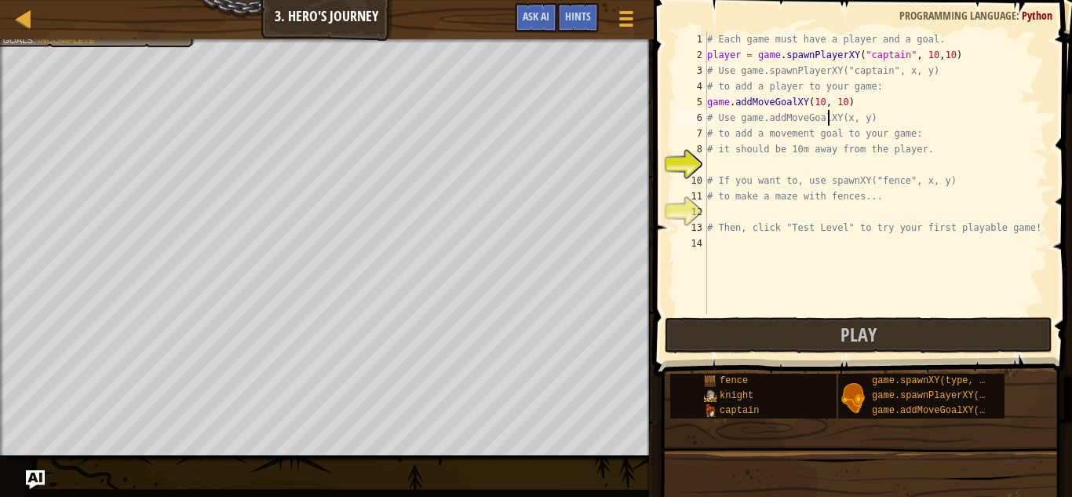
scroll to position [7, 23]
click at [833, 153] on div "# Each game must have a player and a goal. player = game . spawnPlayerXY ( "cap…" at bounding box center [876, 188] width 344 height 314
type textarea "# it should be 10m away from the player."
click at [784, 162] on div "# Each game must have a player and a goal. player = game . spawnPlayerXY ( "cap…" at bounding box center [876, 188] width 344 height 314
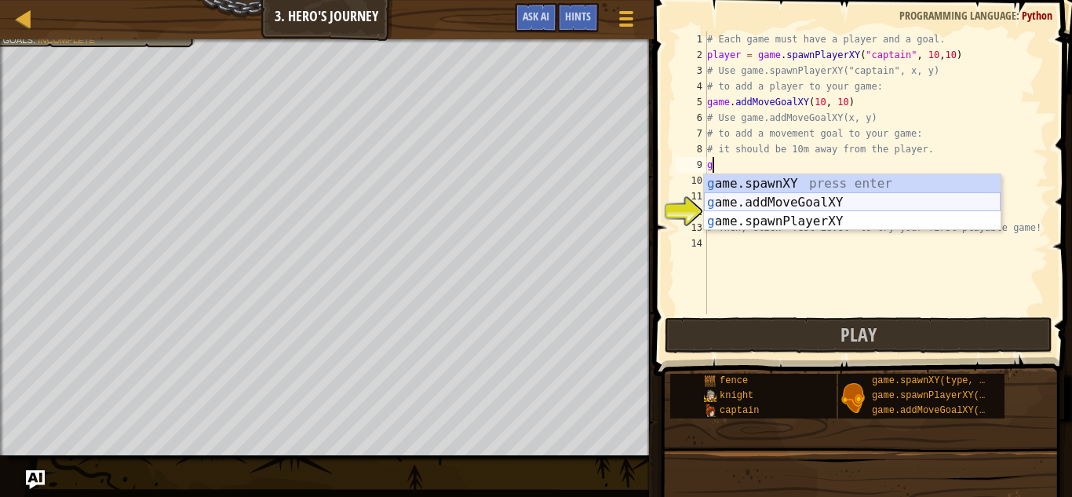
click at [797, 204] on div "g ame.spawnXY press enter g ame.addMoveGoalXY press enter g ame.spawnPlayerXY p…" at bounding box center [852, 221] width 297 height 94
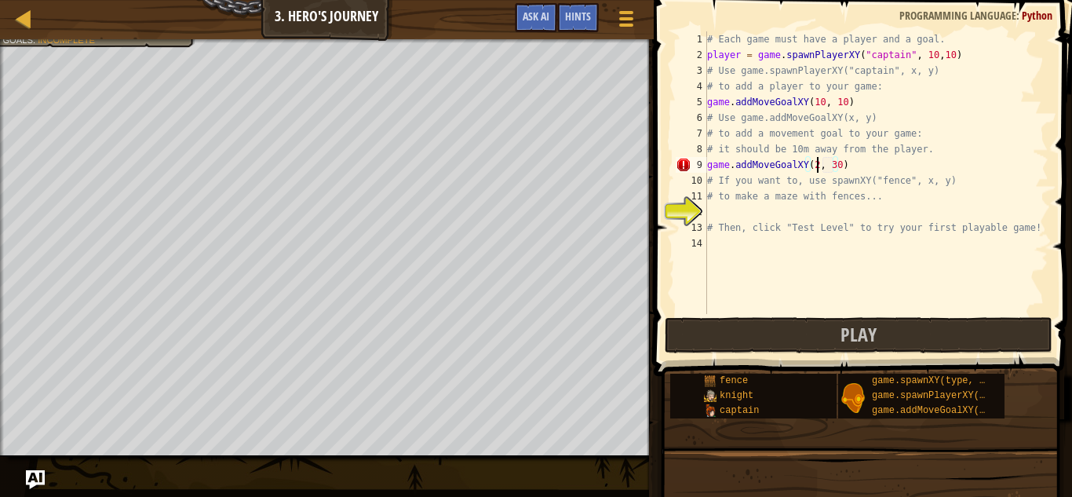
scroll to position [7, 16]
click at [850, 164] on div "# Each game must have a player and a goal. player = game . spawnPlayerXY ( "cap…" at bounding box center [876, 188] width 344 height 314
click at [846, 164] on div "# Each game must have a player and a goal. player = game . spawnPlayerXY ( "cap…" at bounding box center [876, 188] width 344 height 314
type textarea "game.addMoveGoalXY(20, 20)"
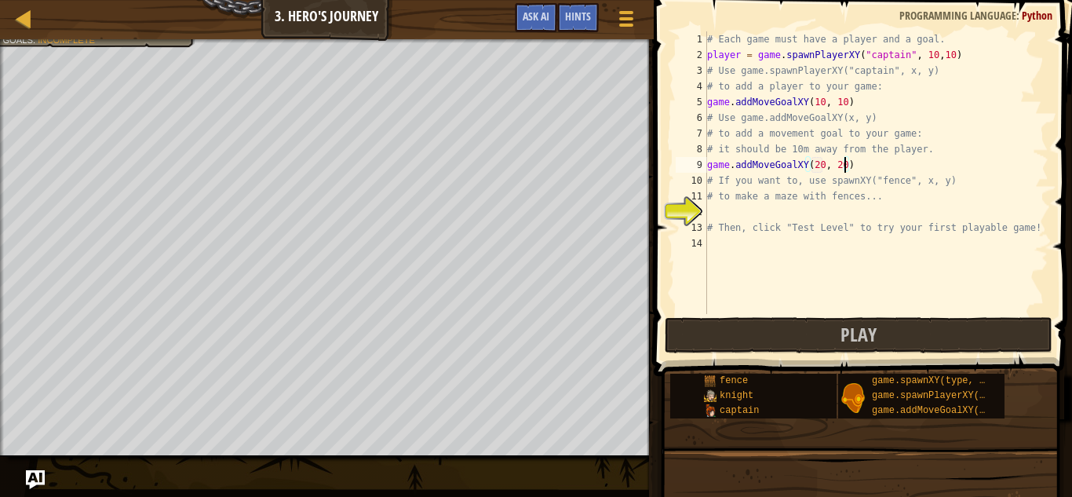
click at [755, 218] on div "# Each game must have a player and a goal. player = game . spawnPlayerXY ( "cap…" at bounding box center [876, 188] width 344 height 314
click at [757, 218] on div "# Each game must have a player and a goal. player = game . spawnPlayerXY ( "cap…" at bounding box center [876, 188] width 344 height 314
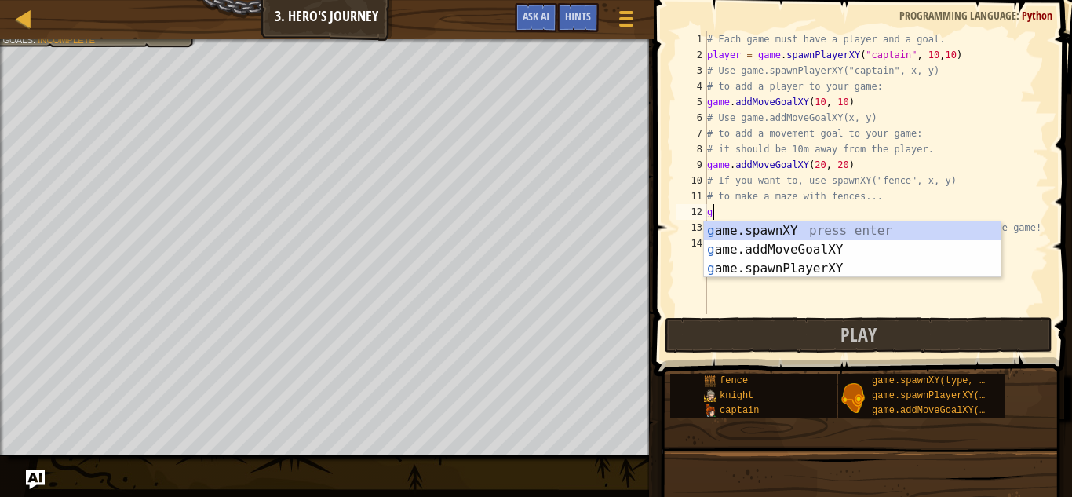
scroll to position [7, 2]
click at [780, 246] on div "gam e.spawnXY press enter gam e.addMoveGoalXY press enter gam e.spawnPlayerXY p…" at bounding box center [852, 268] width 297 height 94
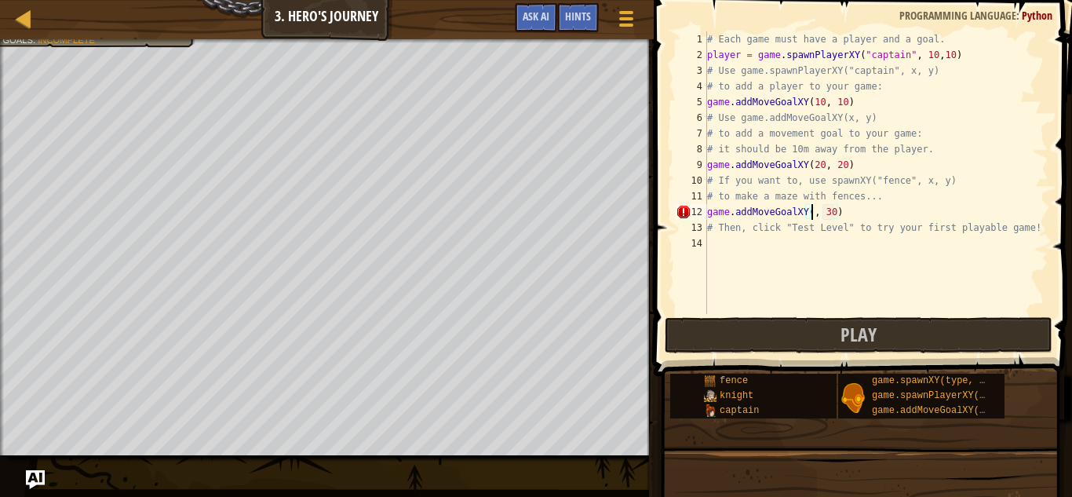
type textarea "game.addMoveGoalXY(30, 30)"
click at [816, 335] on button "Play" at bounding box center [859, 335] width 388 height 36
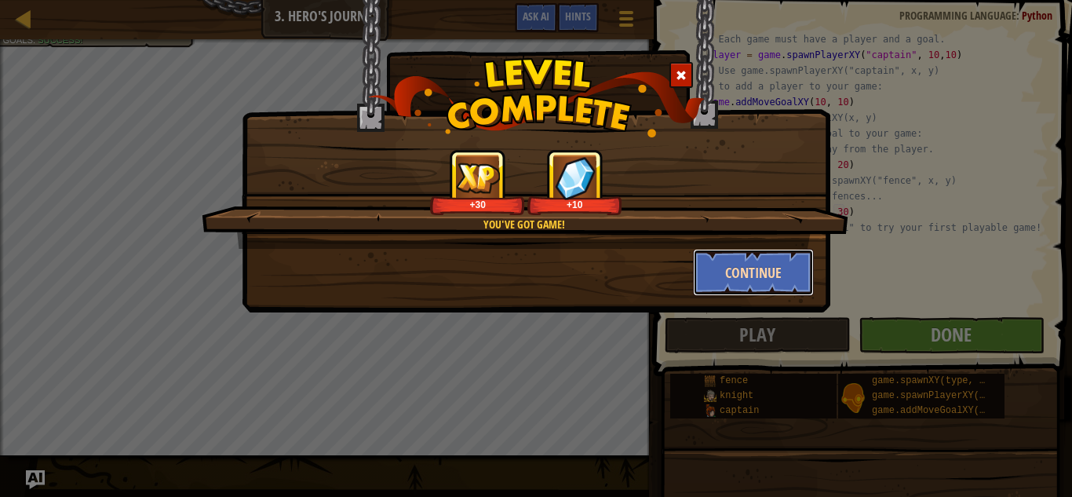
click at [742, 271] on button "Continue" at bounding box center [754, 272] width 122 height 47
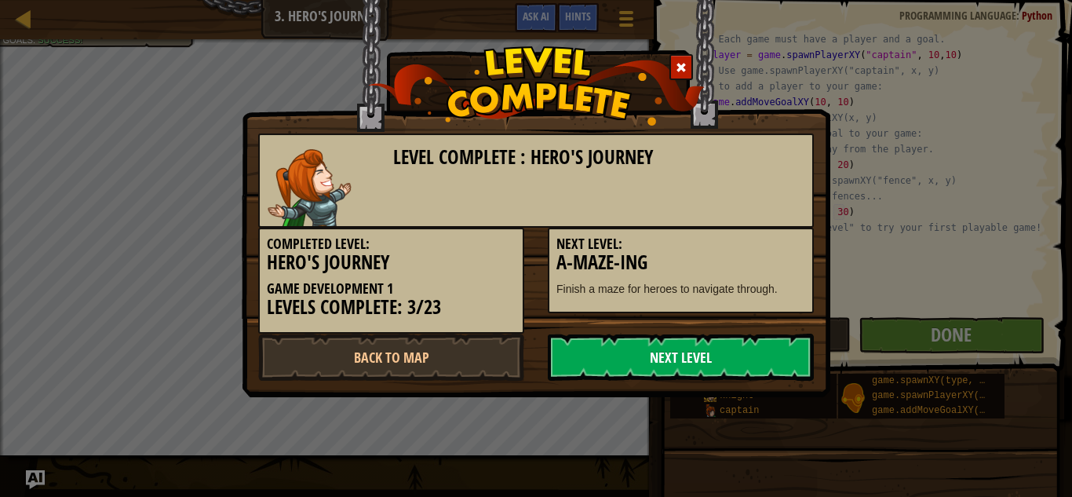
click at [709, 358] on link "Next Level" at bounding box center [681, 356] width 266 height 47
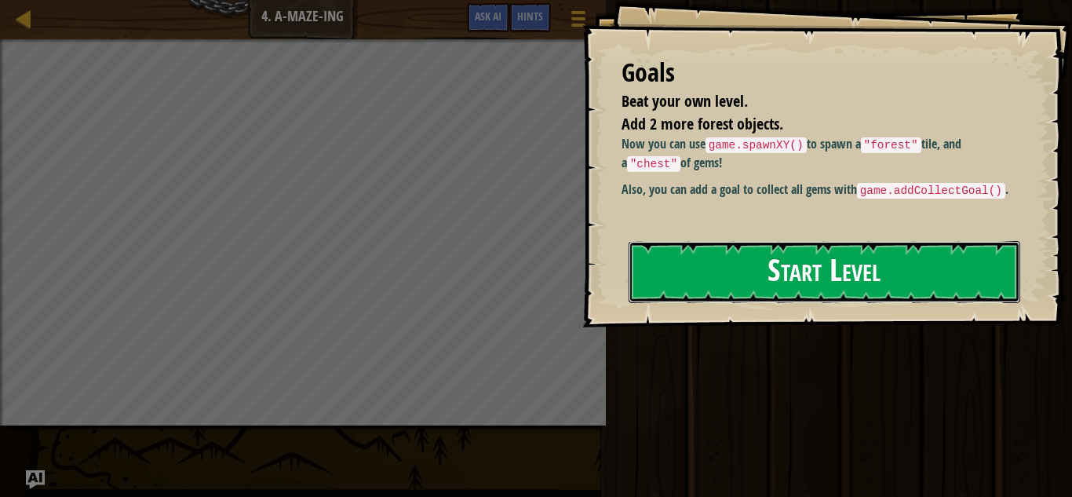
click at [841, 255] on button "Start Level" at bounding box center [825, 272] width 392 height 62
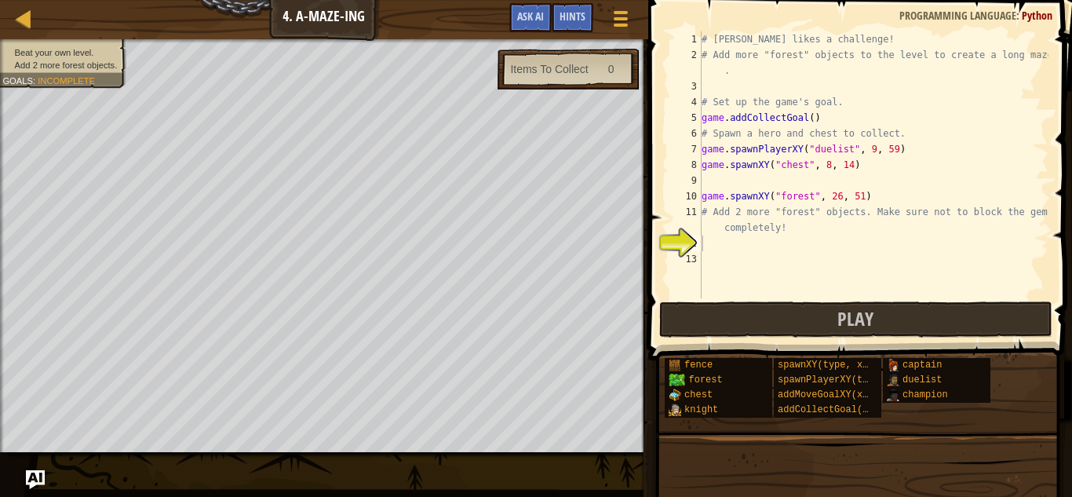
click at [71, 82] on span "Incomplete" at bounding box center [66, 80] width 57 height 10
type textarea "# Add more "forest" objects to the level to create a long maze."
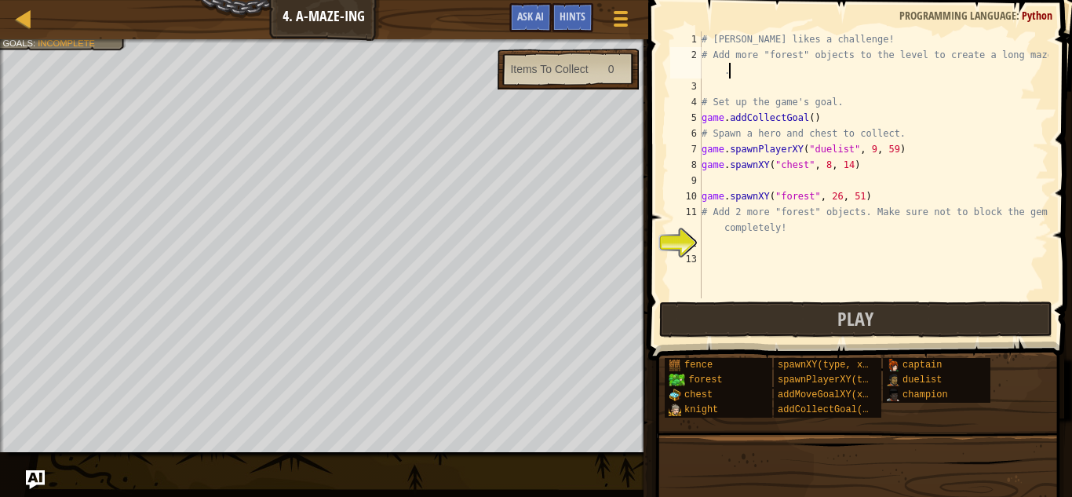
click at [727, 66] on div "# [PERSON_NAME] likes a challenge! # Add more "forest" objects to the level to …" at bounding box center [873, 180] width 350 height 298
click at [721, 71] on div "# [PERSON_NAME] likes a challenge! # Add more "forest" objects to the level to …" at bounding box center [873, 180] width 350 height 298
click at [716, 91] on div "# [PERSON_NAME] likes a challenge! # Add more "forest" objects to the level to …" at bounding box center [873, 180] width 350 height 298
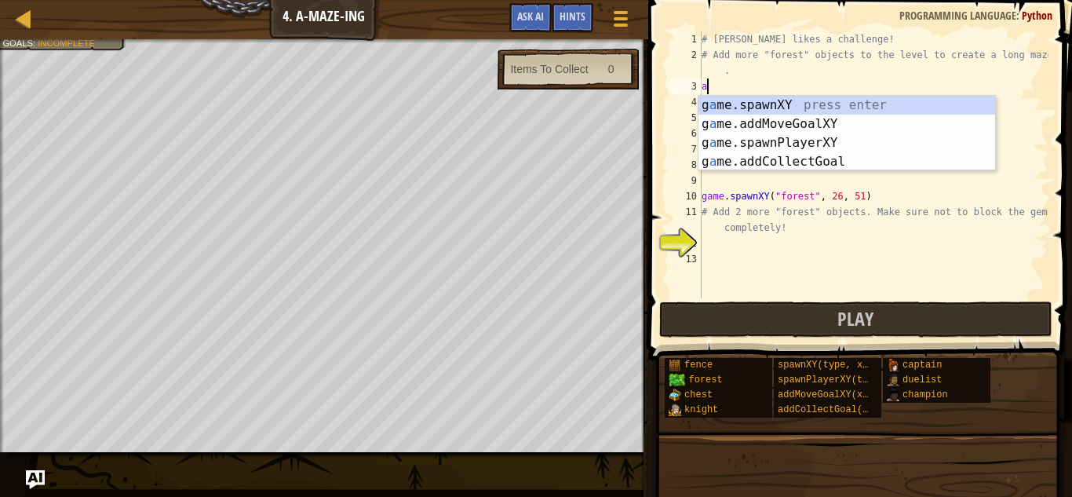
scroll to position [7, 0]
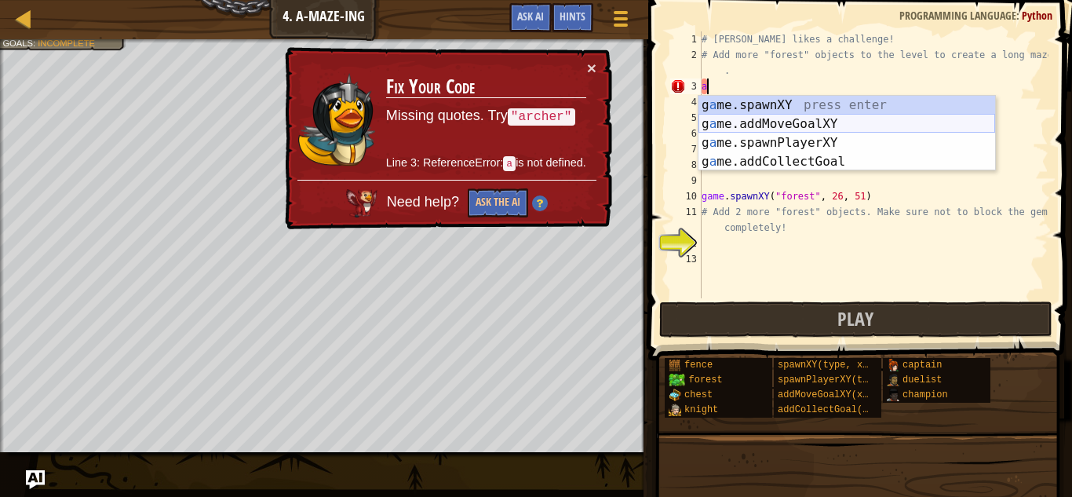
click at [769, 122] on div "g a me.spawnXY press enter g a me.addMoveGoalXY press enter g a me.spawnPlayerX…" at bounding box center [846, 152] width 297 height 113
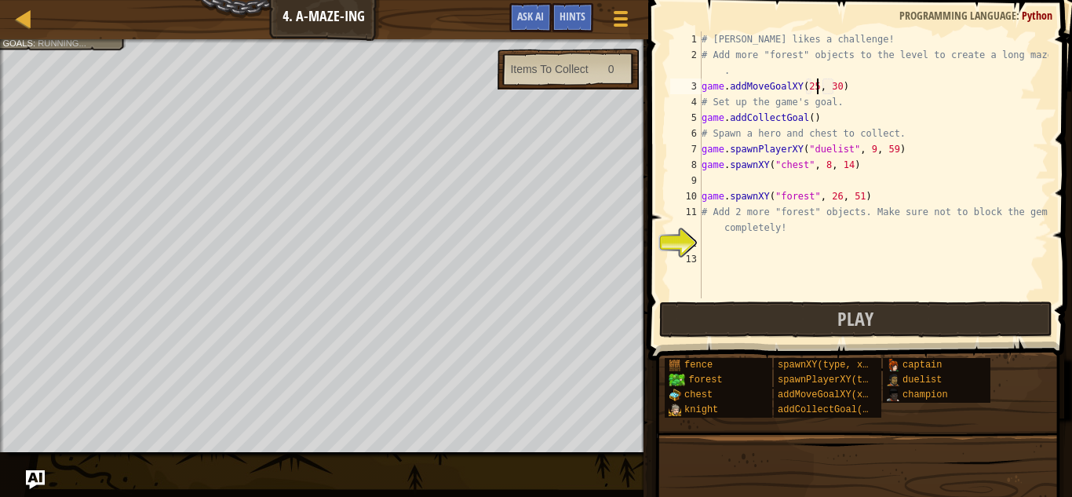
scroll to position [7, 16]
click at [840, 86] on div "# [PERSON_NAME] likes a challenge! # Add more "forest" objects to the level to …" at bounding box center [873, 180] width 350 height 298
click at [819, 83] on div "# [PERSON_NAME] likes a challenge! # Add more "forest" objects to the level to …" at bounding box center [873, 180] width 350 height 298
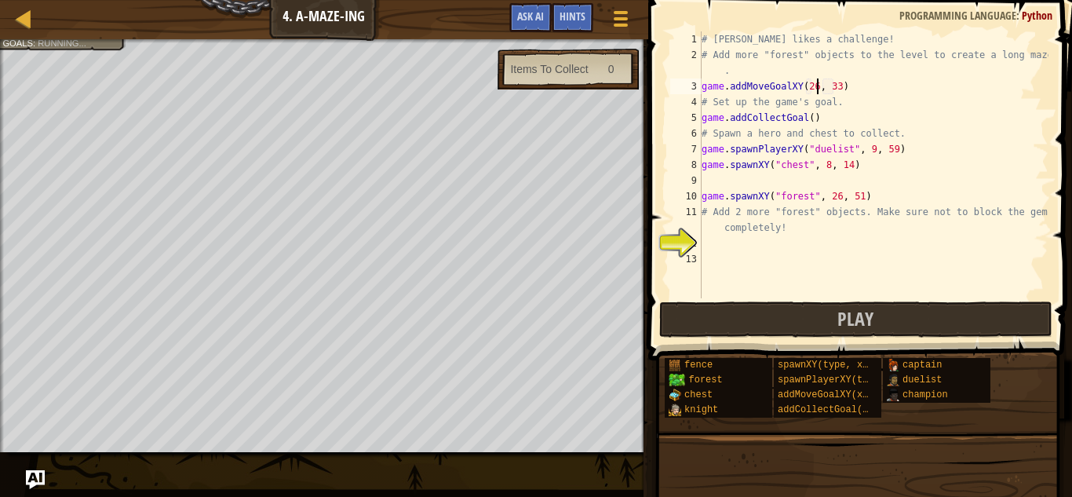
click at [837, 89] on div "# [PERSON_NAME] likes a challenge! # Add more "forest" objects to the level to …" at bounding box center [873, 180] width 350 height 298
click at [815, 88] on div "# [PERSON_NAME] likes a challenge! # Add more "forest" objects to the level to …" at bounding box center [873, 180] width 350 height 298
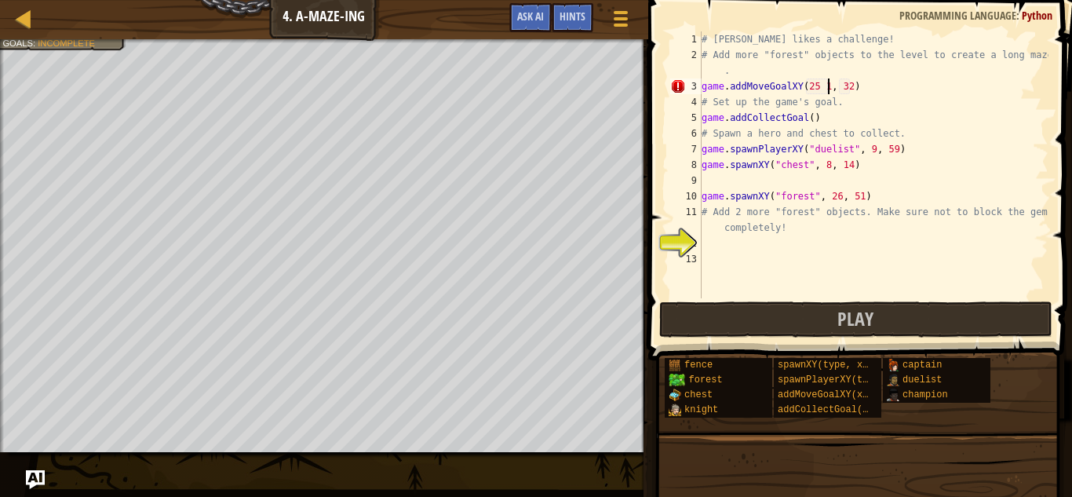
type textarea "game.addMoveGoalXY(25 , 32)"
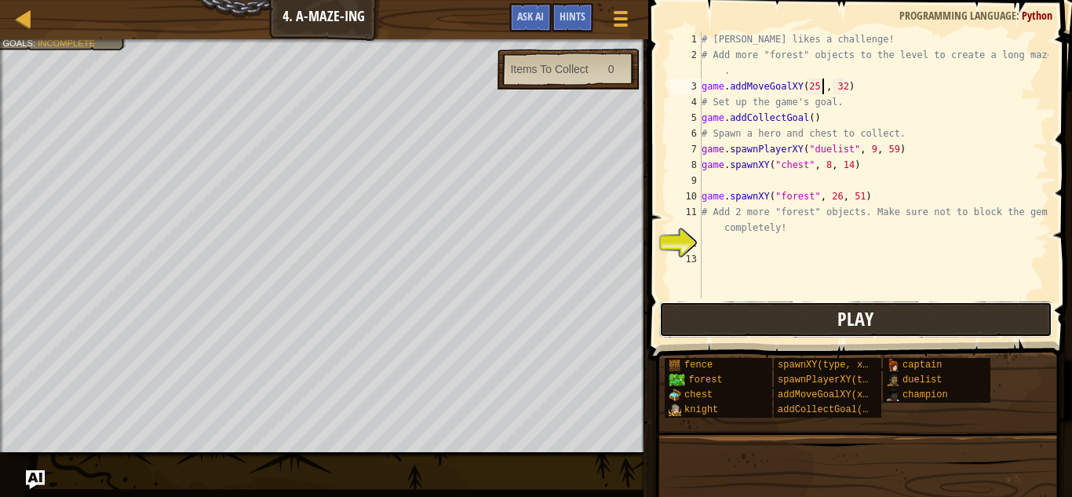
click at [748, 320] on button "Play" at bounding box center [855, 319] width 393 height 36
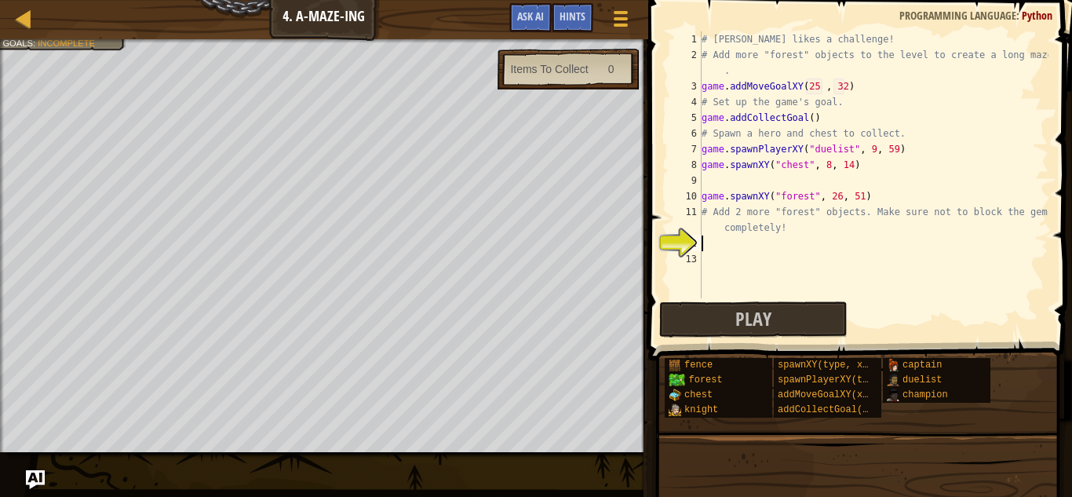
click at [737, 246] on div "# [PERSON_NAME] likes a challenge! # Add more "forest" objects to the level to …" at bounding box center [873, 180] width 350 height 298
type textarea "n"
type textarea "# Add 2 more "forest" objects. Make sure not to block the gems completely!"
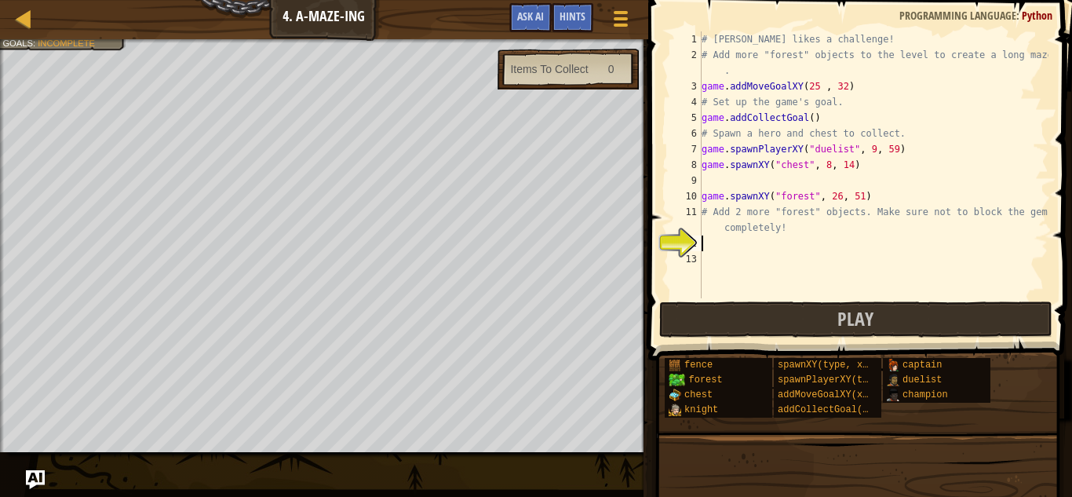
click at [669, 298] on span at bounding box center [861, 157] width 436 height 406
click at [741, 170] on div "# [PERSON_NAME] likes a challenge! # Add more "forest" objects to the level to …" at bounding box center [873, 180] width 350 height 298
type textarea "game.spawnXY("chest", 8, 14)"
click at [737, 177] on div "# [PERSON_NAME] likes a challenge! # Add more "forest" objects to the level to …" at bounding box center [873, 180] width 350 height 298
type textarea "w"
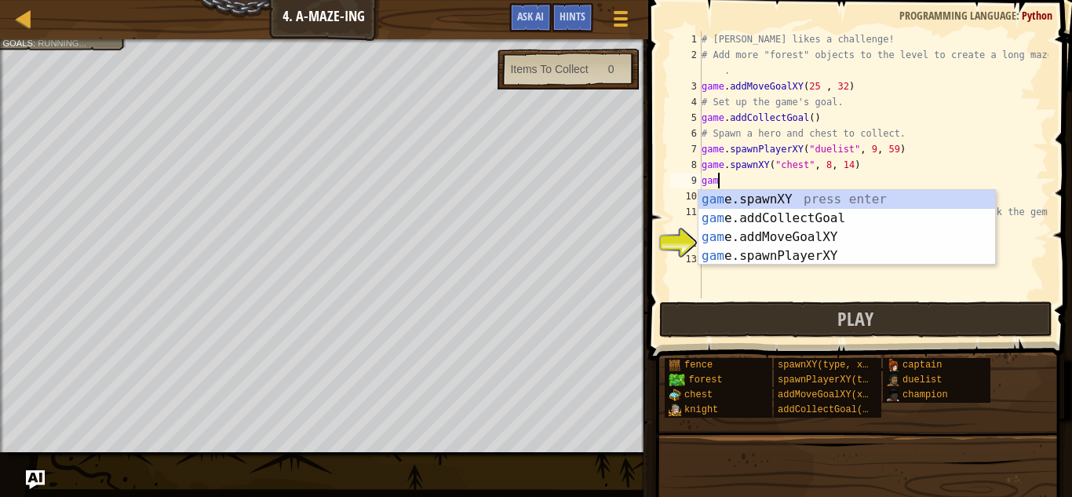
scroll to position [7, 2]
click at [760, 192] on div "gam e.spawnXY press enter gam e.addCollectGoal press enter gam e.addMoveGoalXY …" at bounding box center [846, 246] width 297 height 113
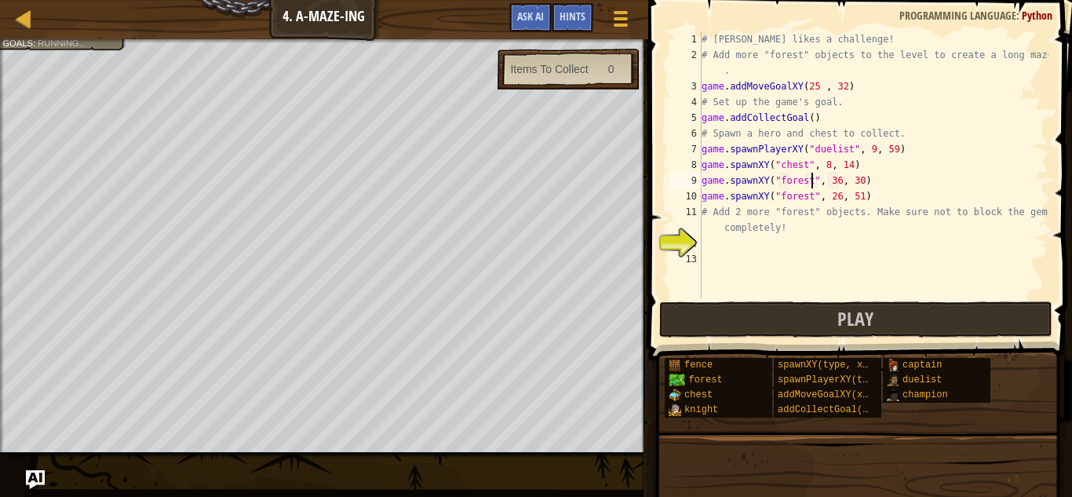
type textarea "game.spawnXY("forest", 36, 30)"
click at [724, 239] on div "# [PERSON_NAME] likes a challenge! # Add more "forest" objects to the level to …" at bounding box center [873, 180] width 350 height 298
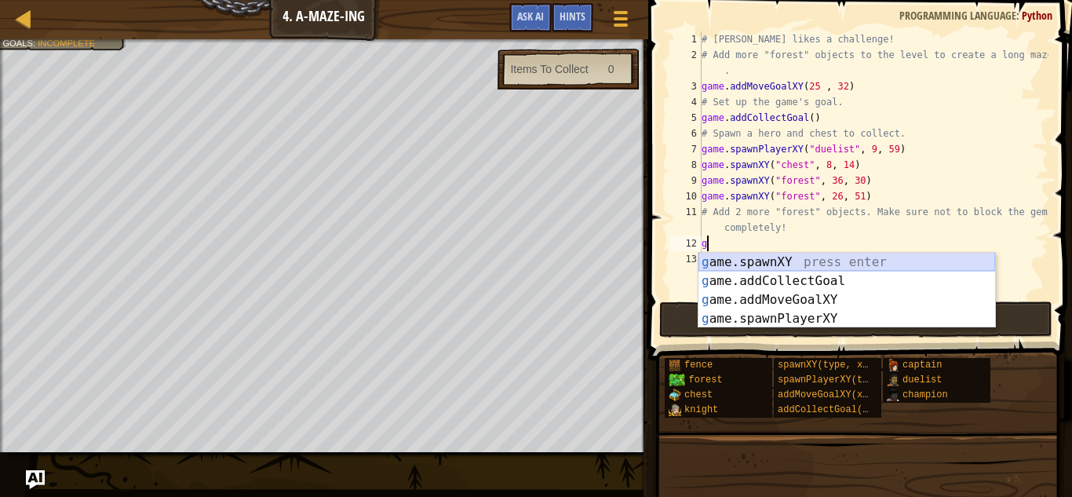
click at [771, 261] on div "g ame.spawnXY press enter g ame.addCollectGoal press enter g ame.addMoveGoalXY …" at bounding box center [846, 309] width 297 height 113
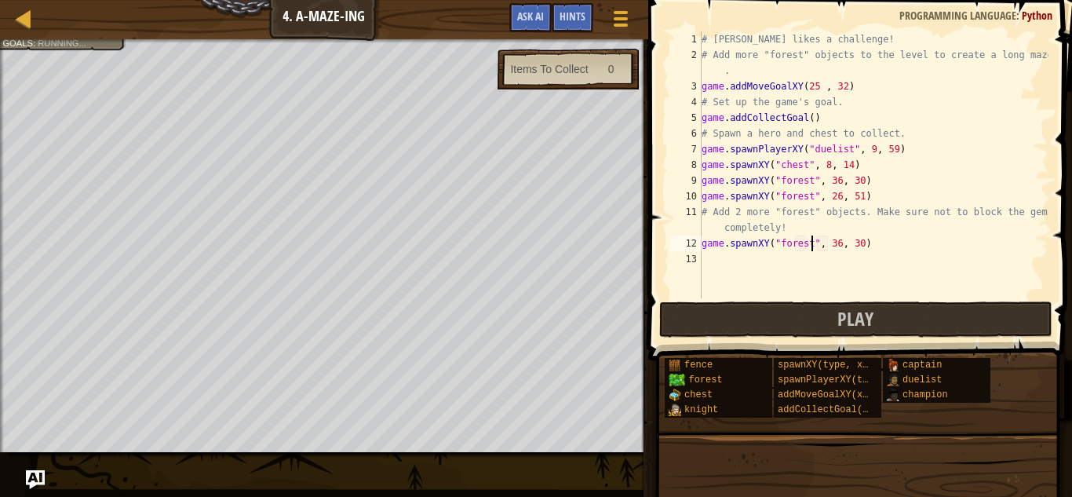
scroll to position [7, 16]
click at [836, 240] on div "# [PERSON_NAME] likes a challenge! # Add more "forest" objects to the level to …" at bounding box center [873, 180] width 350 height 298
click at [862, 240] on div "# [PERSON_NAME] likes a challenge! # Add more "forest" objects to the level to …" at bounding box center [873, 180] width 350 height 298
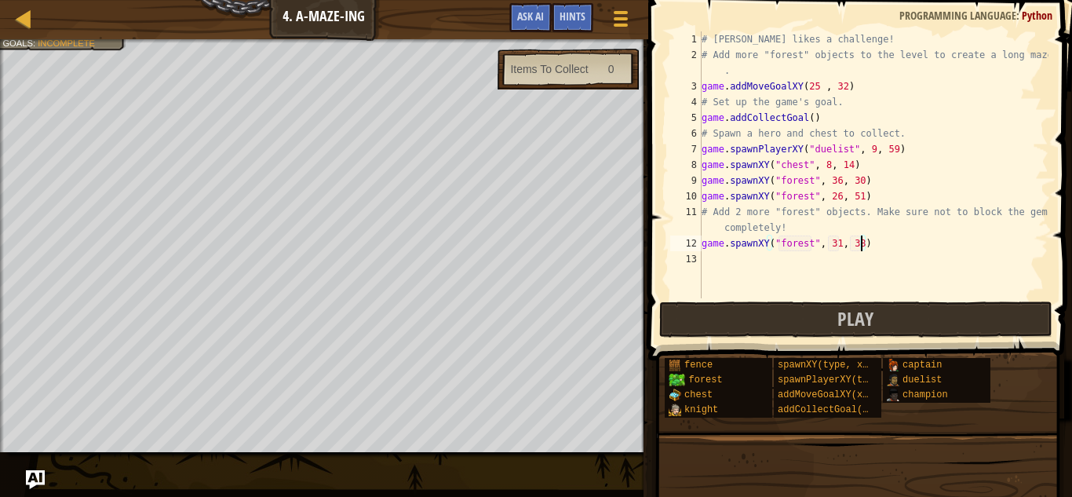
click at [836, 196] on div "# [PERSON_NAME] likes a challenge! # Add more "forest" objects to the level to …" at bounding box center [873, 180] width 350 height 298
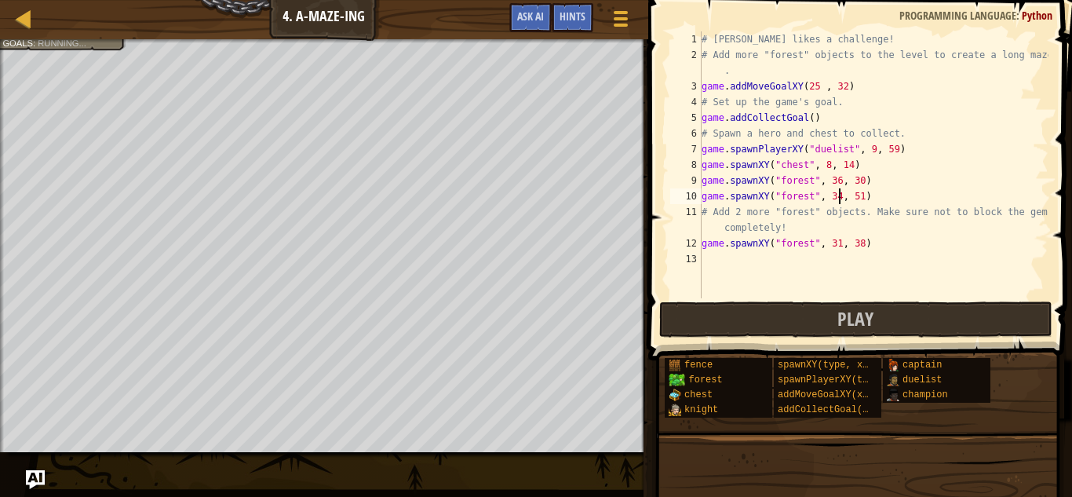
scroll to position [7, 20]
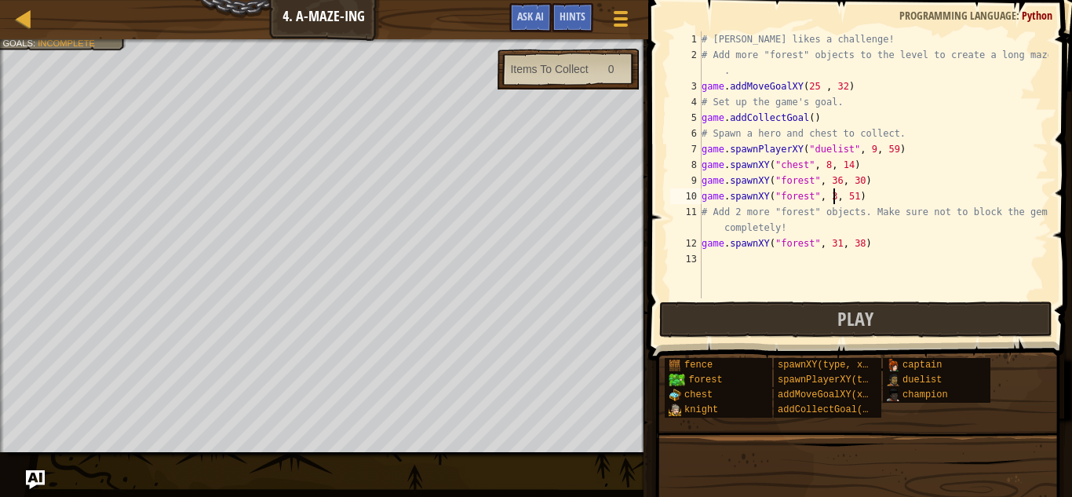
type textarea "game.spawnXY("forest", , 51)"
click at [25, 20] on div at bounding box center [24, 19] width 20 height 20
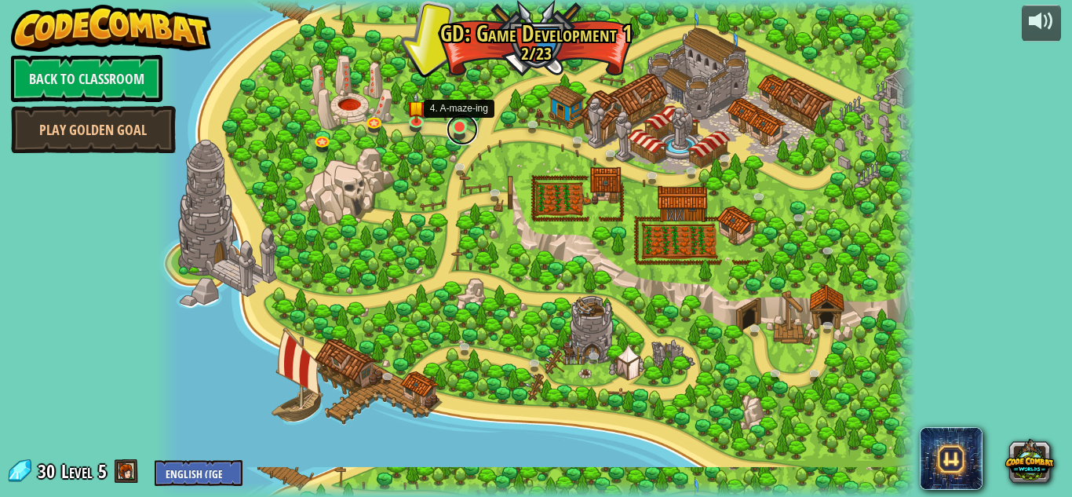
click at [456, 128] on link at bounding box center [461, 129] width 31 height 31
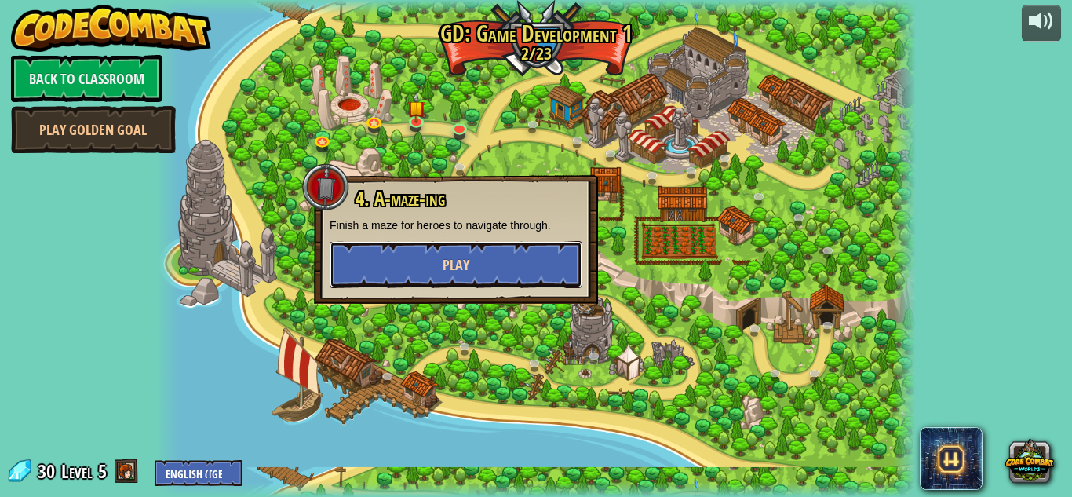
click at [494, 282] on button "Play" at bounding box center [456, 264] width 253 height 47
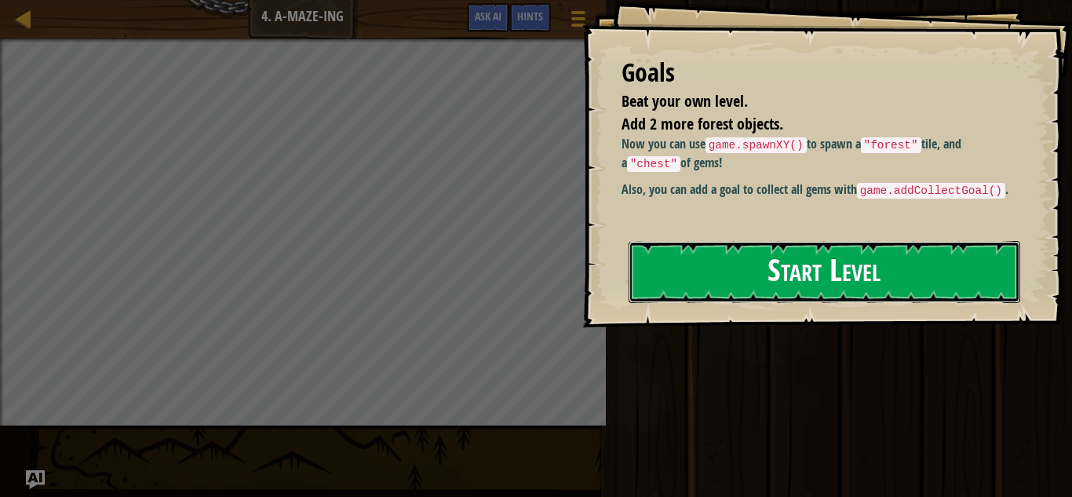
click at [789, 288] on button "Start Level" at bounding box center [825, 272] width 392 height 62
